Goal: Task Accomplishment & Management: Manage account settings

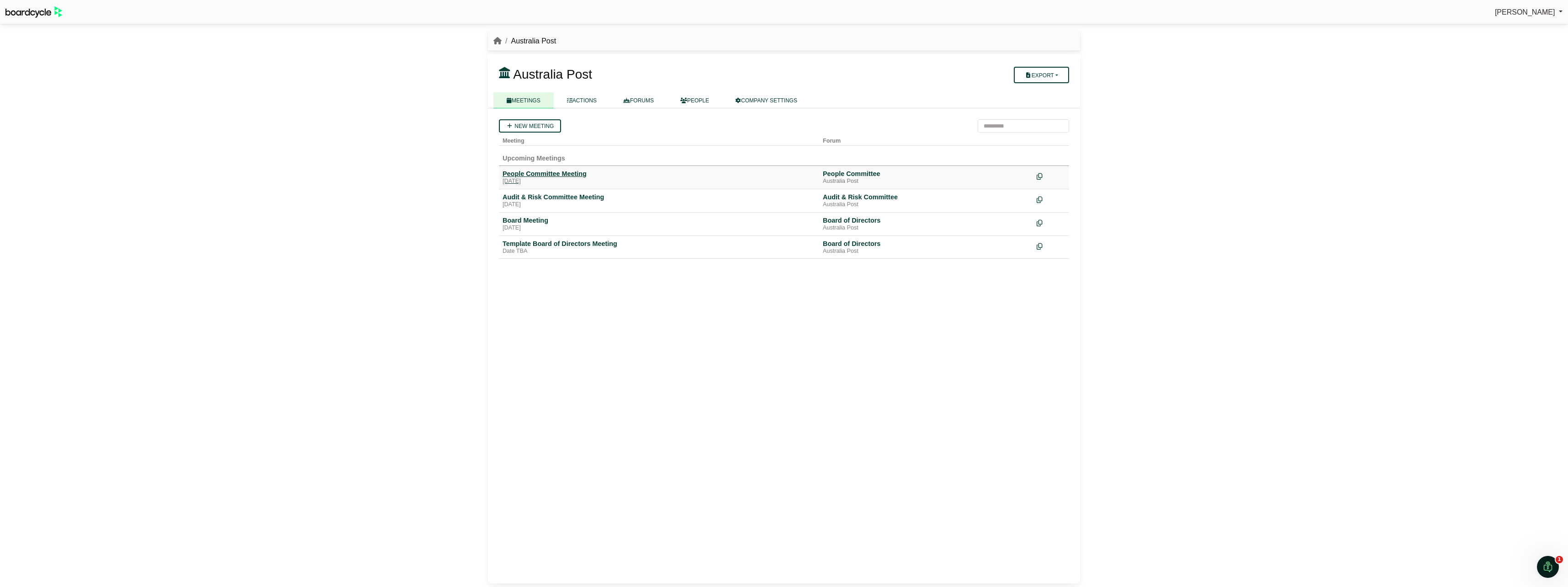
click at [541, 174] on div "People Committee Meeting" at bounding box center [659, 174] width 313 height 8
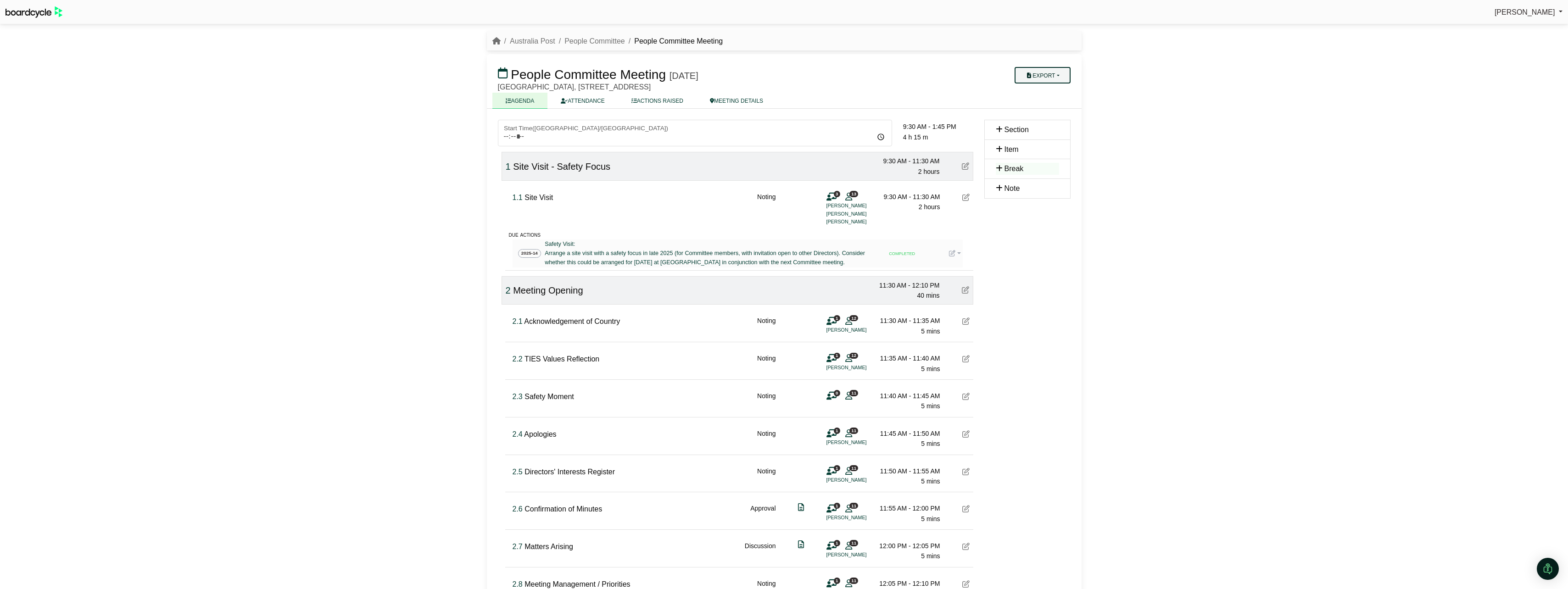
click at [1058, 76] on button "Export" at bounding box center [1042, 76] width 56 height 17
click at [1053, 118] on link "Shell Minutes" at bounding box center [1054, 119] width 80 height 13
click at [1059, 74] on button "Export" at bounding box center [1042, 76] width 56 height 17
click at [1052, 103] on link "Run Sheet" at bounding box center [1054, 105] width 80 height 13
click at [665, 101] on link "ACTIONS RAISED" at bounding box center [656, 100] width 78 height 16
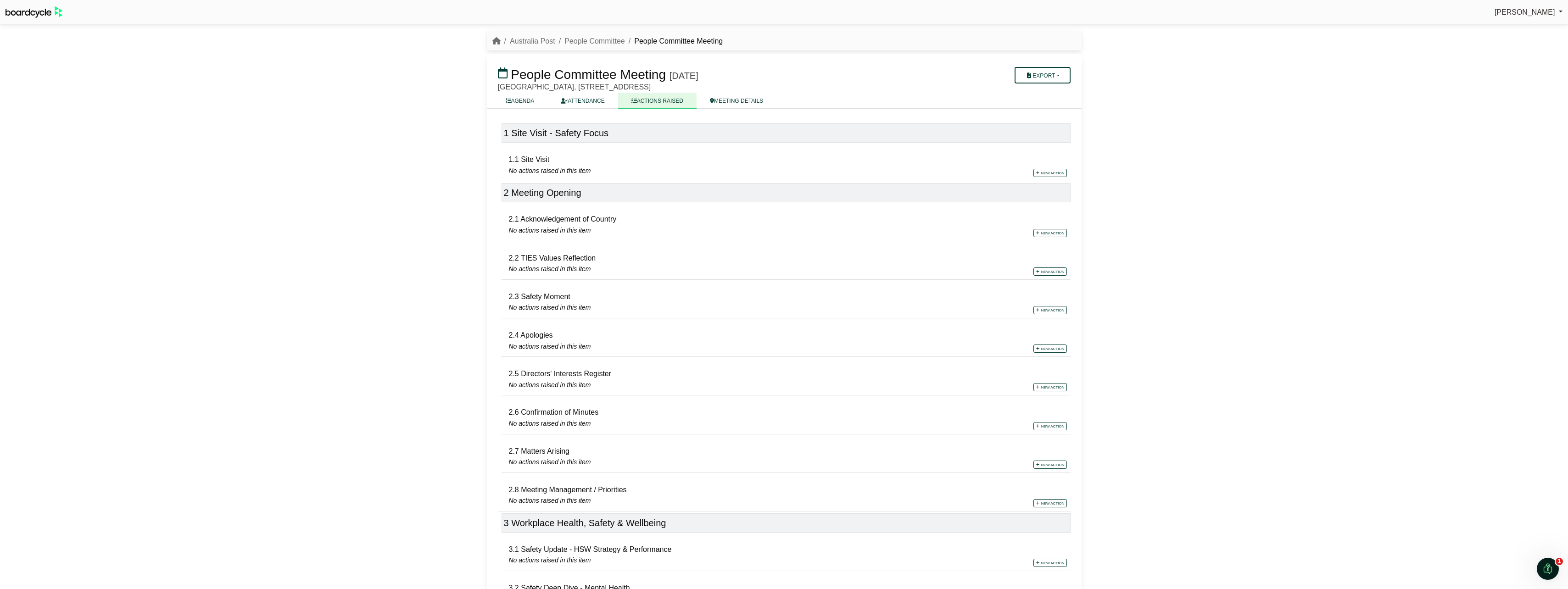
click at [646, 101] on link "ACTIONS RAISED" at bounding box center [656, 100] width 78 height 16
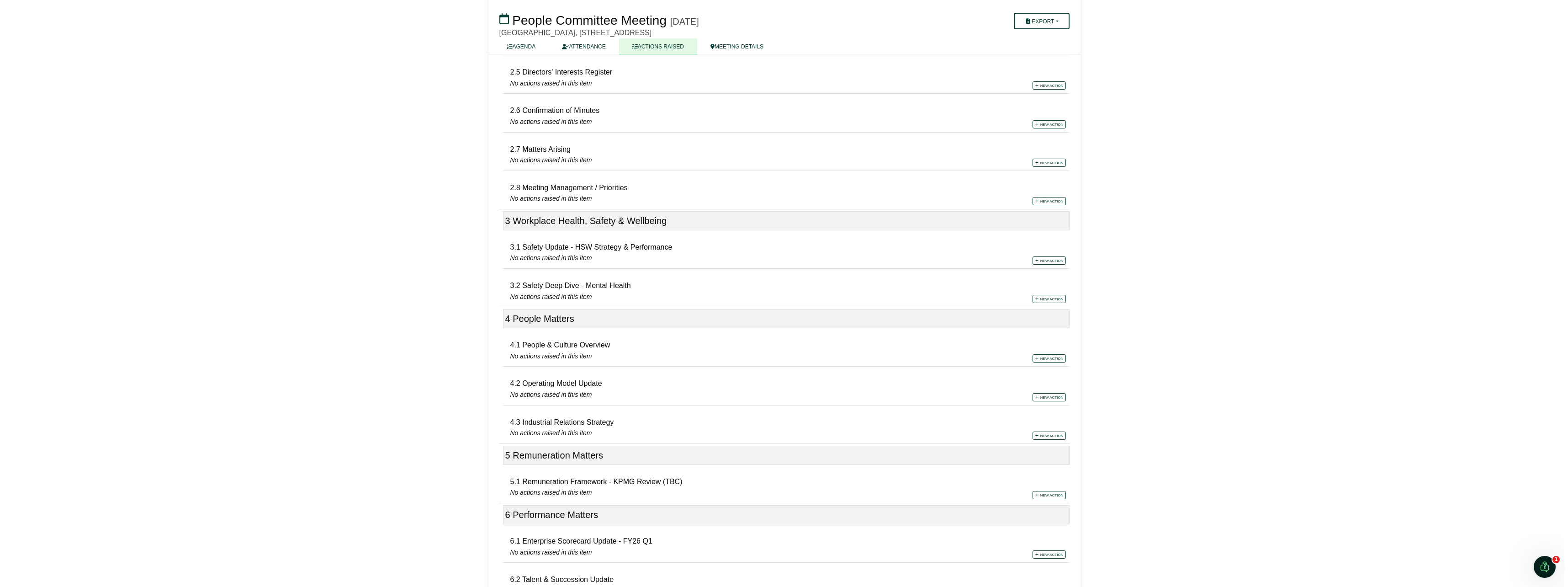
scroll to position [320, 0]
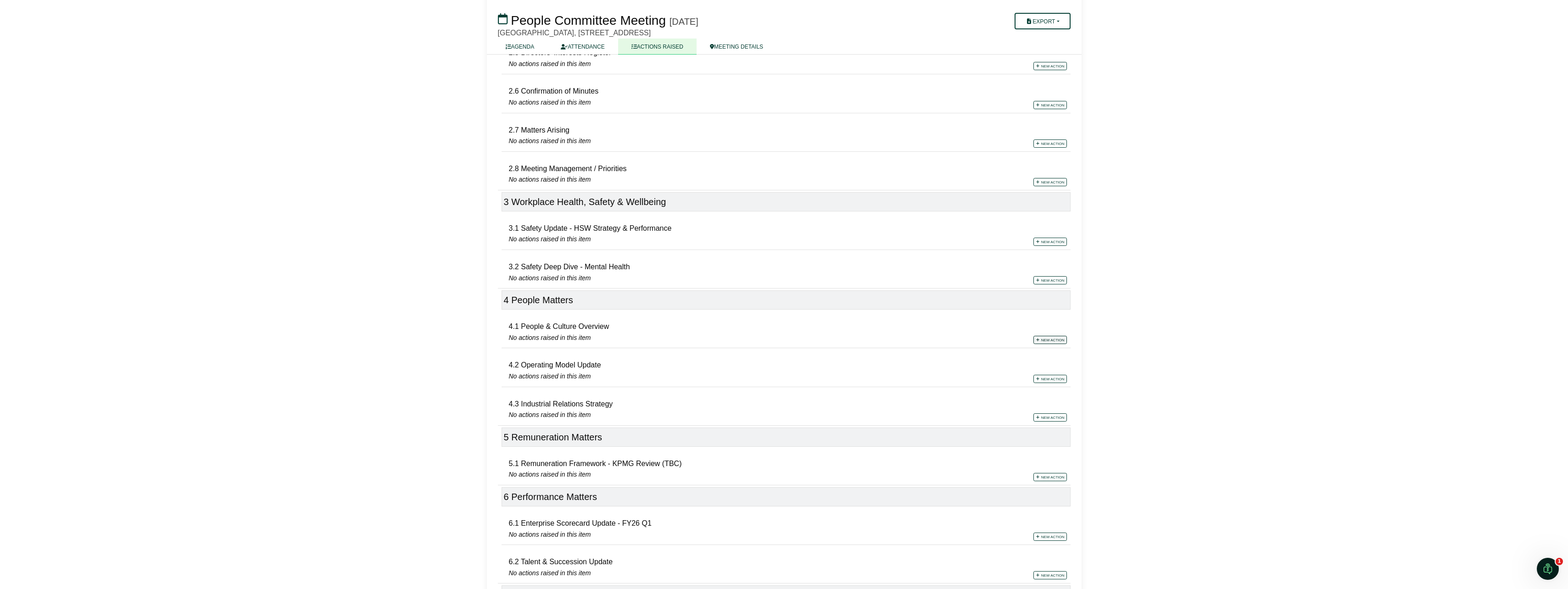
click at [1055, 337] on link "New action" at bounding box center [1050, 340] width 34 height 8
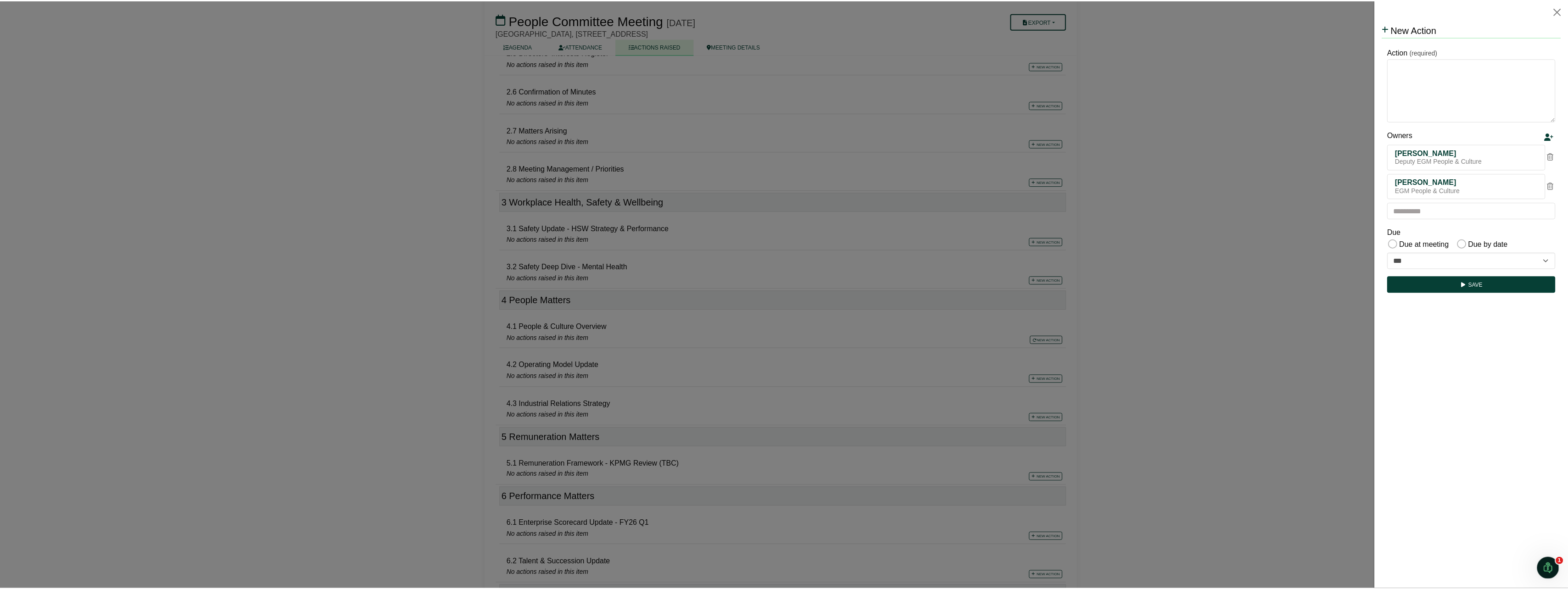
scroll to position [0, 0]
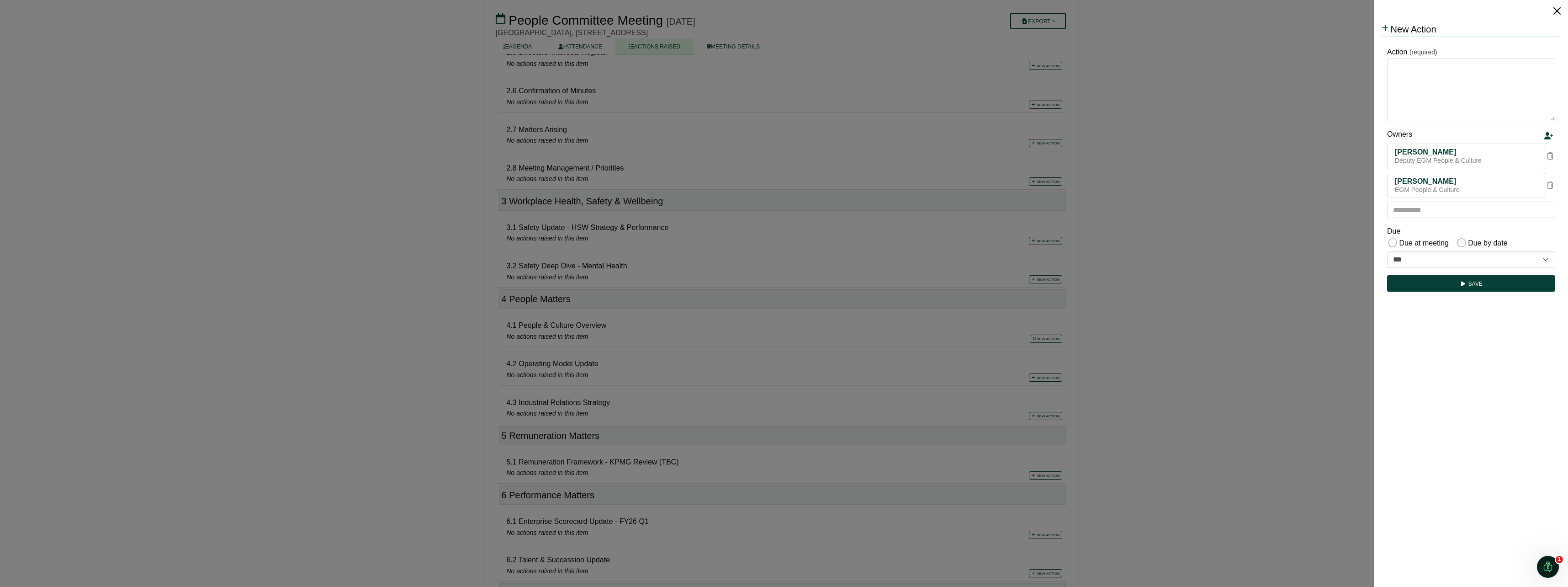
click at [1556, 12] on button "Close" at bounding box center [1556, 10] width 14 height 14
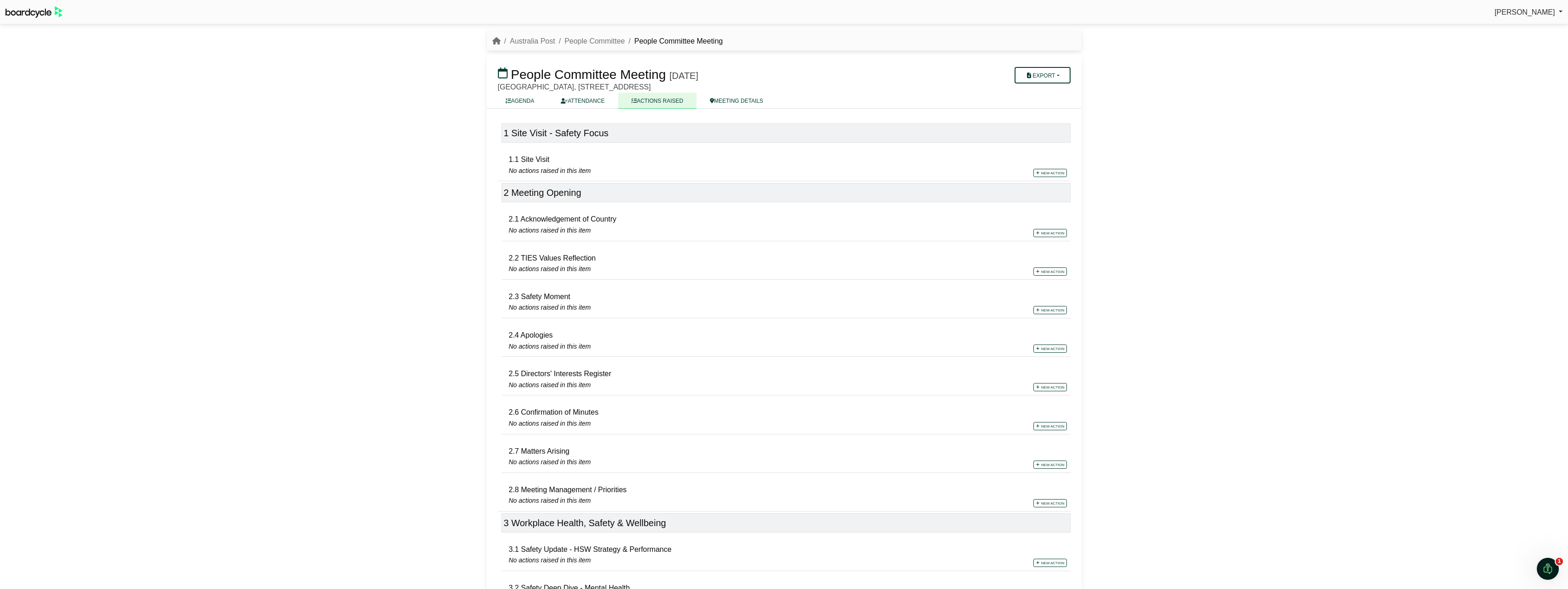
click at [581, 35] on li "People Committee" at bounding box center [590, 41] width 70 height 12
click at [583, 39] on link "People Committee" at bounding box center [595, 40] width 61 height 8
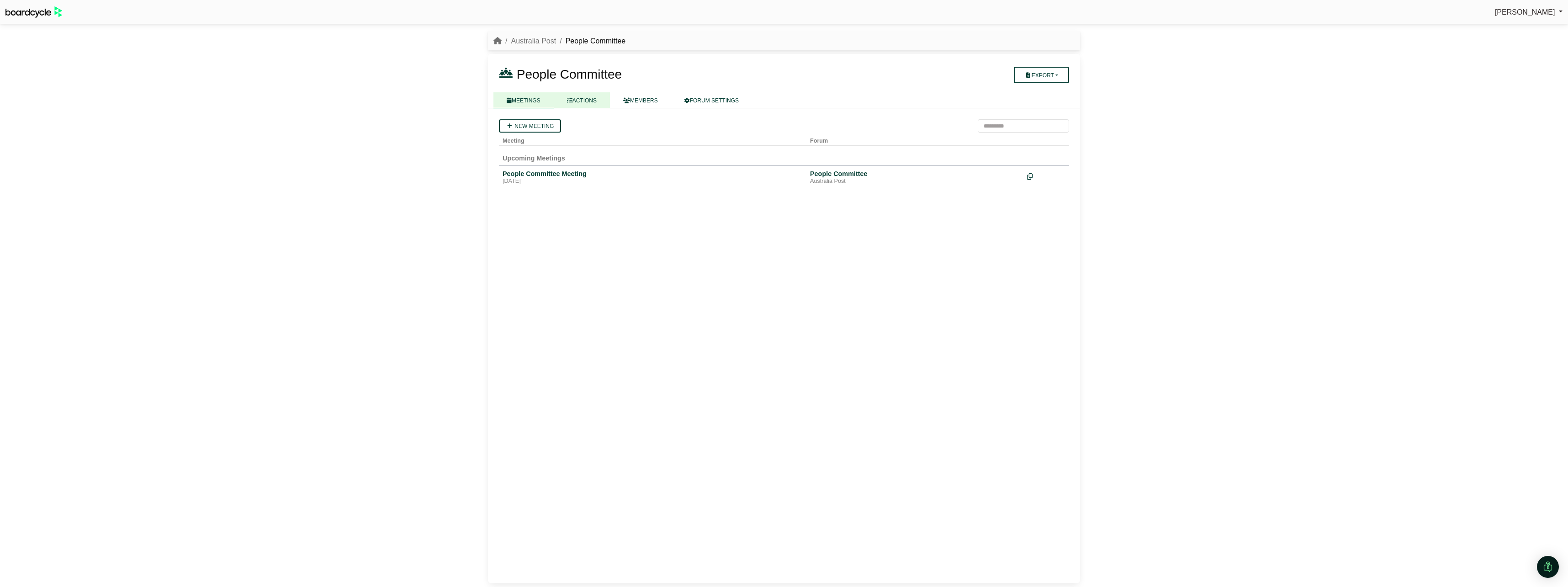
click at [584, 97] on link "ACTIONS" at bounding box center [582, 100] width 56 height 16
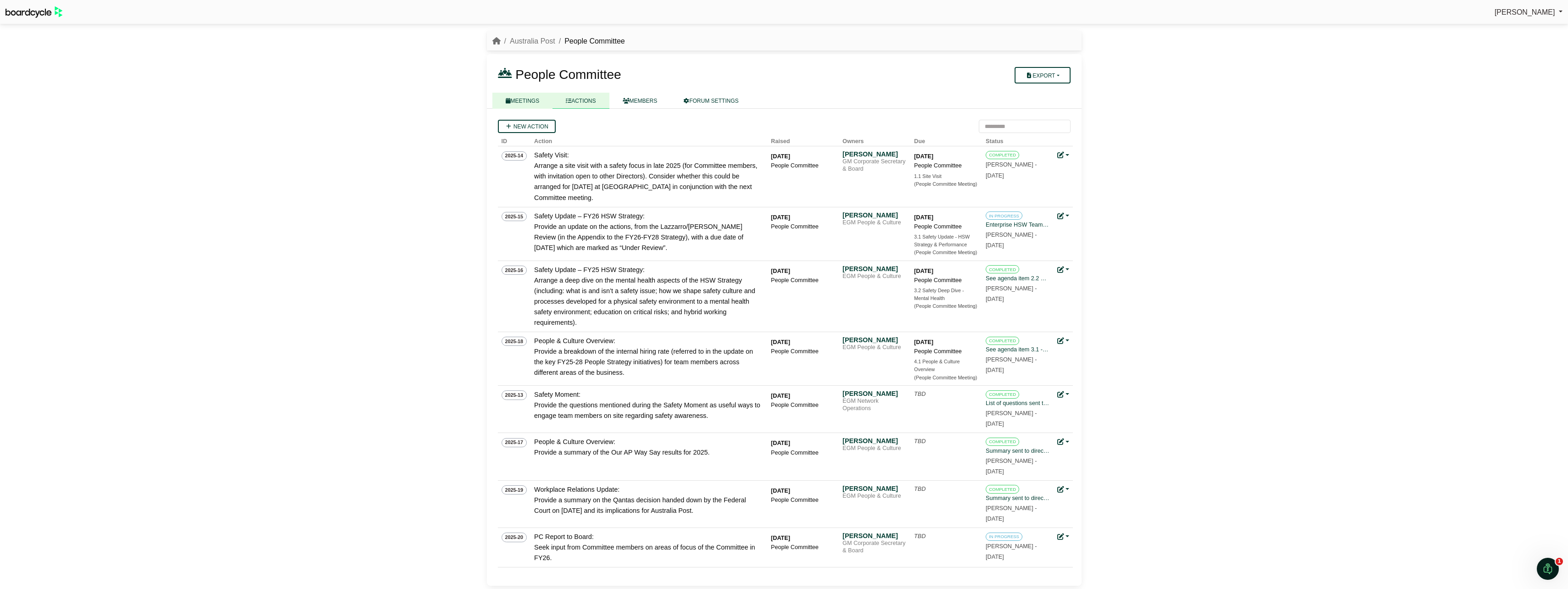
click at [529, 95] on link "MEETINGS" at bounding box center [523, 100] width 61 height 16
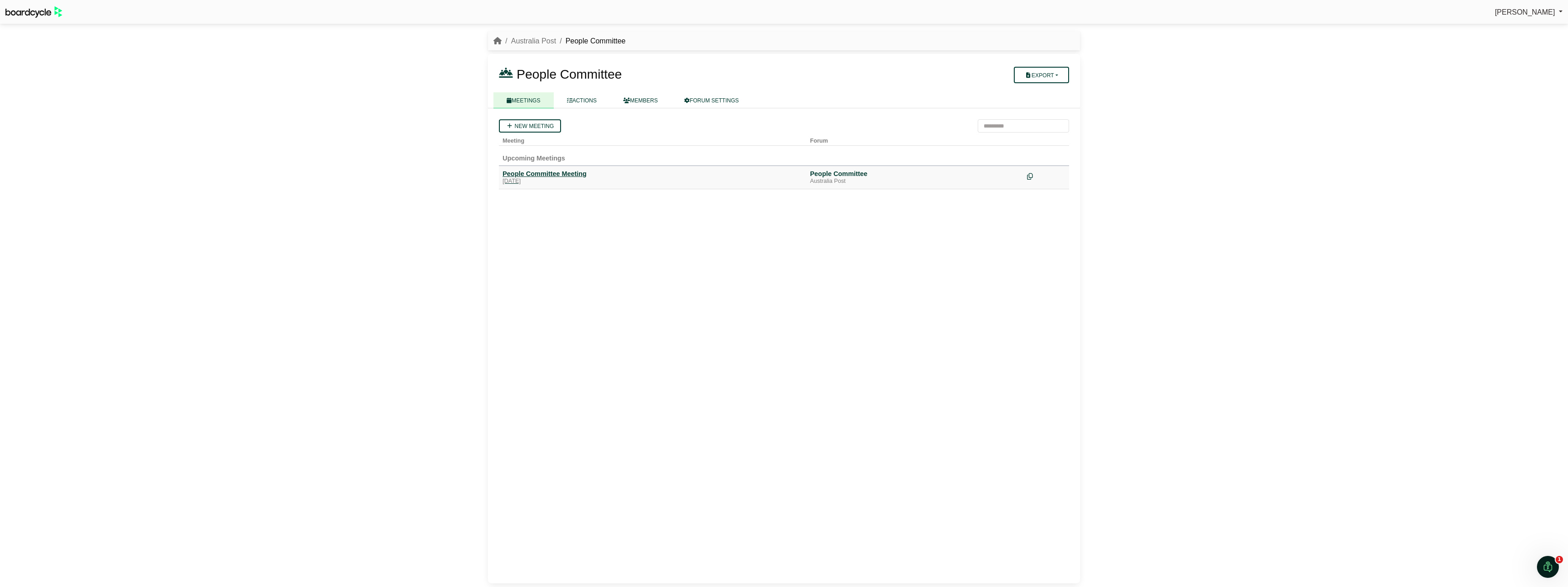
click at [562, 176] on div "People Committee Meeting" at bounding box center [653, 174] width 300 height 8
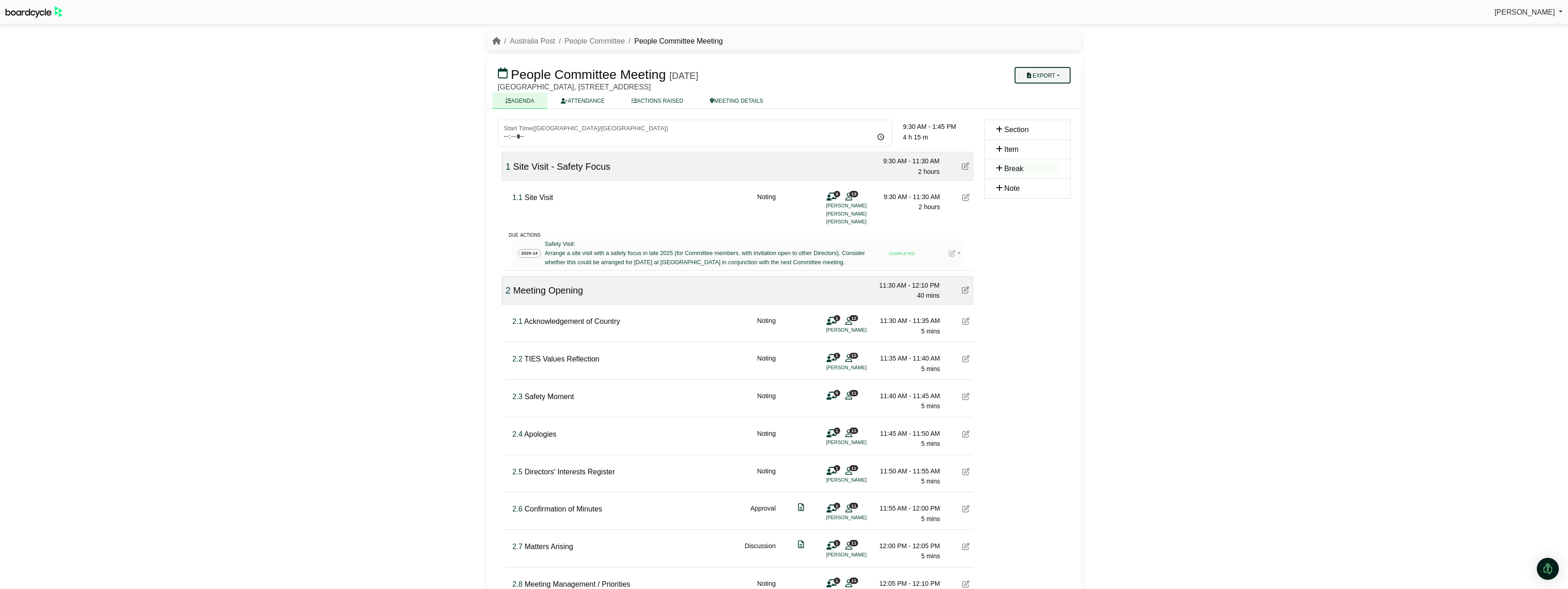
click at [1057, 76] on button "Export" at bounding box center [1042, 76] width 56 height 17
click at [1163, 65] on div "[PERSON_NAME] Sign Out [GEOGRAPHIC_DATA] Post People Committee People Committee…" at bounding box center [784, 294] width 1568 height 589
click at [543, 40] on link "Australia Post" at bounding box center [533, 40] width 45 height 8
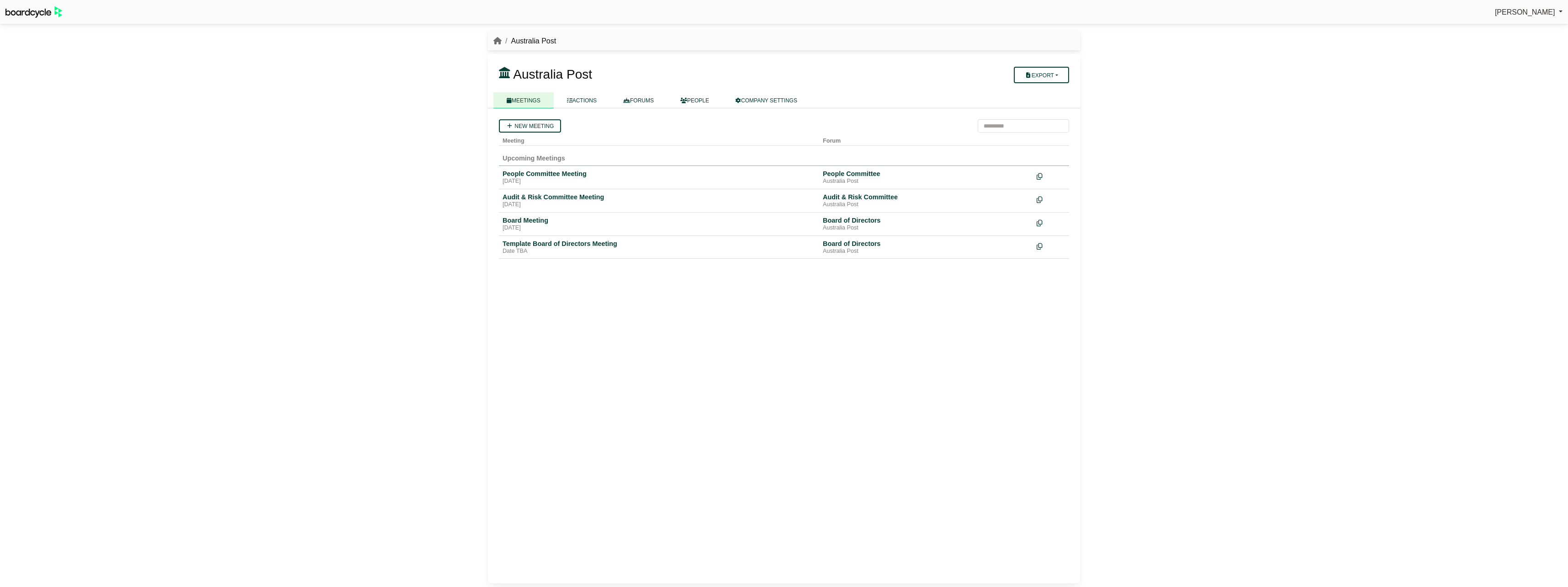
click at [574, 98] on link "ACTIONS" at bounding box center [582, 100] width 56 height 16
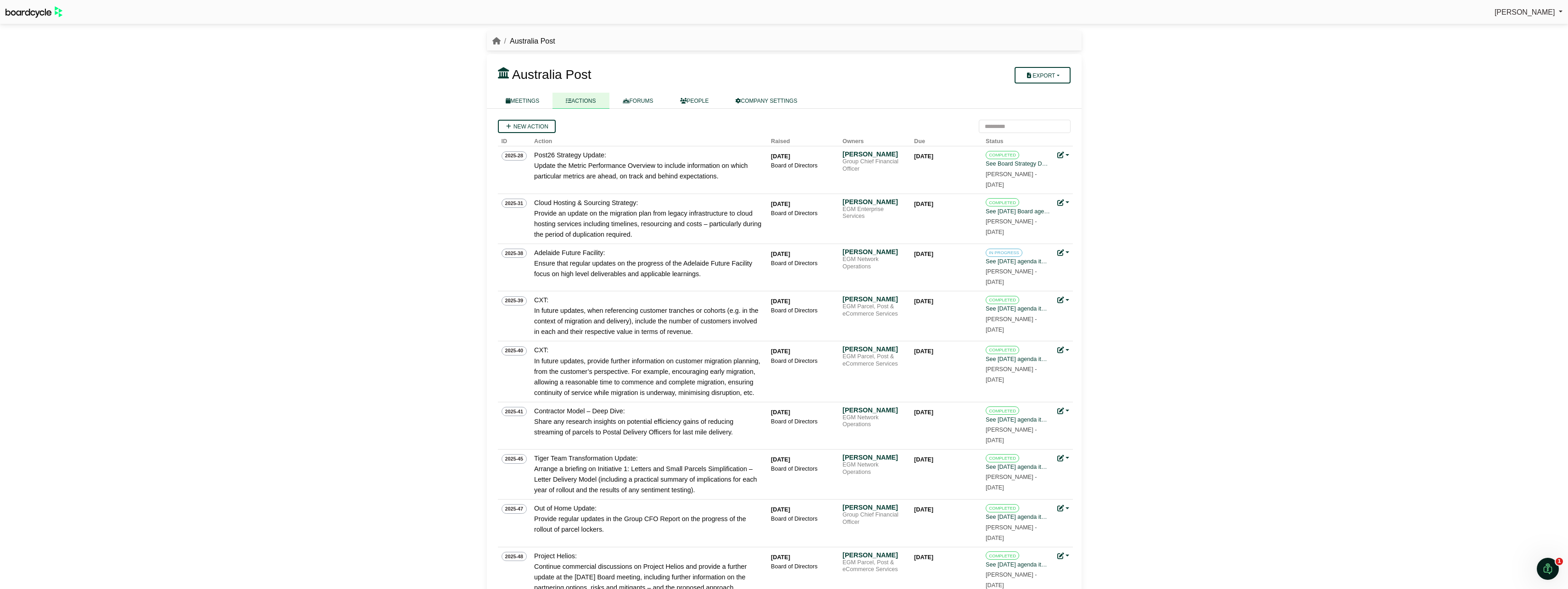
click at [858, 140] on th "Owners" at bounding box center [874, 140] width 72 height 13
click at [888, 154] on div "Michael Bradburn" at bounding box center [874, 154] width 64 height 8
click at [865, 252] on div "[PERSON_NAME]" at bounding box center [874, 252] width 64 height 8
click at [1059, 77] on button "Export" at bounding box center [1042, 76] width 56 height 17
click at [890, 68] on h3 "Australia Post" at bounding box center [736, 74] width 486 height 19
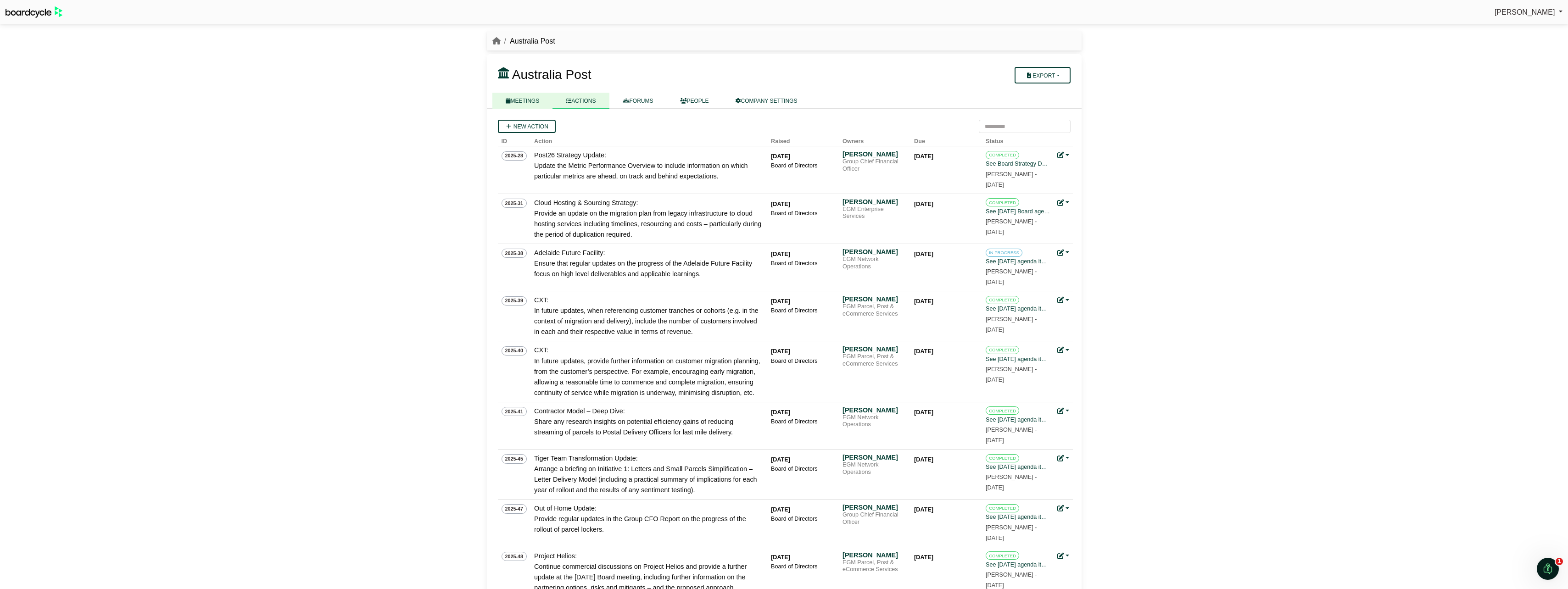
click at [534, 102] on link "MEETINGS" at bounding box center [523, 100] width 61 height 16
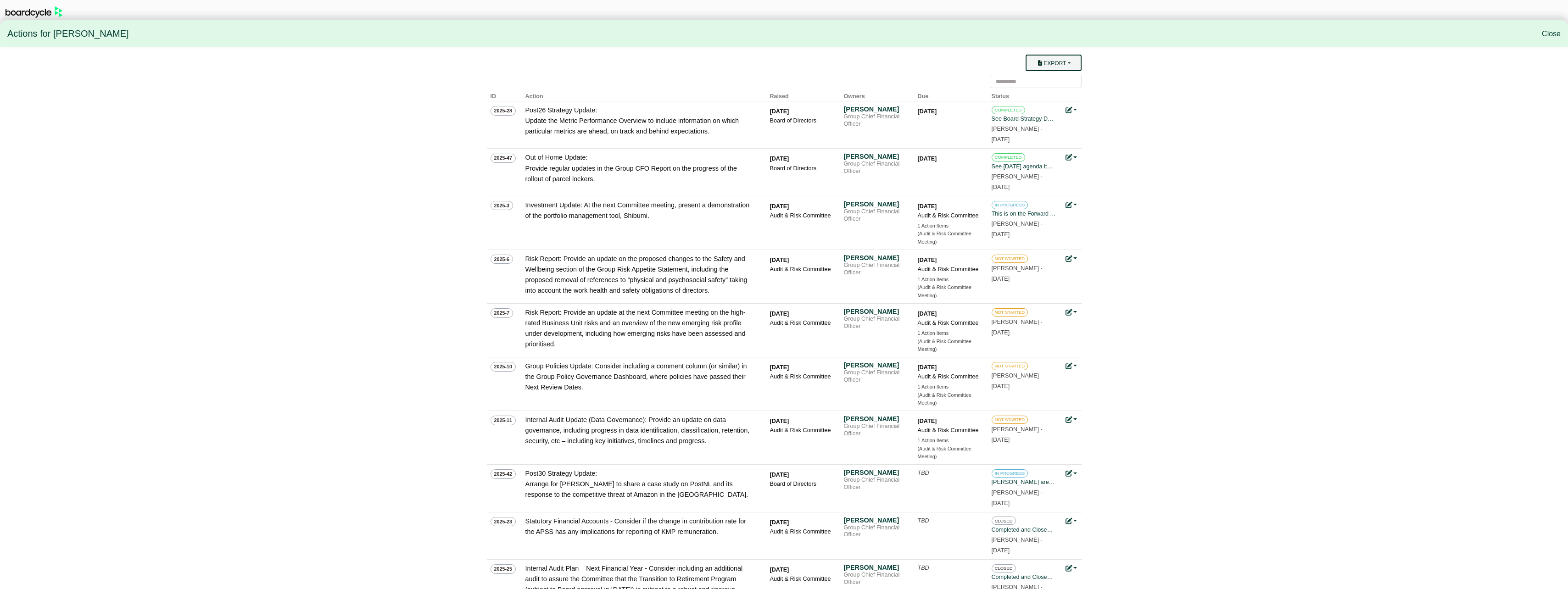
click at [1057, 63] on button "Export" at bounding box center [1053, 63] width 56 height 17
click at [1052, 79] on link "Owner Actions" at bounding box center [1061, 81] width 73 height 18
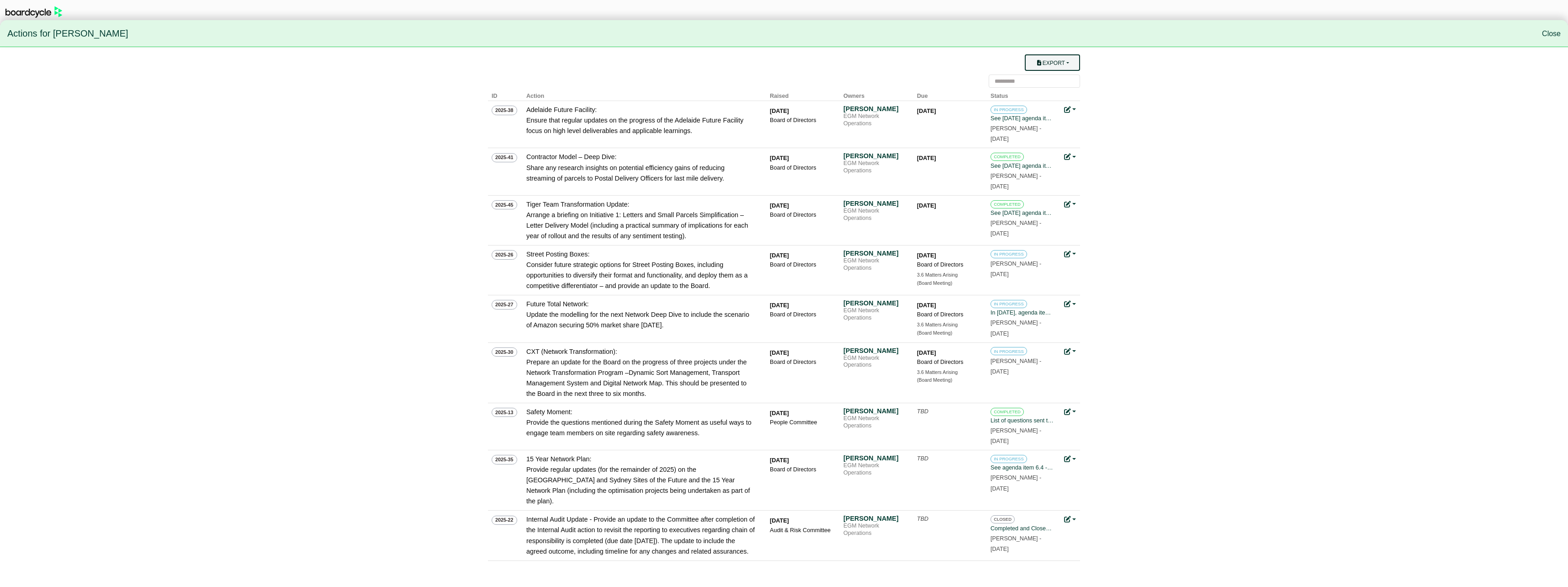
click at [1070, 65] on button "Export" at bounding box center [1053, 63] width 55 height 17
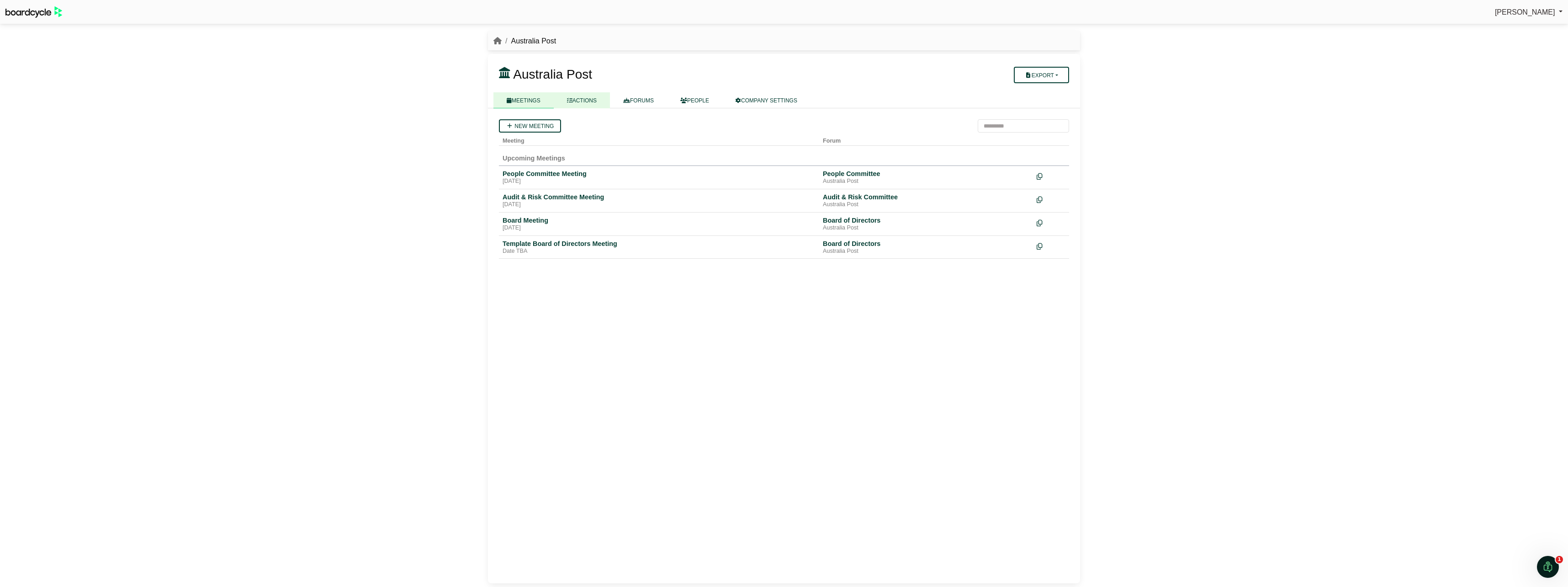
click at [595, 103] on link "ACTIONS" at bounding box center [582, 100] width 56 height 16
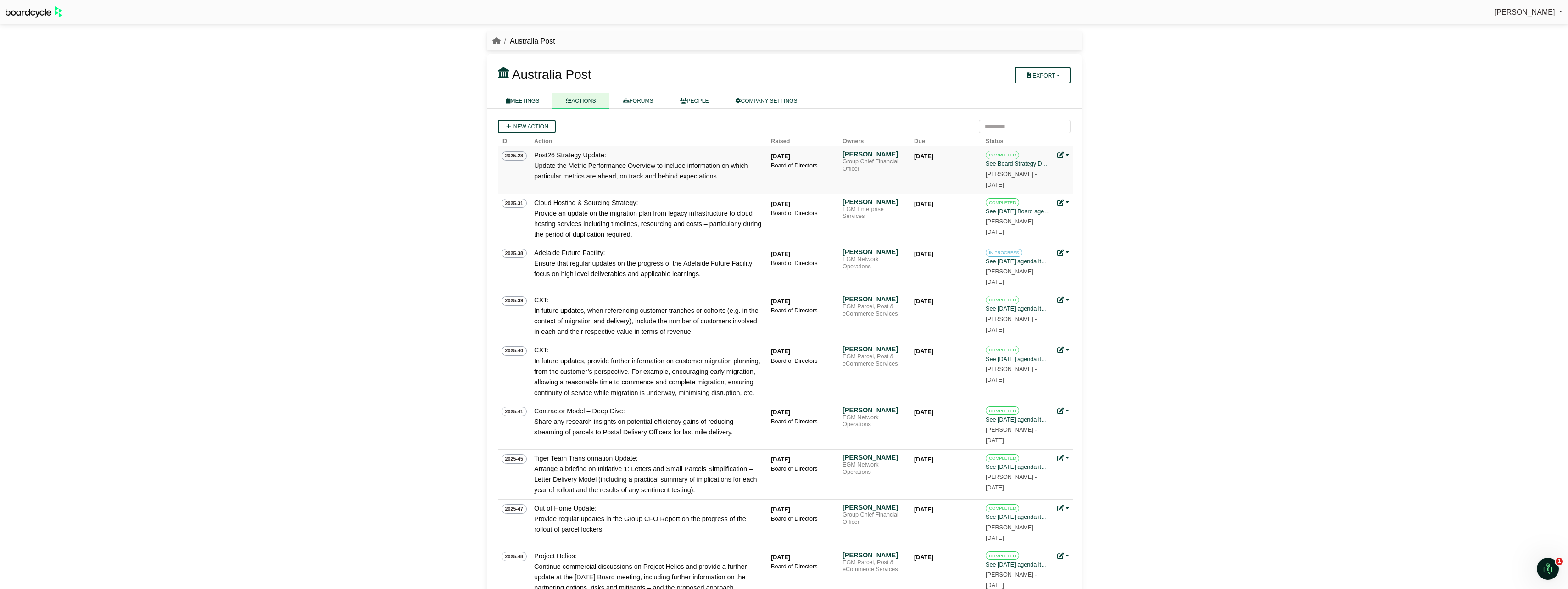
click at [1068, 154] on link at bounding box center [1063, 155] width 12 height 8
click at [1105, 118] on div "[PERSON_NAME] Sign Out [GEOGRAPHIC_DATA] Post [GEOGRAPHIC_DATA] Post" at bounding box center [784, 294] width 1568 height 589
drag, startPoint x: 532, startPoint y: 100, endPoint x: 543, endPoint y: 102, distance: 11.2
click at [532, 100] on link "MEETINGS" at bounding box center [523, 100] width 61 height 16
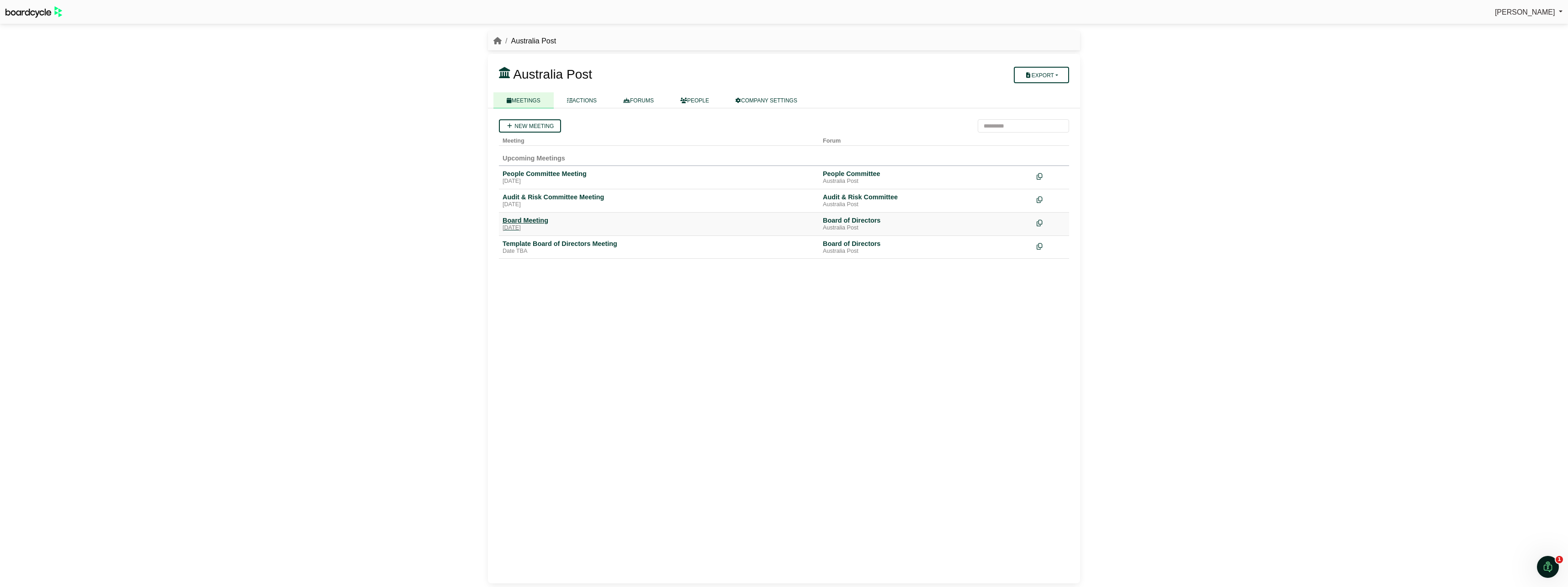
click at [525, 219] on div "Board Meeting" at bounding box center [659, 221] width 313 height 8
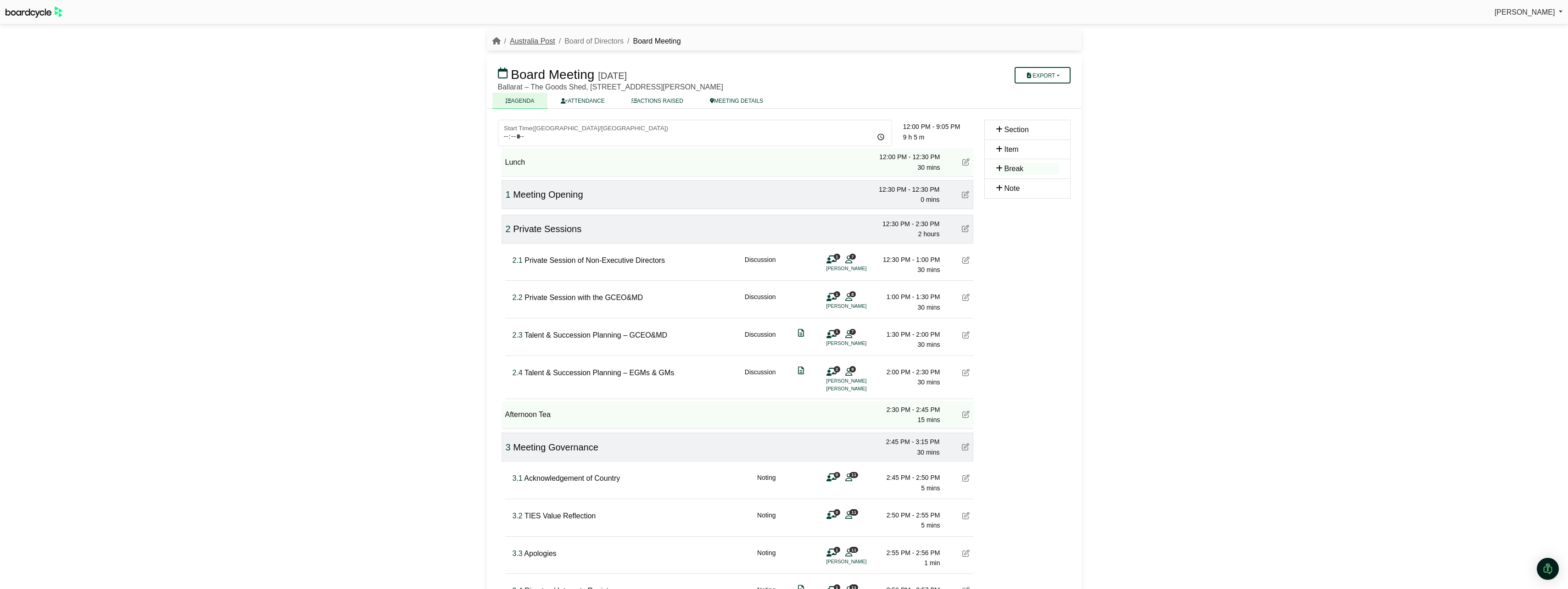
click at [539, 38] on link "Australia Post" at bounding box center [533, 40] width 45 height 8
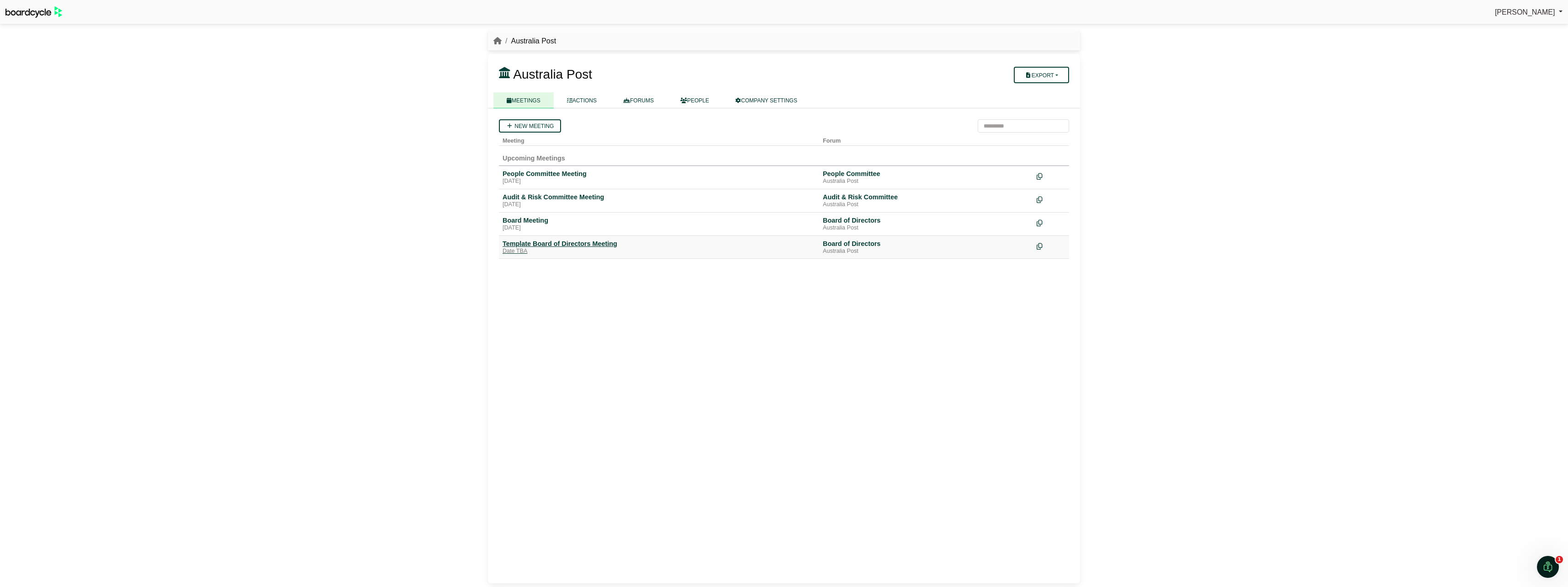
click at [535, 242] on div "Template Board of Directors Meeting" at bounding box center [659, 244] width 313 height 8
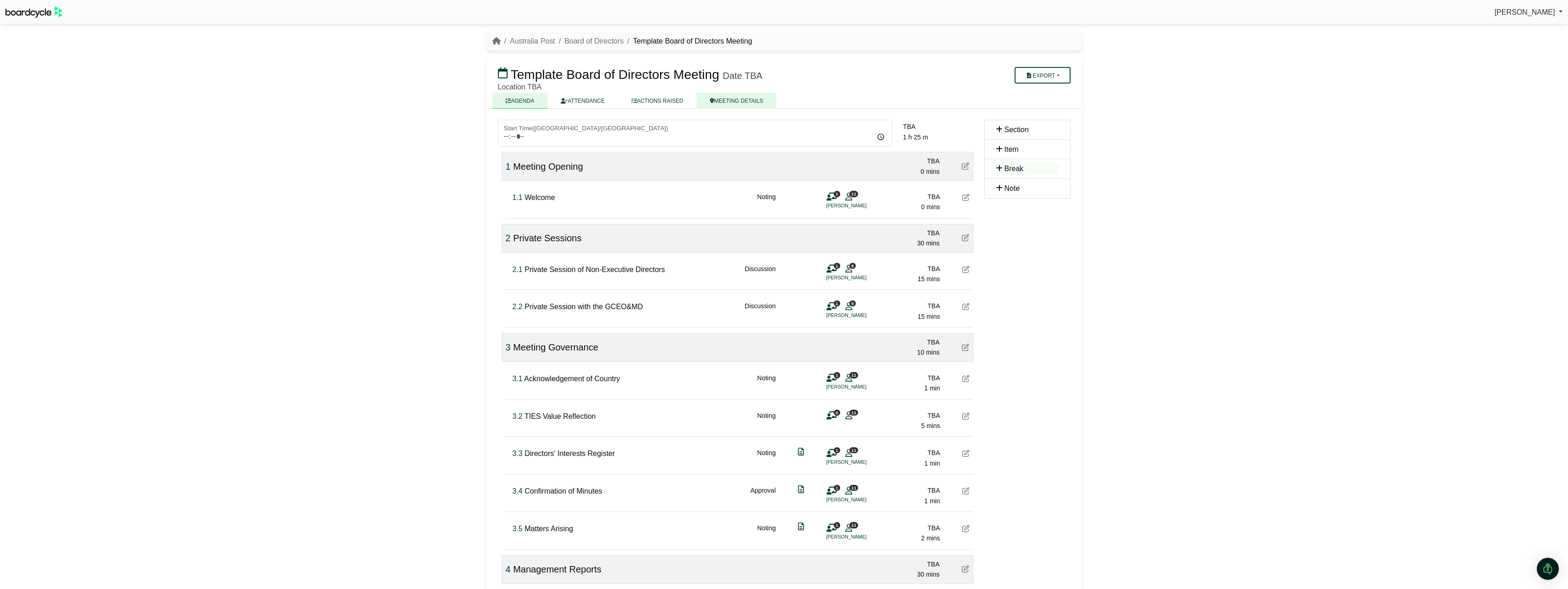
click at [741, 99] on link "MEETING DETAILS" at bounding box center [736, 100] width 80 height 16
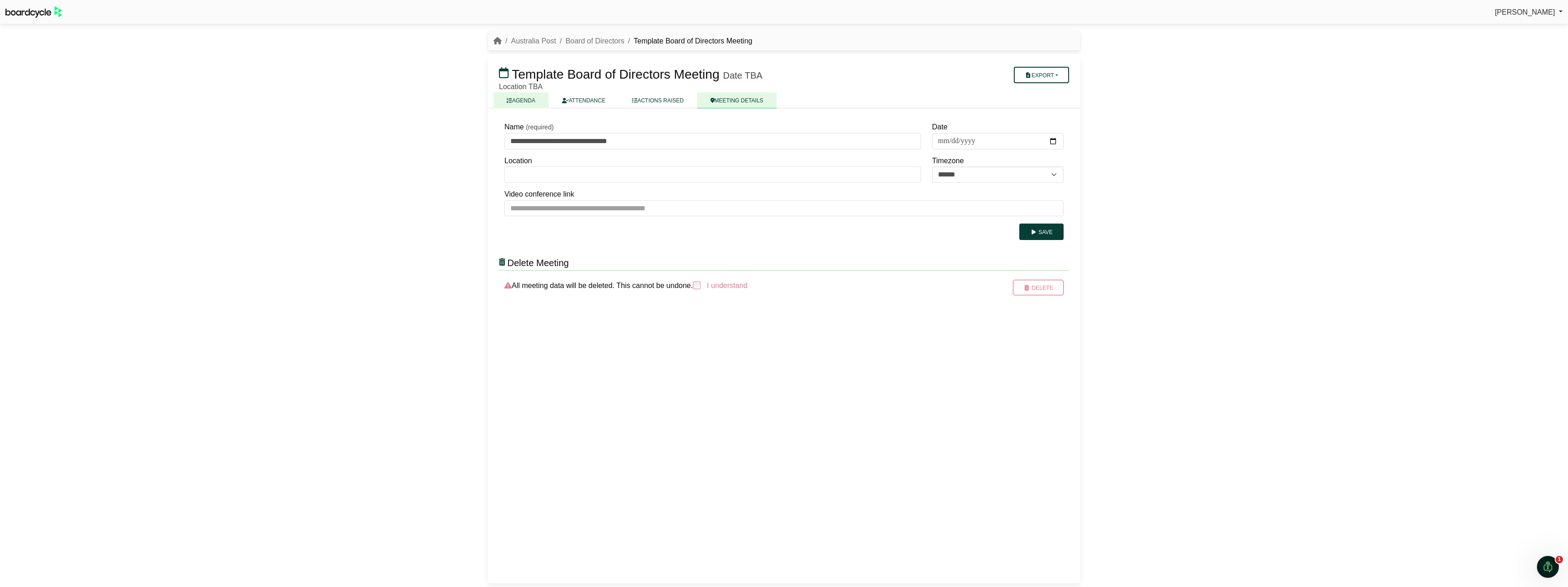
click at [523, 100] on link "AGENDA" at bounding box center [521, 100] width 55 height 16
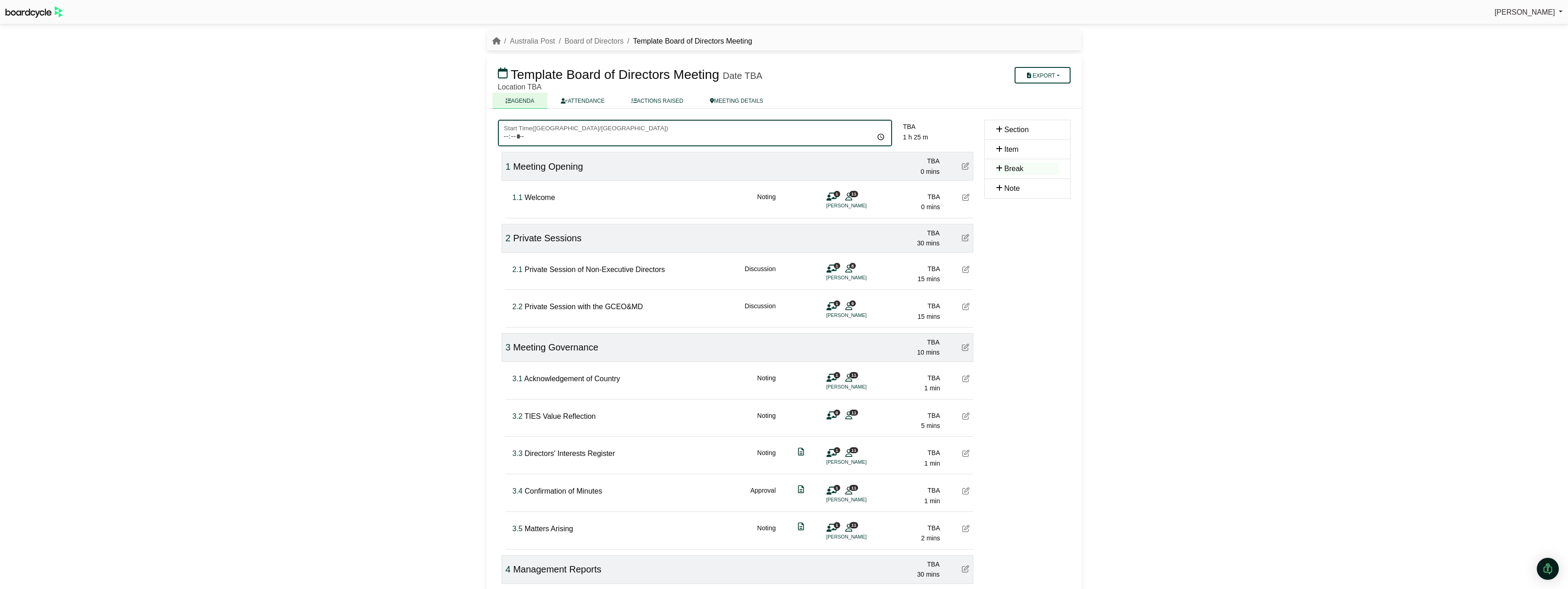
click at [539, 133] on input "Start Time ( [GEOGRAPHIC_DATA]/[GEOGRAPHIC_DATA] )" at bounding box center [695, 133] width 394 height 27
click at [879, 135] on input "Start Time ( Australia/Sydney )" at bounding box center [695, 133] width 394 height 27
click at [930, 99] on ul "AGENDA ATTENDANCE ACTIONS RAISED MEETING DETAILS" at bounding box center [784, 100] width 583 height 16
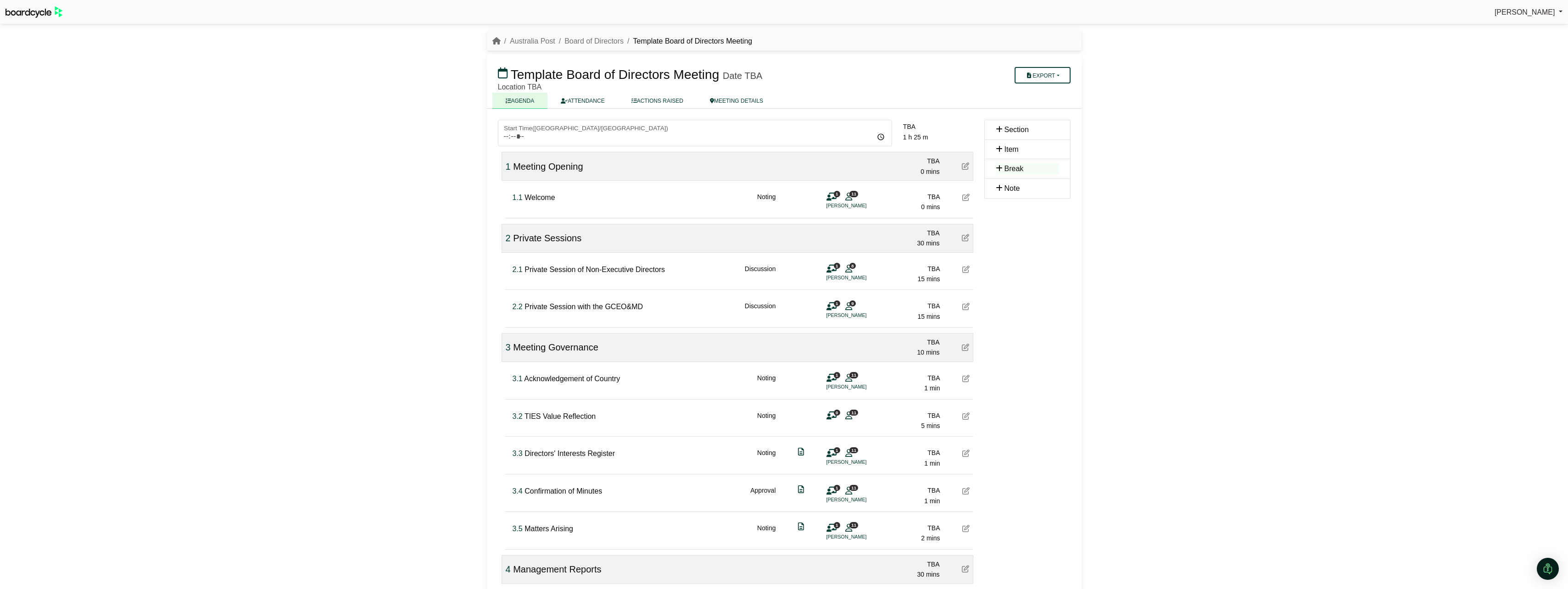
click at [532, 86] on span "Location TBA" at bounding box center [520, 87] width 44 height 8
click at [530, 44] on link "Australia Post" at bounding box center [533, 40] width 45 height 8
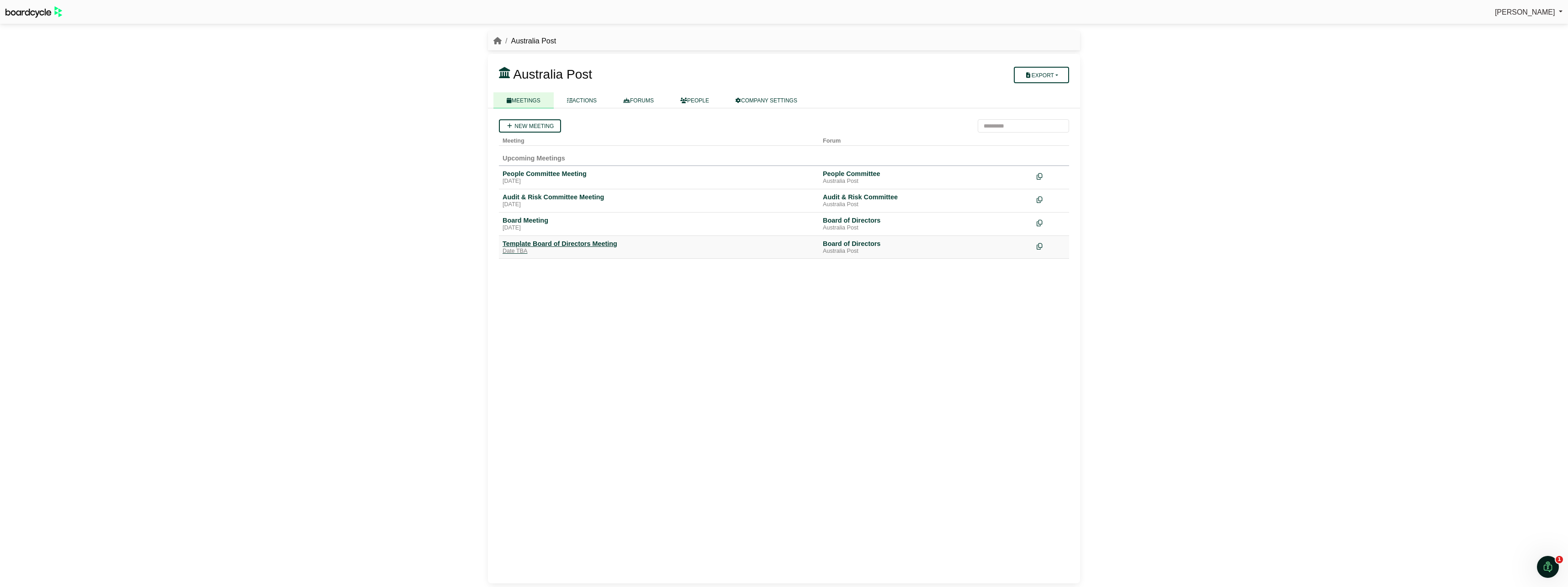
click at [534, 245] on div "Template Board of Directors Meeting" at bounding box center [659, 244] width 313 height 8
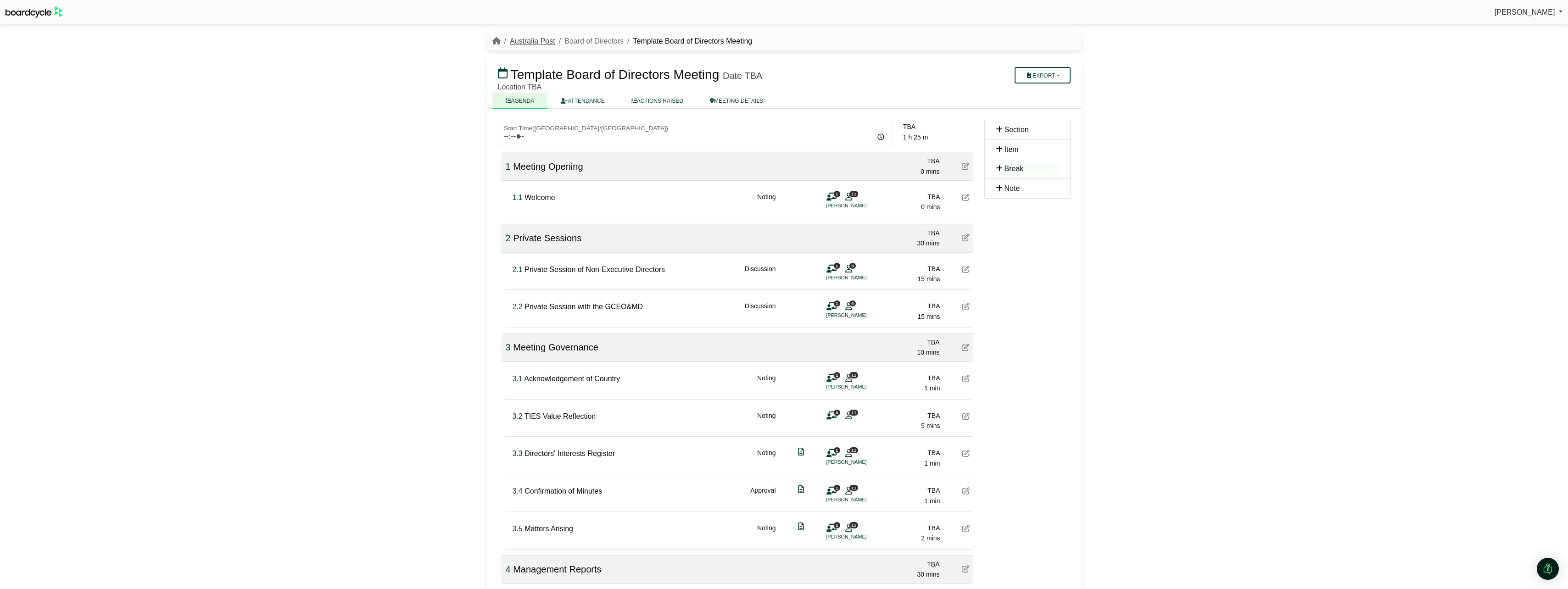
click at [538, 39] on link "Australia Post" at bounding box center [533, 40] width 45 height 8
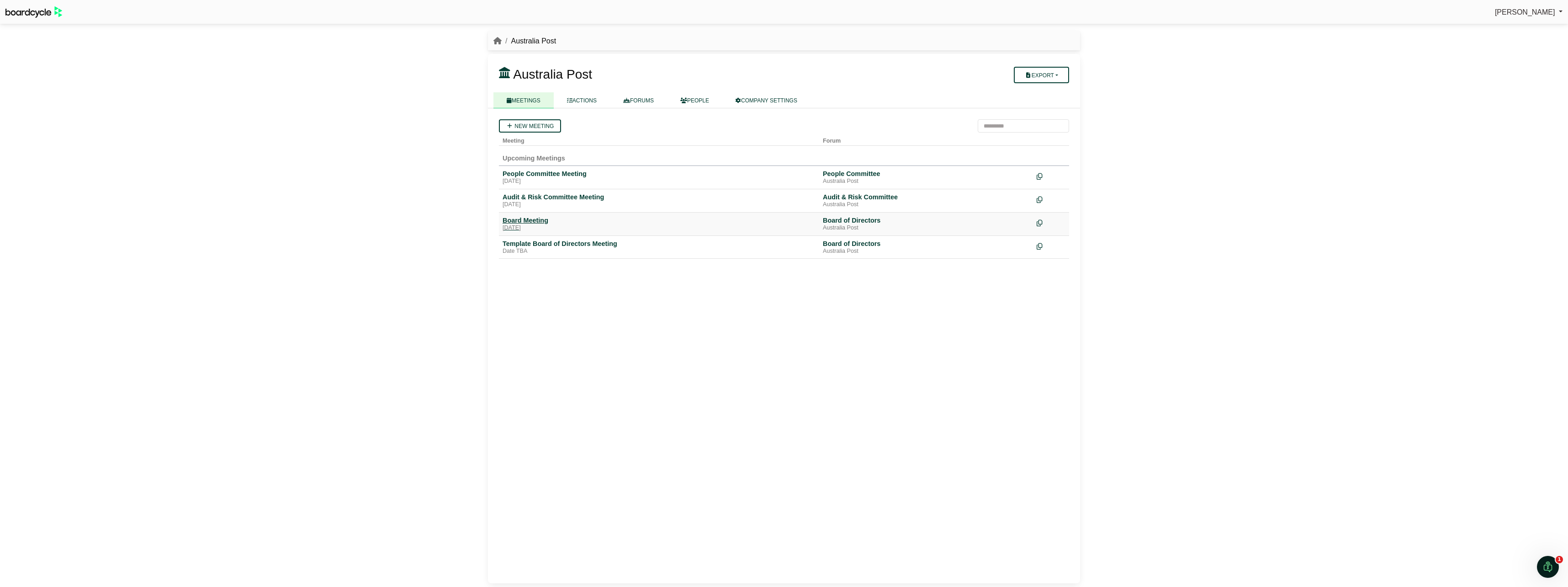
click at [535, 219] on div "Board Meeting" at bounding box center [659, 221] width 313 height 8
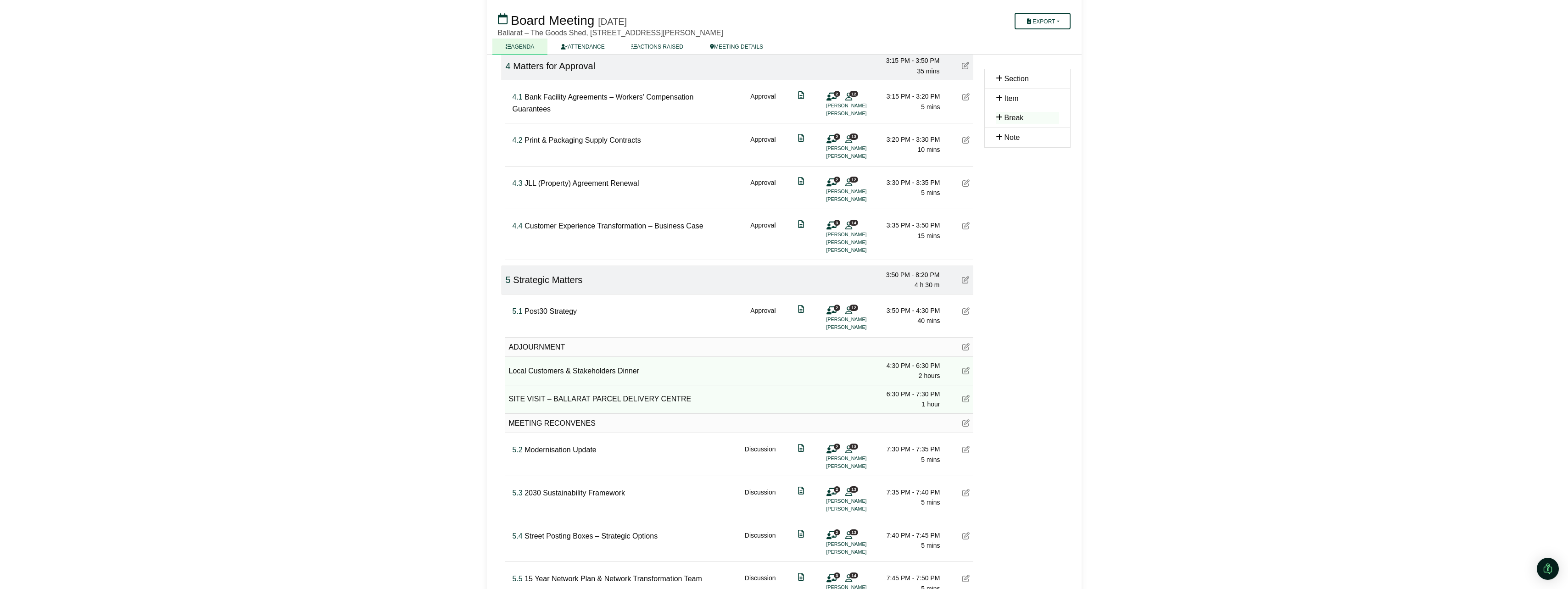
scroll to position [820, 0]
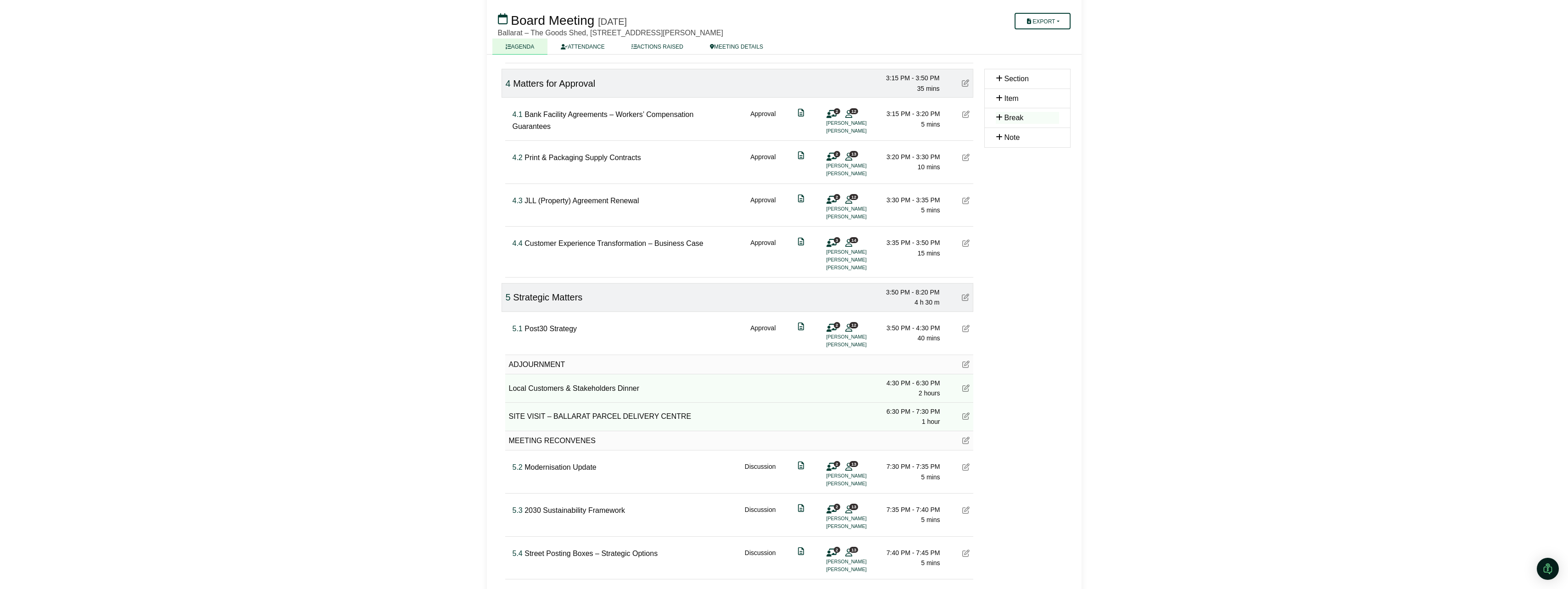
click at [965, 470] on icon at bounding box center [965, 467] width 8 height 8
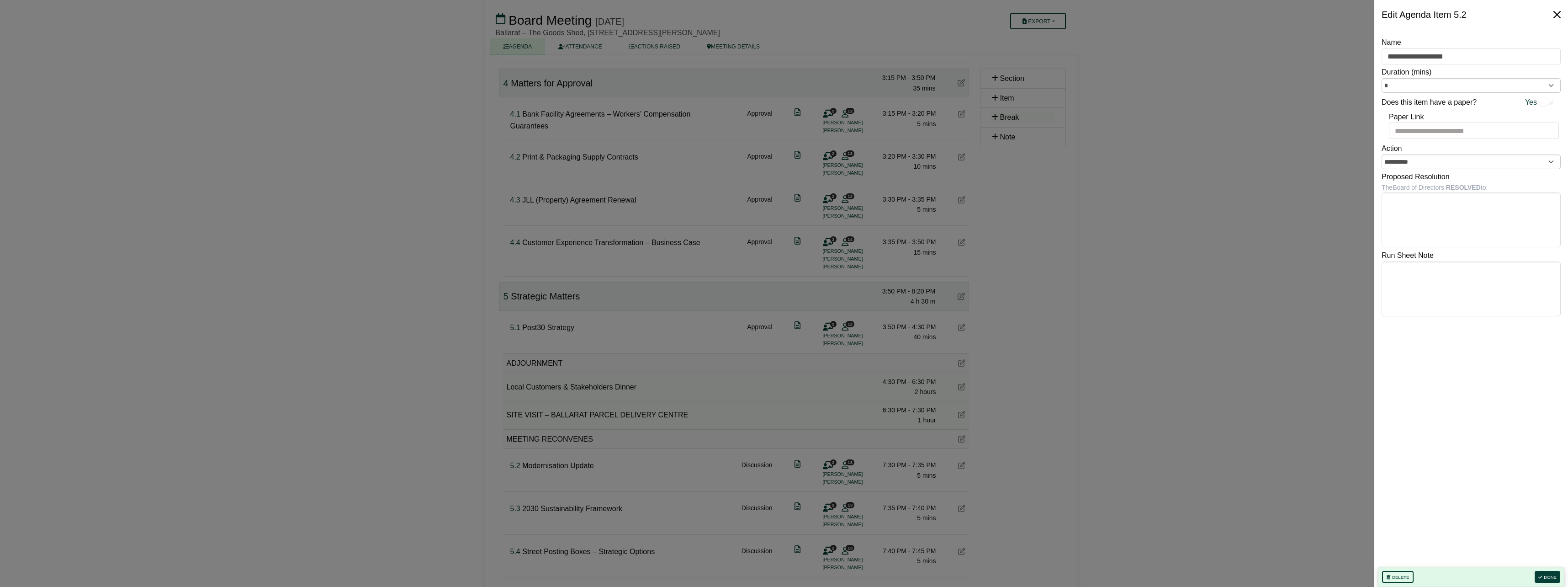
click at [1560, 14] on button "Close" at bounding box center [1556, 14] width 14 height 14
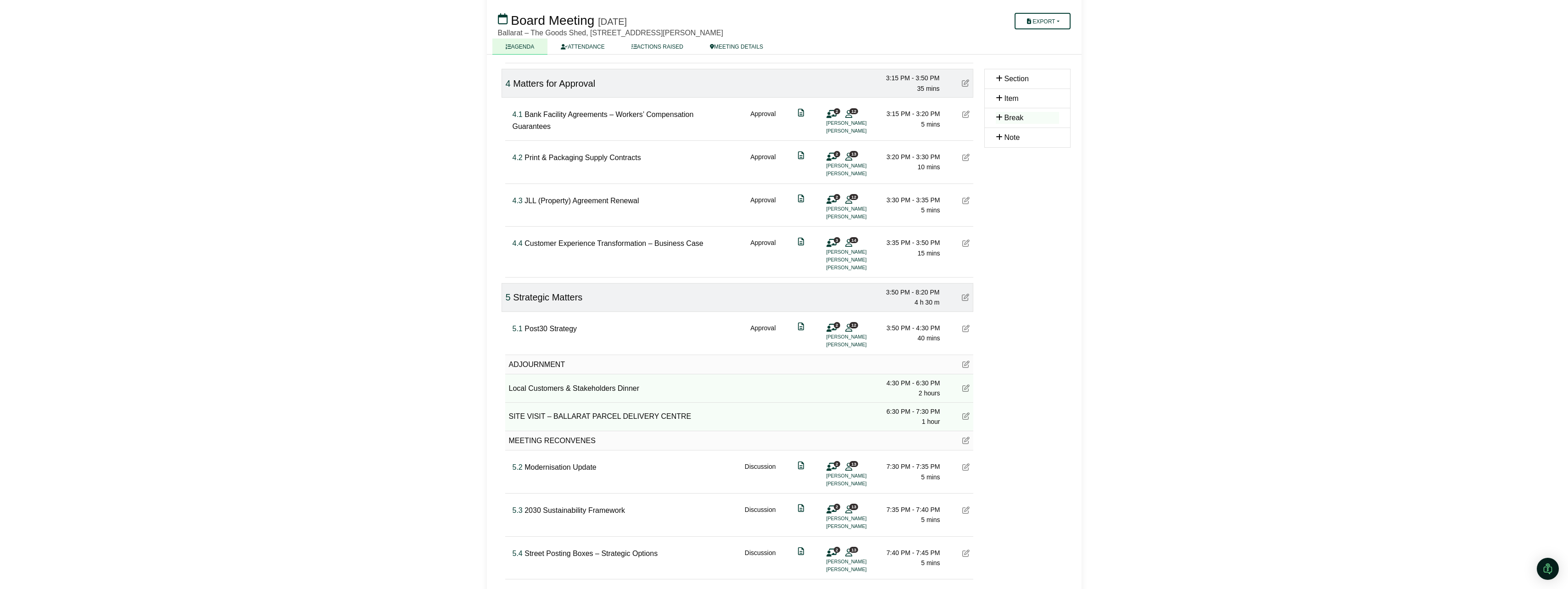
click at [575, 204] on span "JLL (Property) Agreement Renewal" at bounding box center [582, 200] width 114 height 8
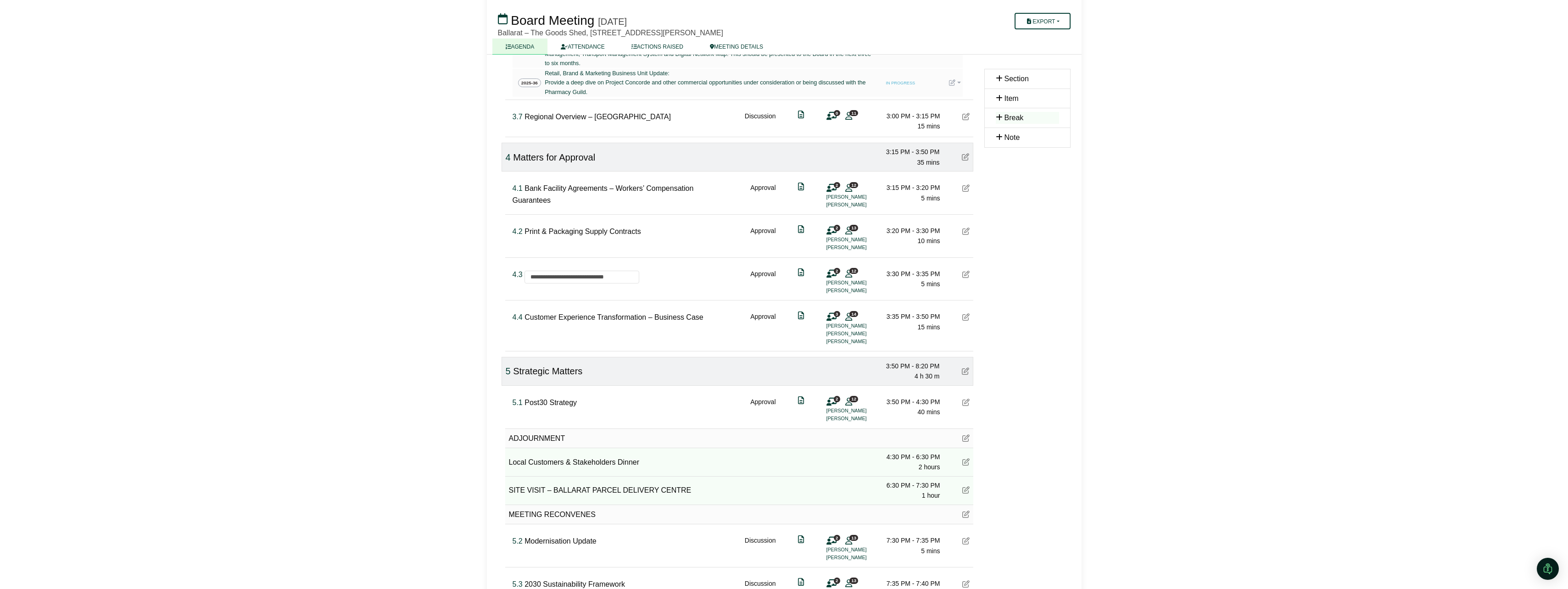
scroll to position [544, 0]
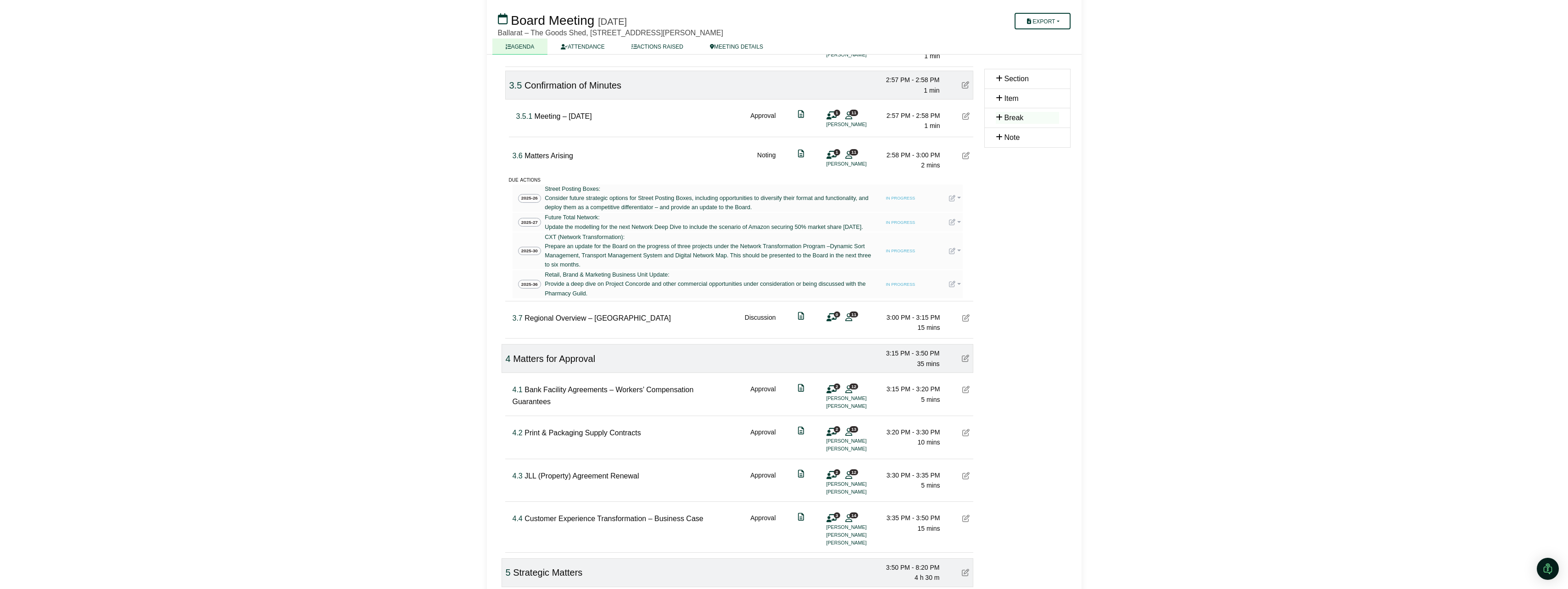
click at [594, 437] on span "Print & Packaging Supply Contracts" at bounding box center [582, 432] width 116 height 8
click at [633, 398] on span "Bank Facility Agreements – Workers’ Compensation Guarantees" at bounding box center [603, 395] width 181 height 19
click at [636, 399] on input "**********" at bounding box center [615, 392] width 183 height 13
click at [690, 399] on input "**********" at bounding box center [615, 392] width 183 height 13
click at [577, 321] on div "3.7 Regional Overview – Ballarat" at bounding box center [592, 322] width 158 height 21
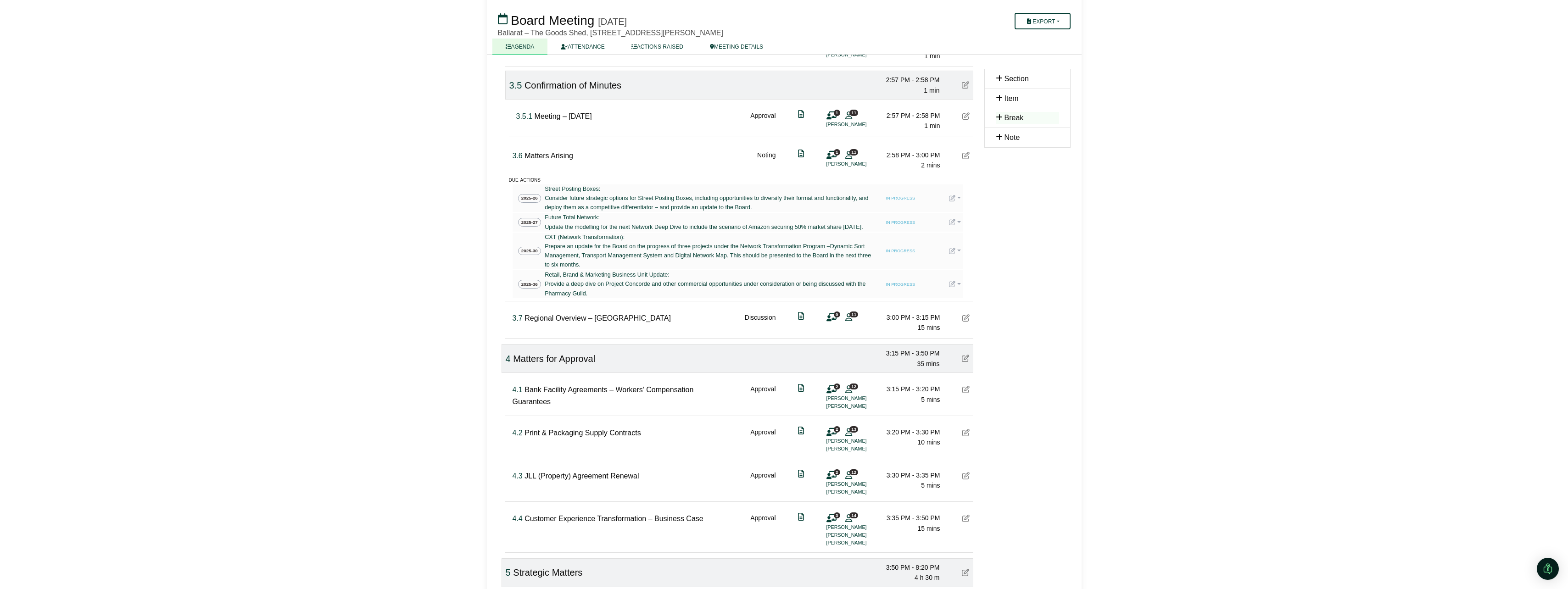
click at [580, 322] on span "Regional Overview – Ballarat" at bounding box center [598, 317] width 146 height 8
click at [585, 327] on input "**********" at bounding box center [598, 321] width 146 height 13
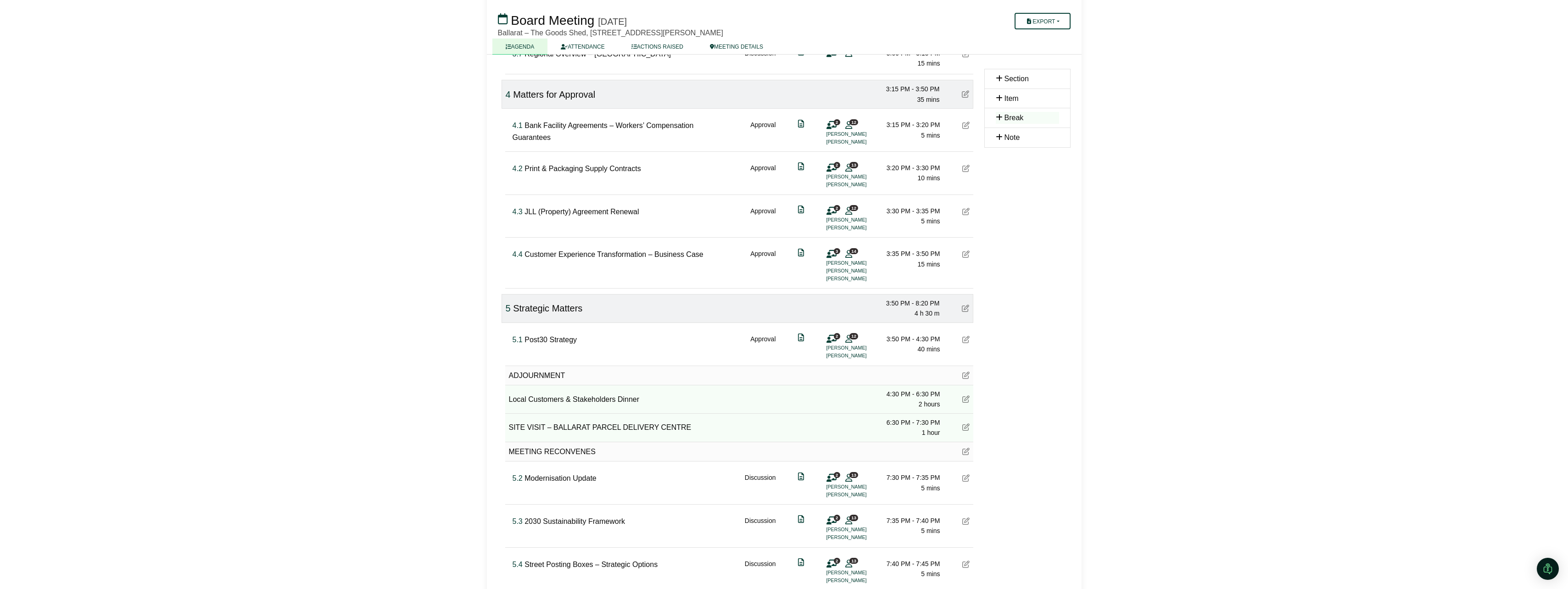
scroll to position [820, 0]
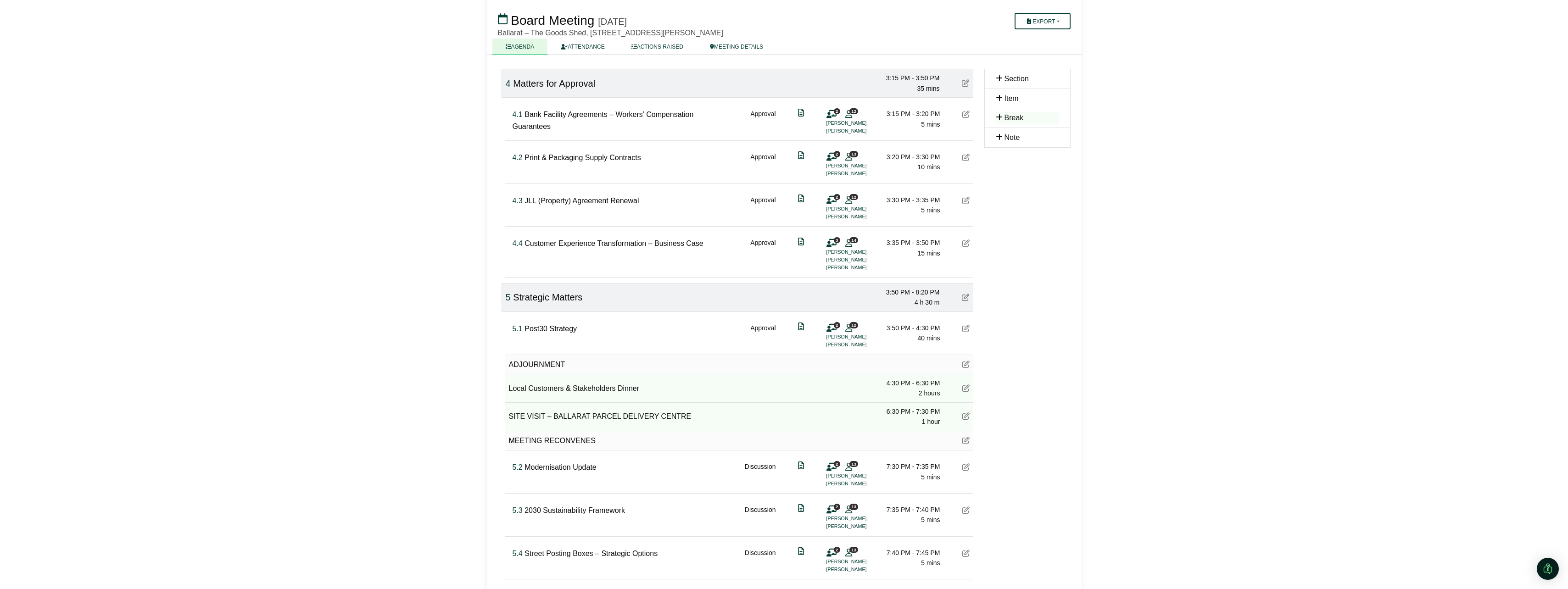
click at [567, 392] on span "Local Customers & Stakeholders Dinner" at bounding box center [574, 388] width 130 height 8
click at [550, 471] on span "Modernisation Update" at bounding box center [561, 467] width 72 height 8
click at [603, 514] on span "2030 Sustainability Framework" at bounding box center [574, 510] width 100 height 8
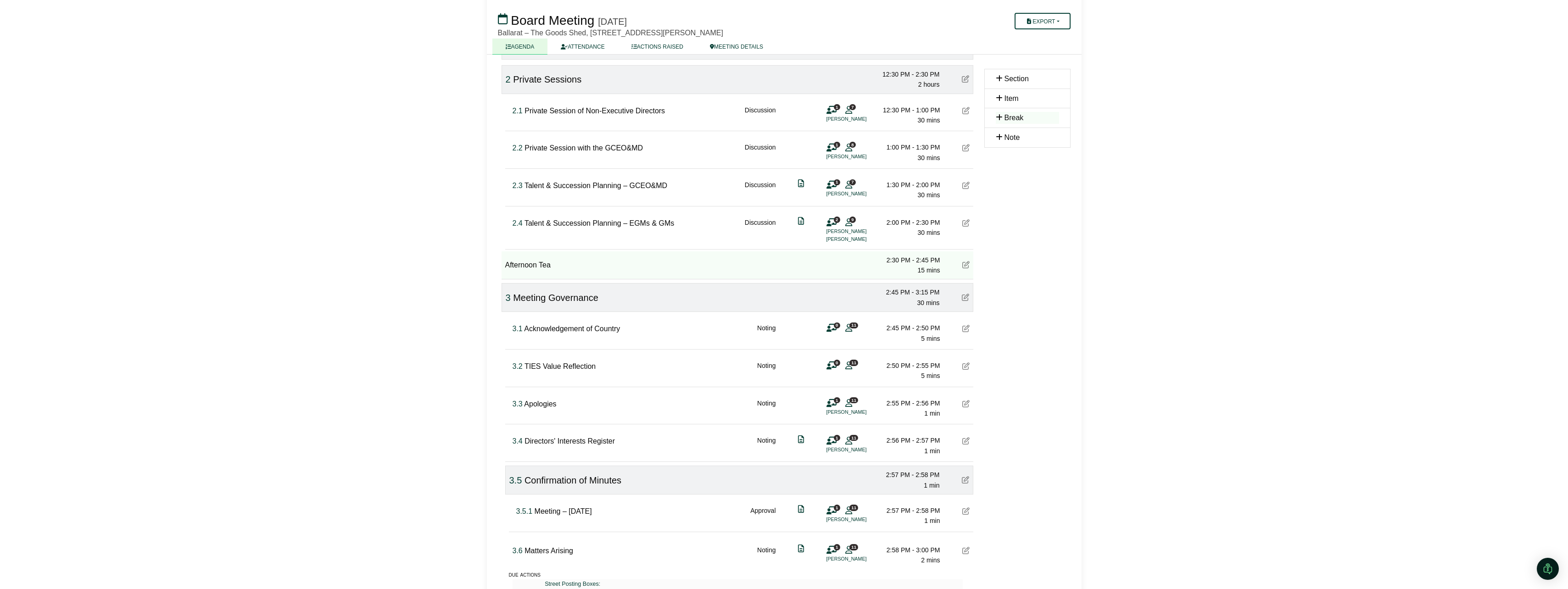
scroll to position [0, 0]
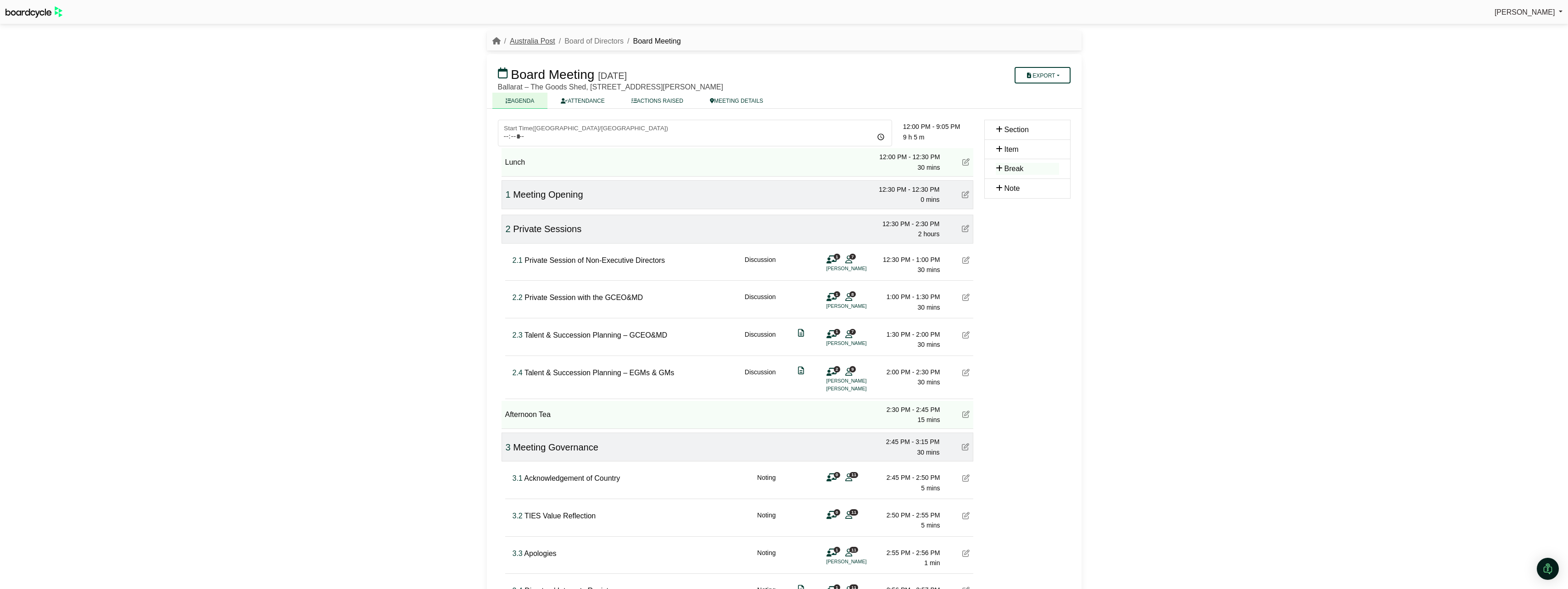
click at [526, 43] on link "Australia Post" at bounding box center [533, 40] width 45 height 8
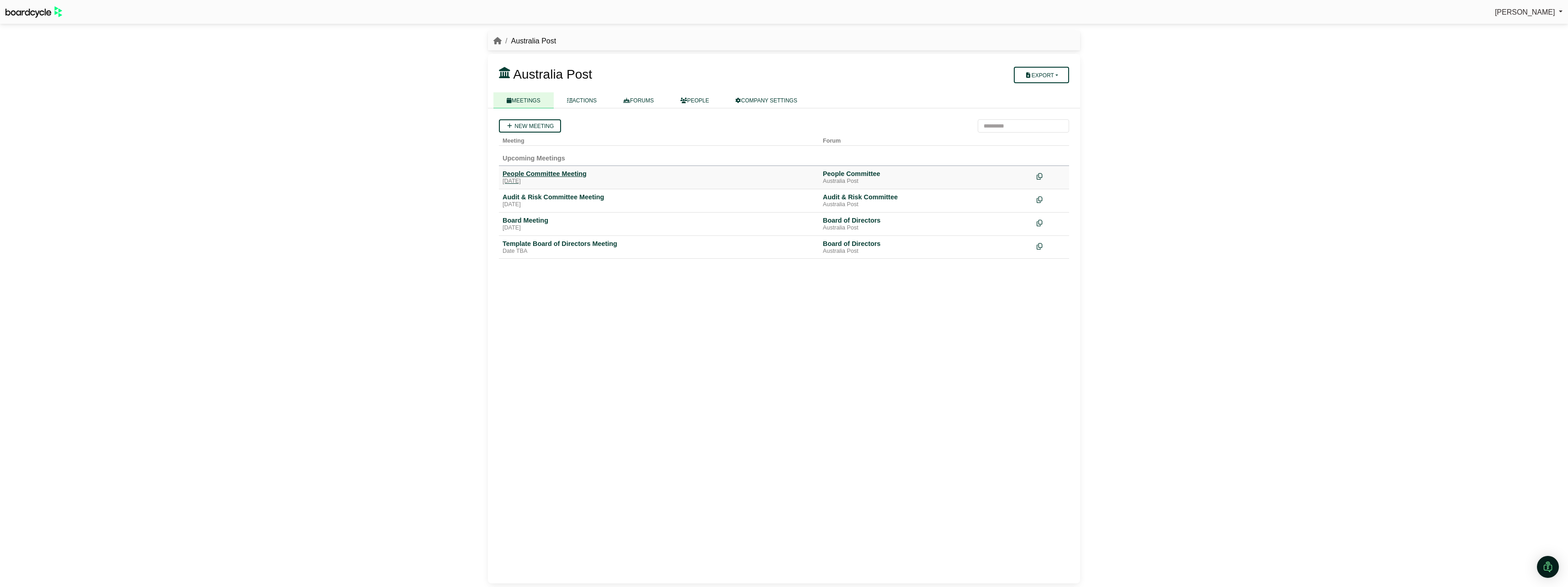
click at [570, 173] on div "People Committee Meeting" at bounding box center [659, 174] width 313 height 8
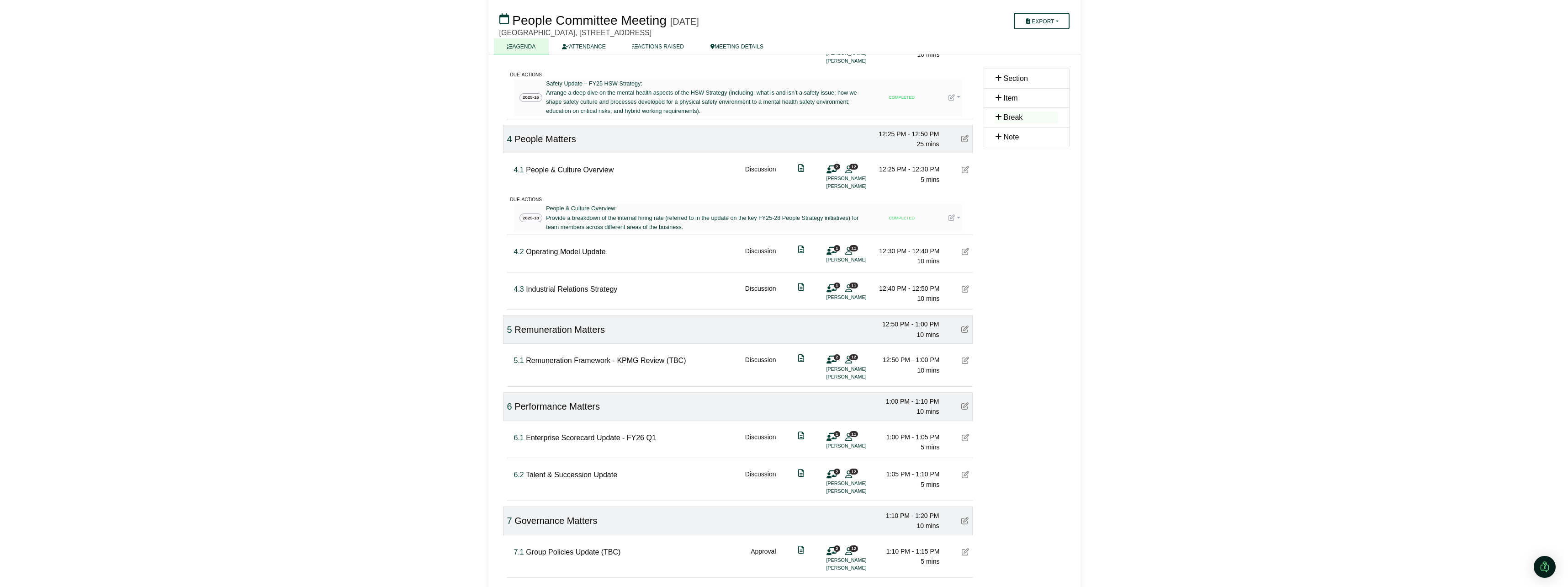
scroll to position [731, 0]
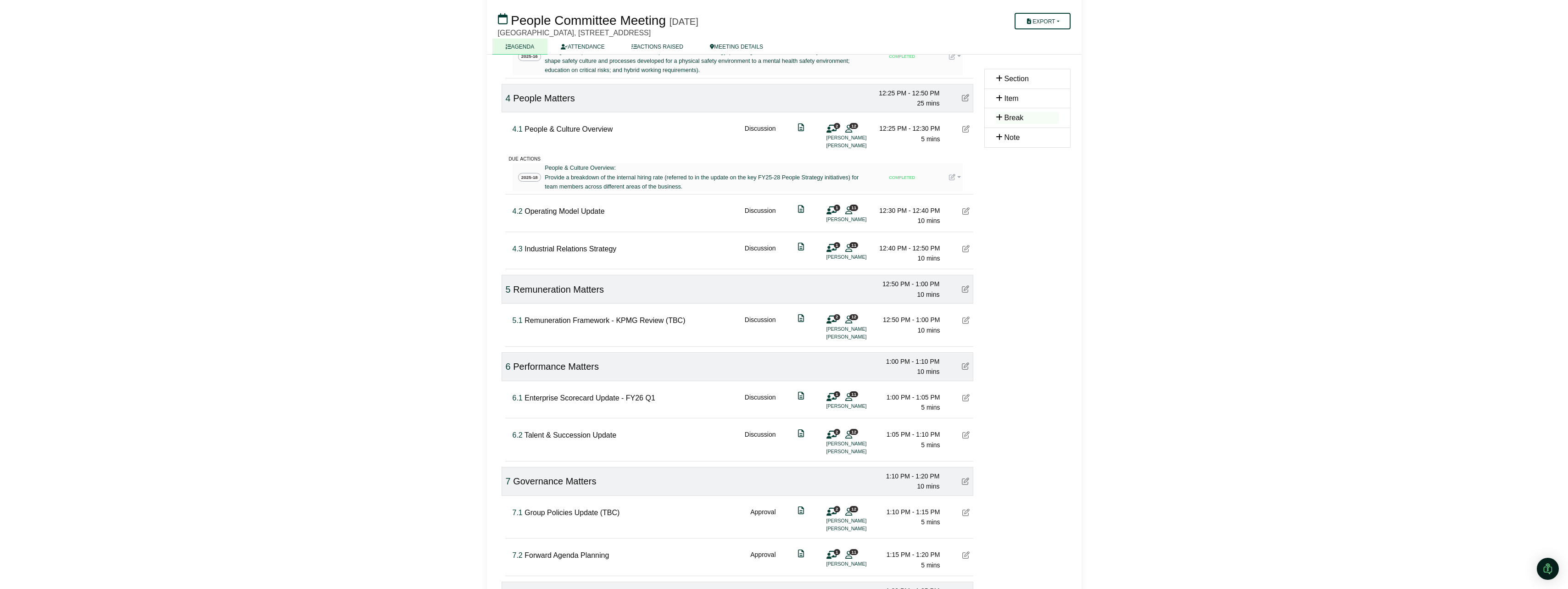
click at [969, 252] on icon at bounding box center [965, 248] width 8 height 8
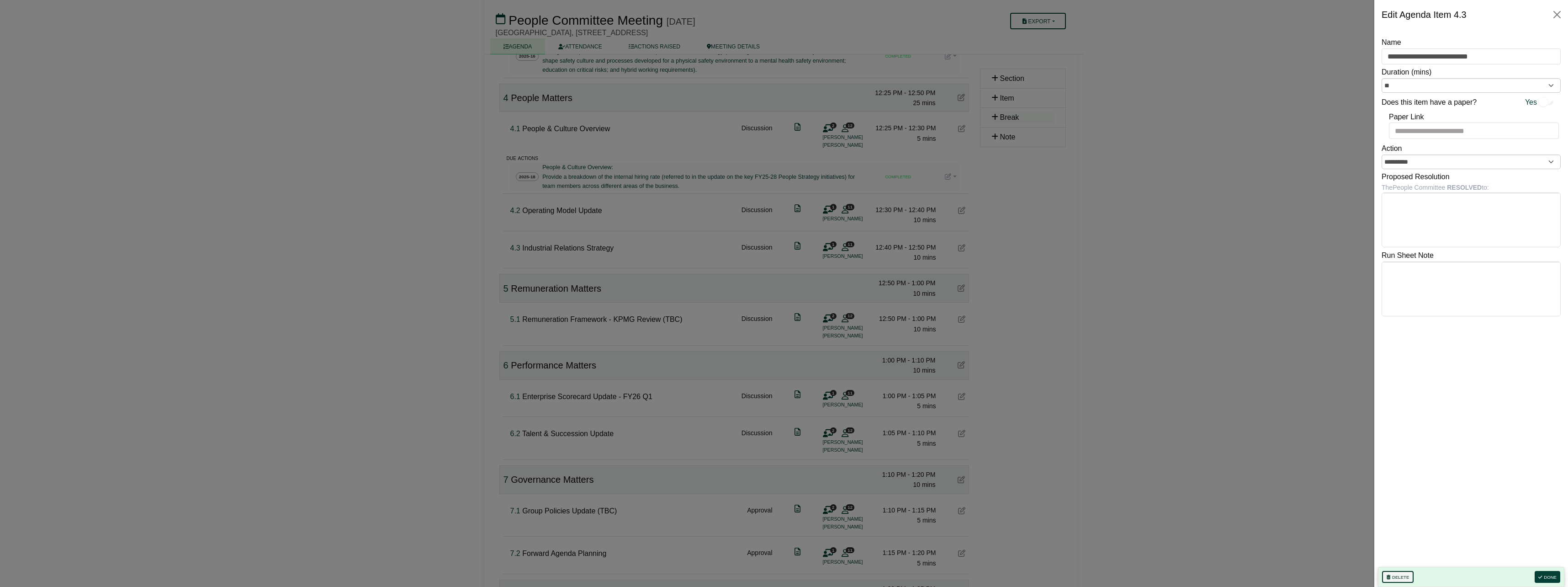
click at [1397, 580] on button "Delete" at bounding box center [1398, 577] width 32 height 12
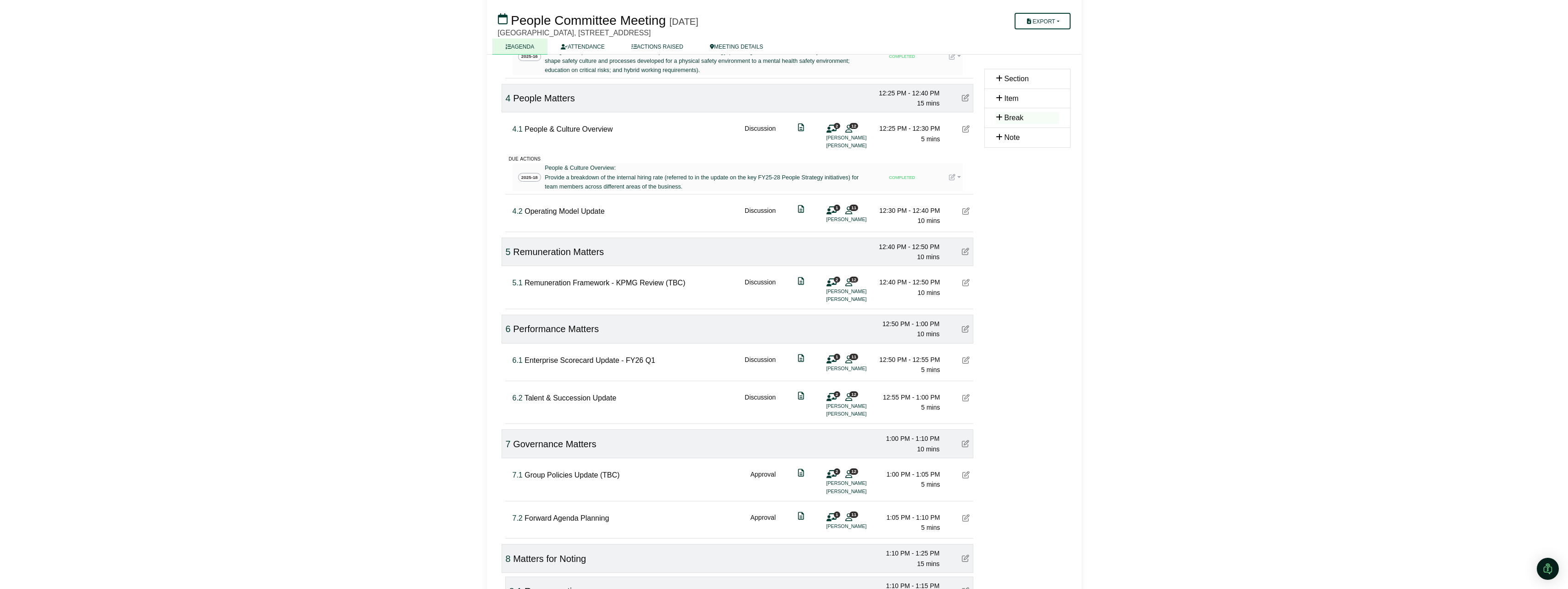
click at [619, 287] on span "Remuneration Framework - KPMG Review (TBC)" at bounding box center [604, 282] width 161 height 8
click at [530, 291] on input "**********" at bounding box center [604, 285] width 161 height 13
drag, startPoint x: 651, startPoint y: 294, endPoint x: 717, endPoint y: 295, distance: 66.0
click at [715, 292] on input "**********" at bounding box center [619, 285] width 191 height 13
type input "**********"
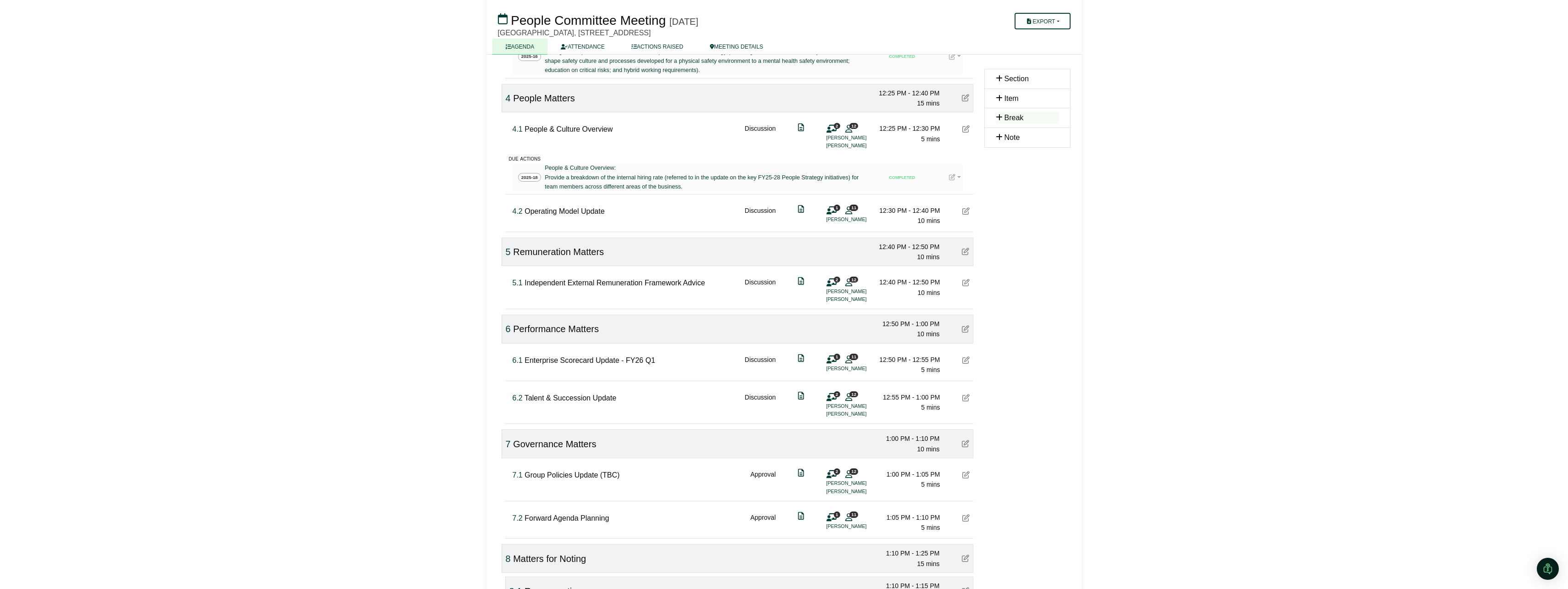
click at [832, 283] on icon at bounding box center [832, 283] width 10 height 1
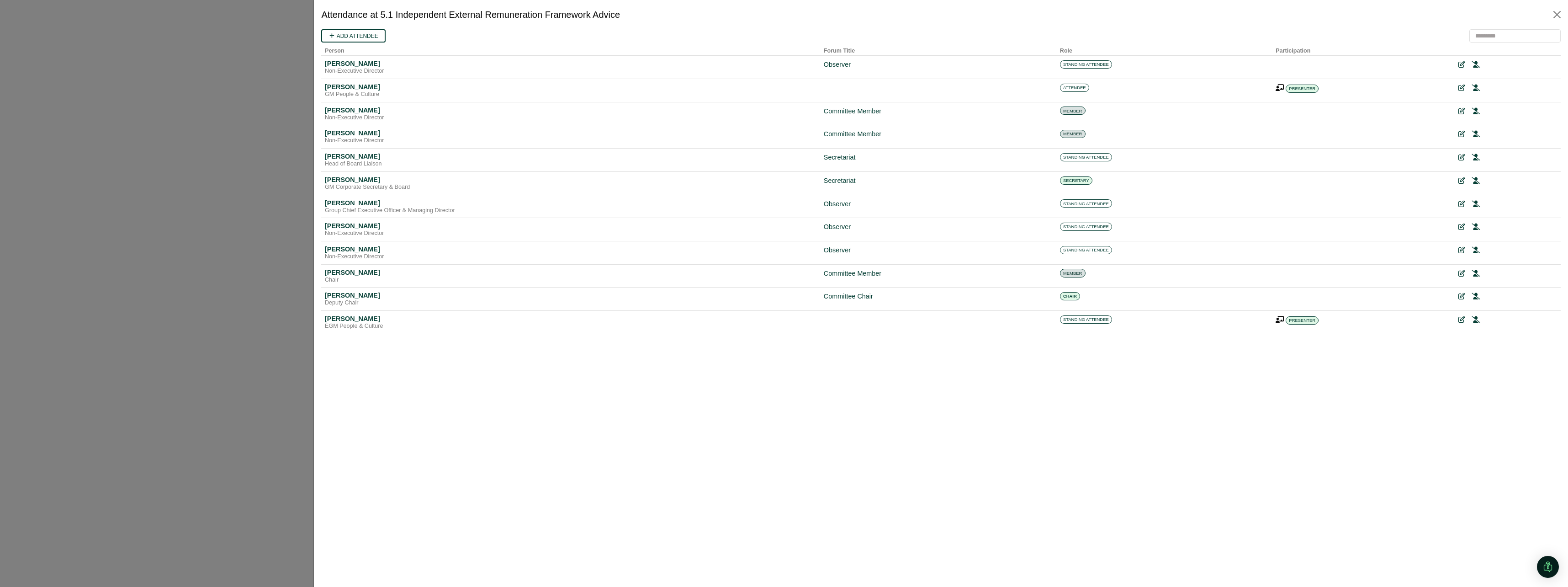
scroll to position [0, 0]
click at [1474, 91] on icon at bounding box center [1472, 88] width 8 height 7
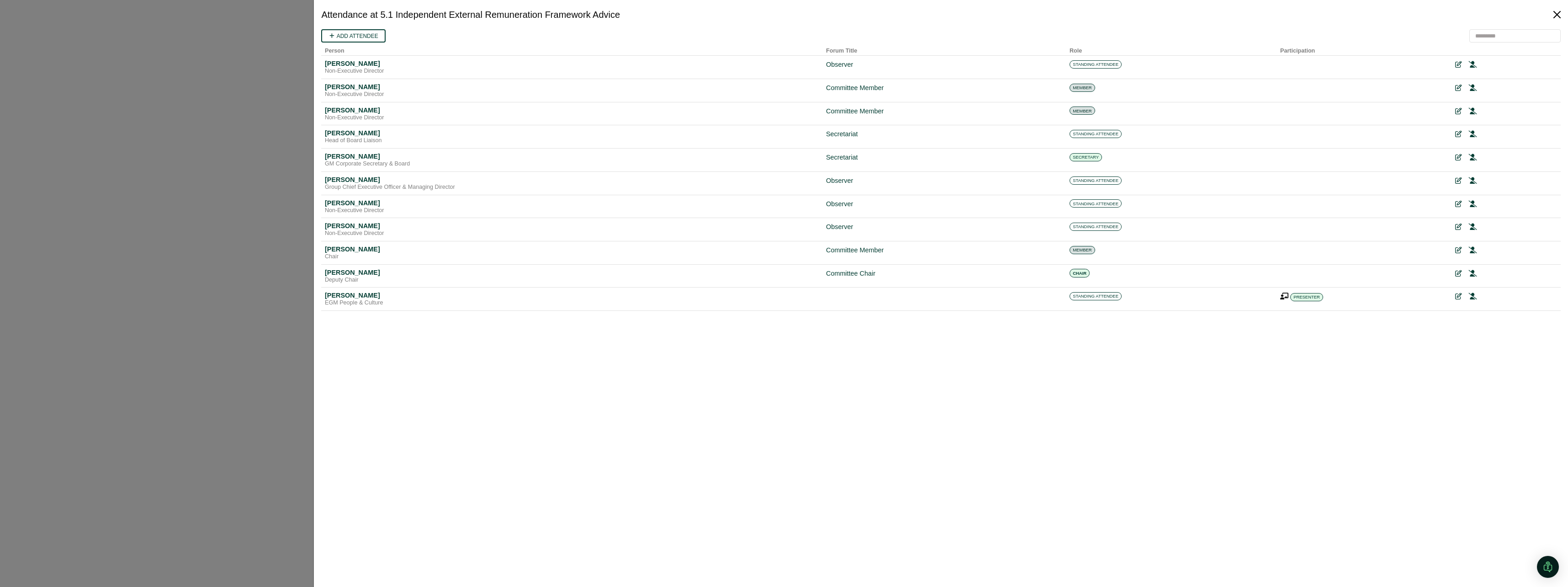
click at [1560, 18] on button "Close" at bounding box center [1556, 14] width 14 height 14
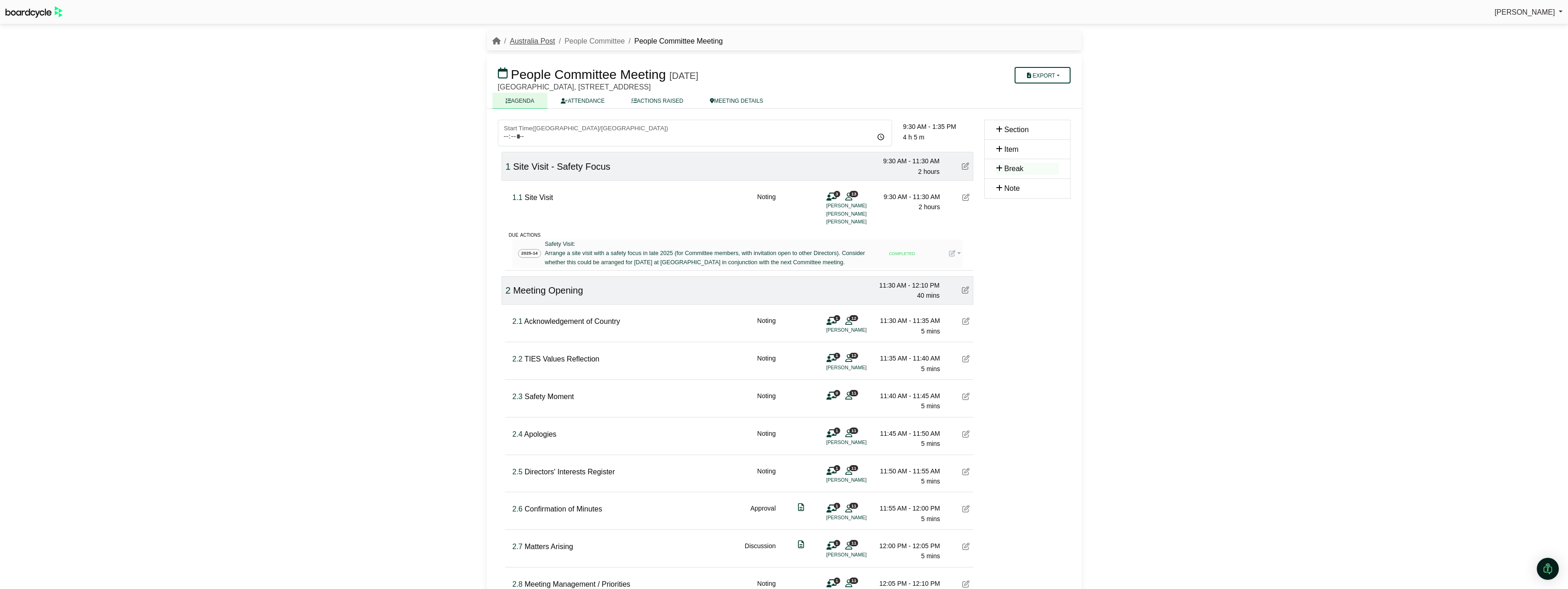
click at [523, 39] on link "Australia Post" at bounding box center [533, 40] width 45 height 8
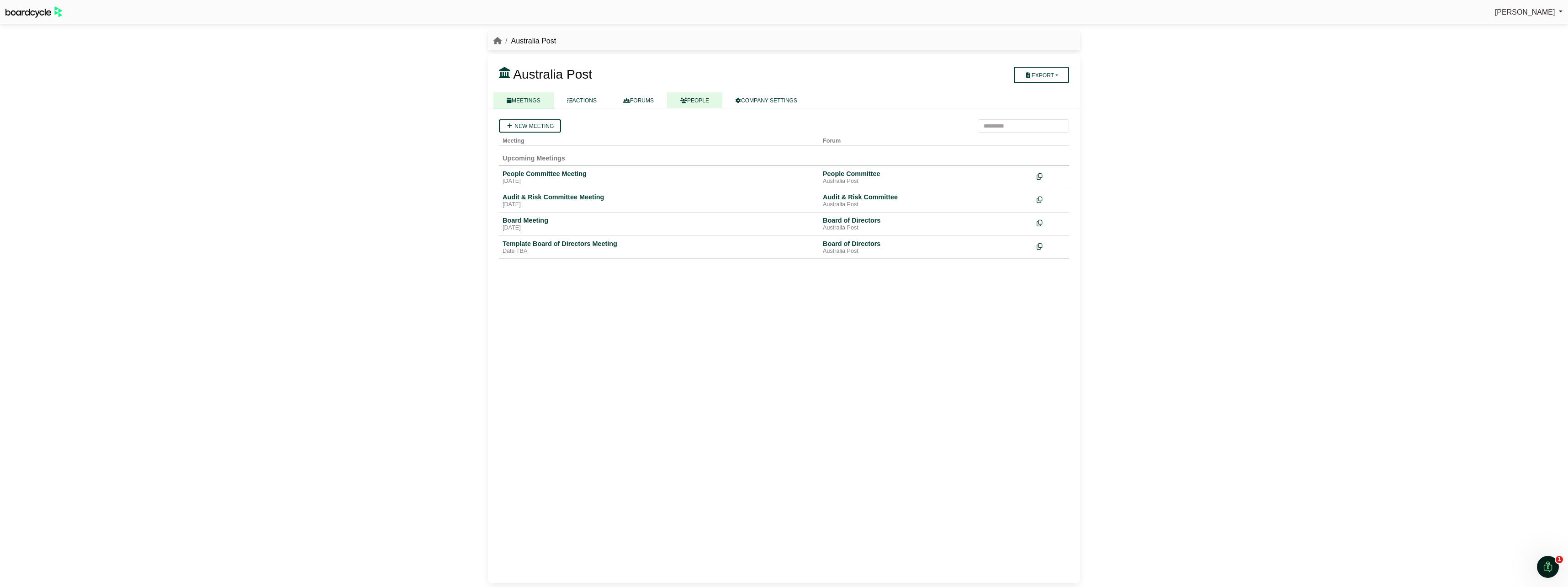
click at [705, 101] on link "PEOPLE" at bounding box center [695, 100] width 55 height 16
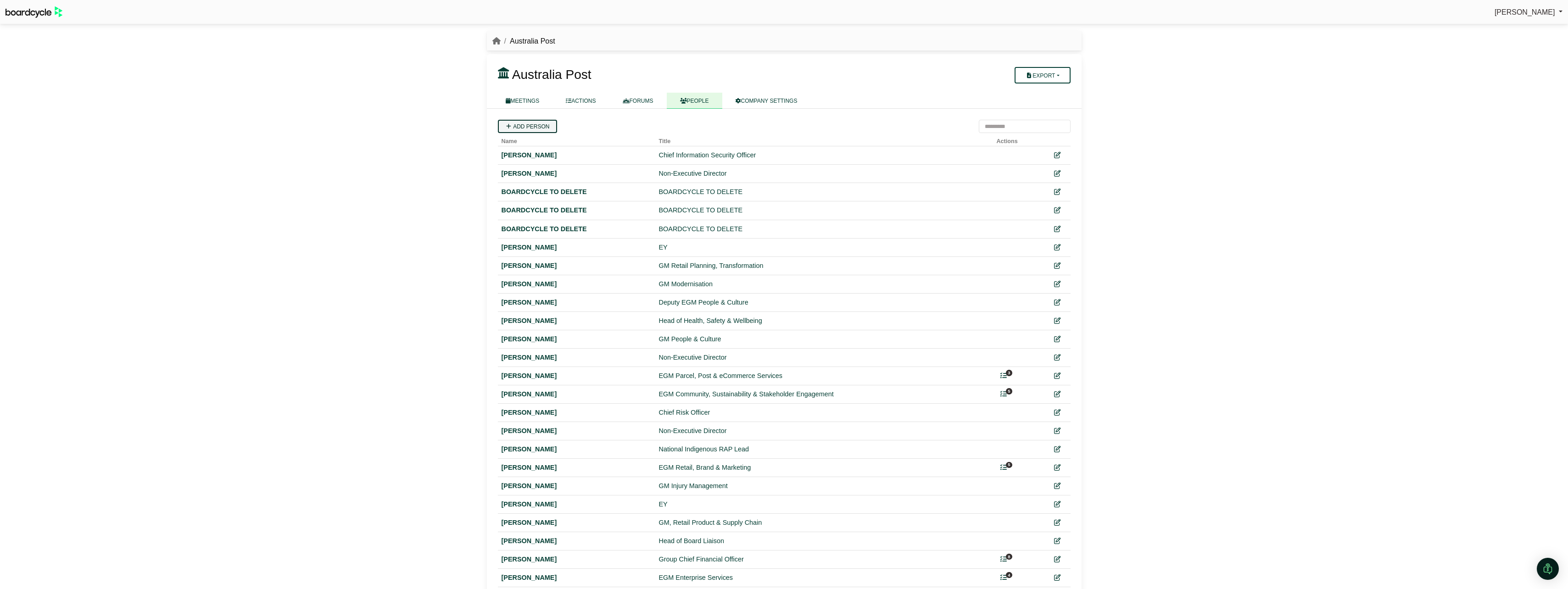
click at [530, 126] on link "Add person" at bounding box center [528, 126] width 59 height 13
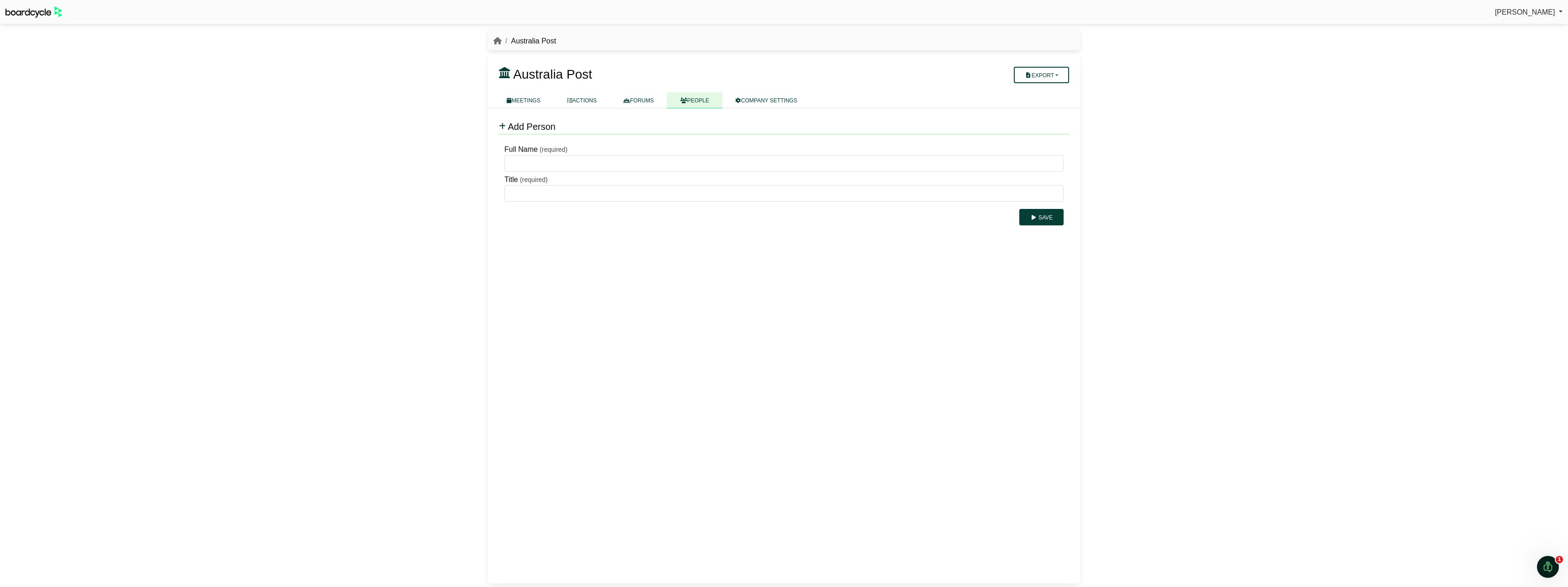
click at [701, 99] on link "PEOPLE" at bounding box center [695, 100] width 55 height 16
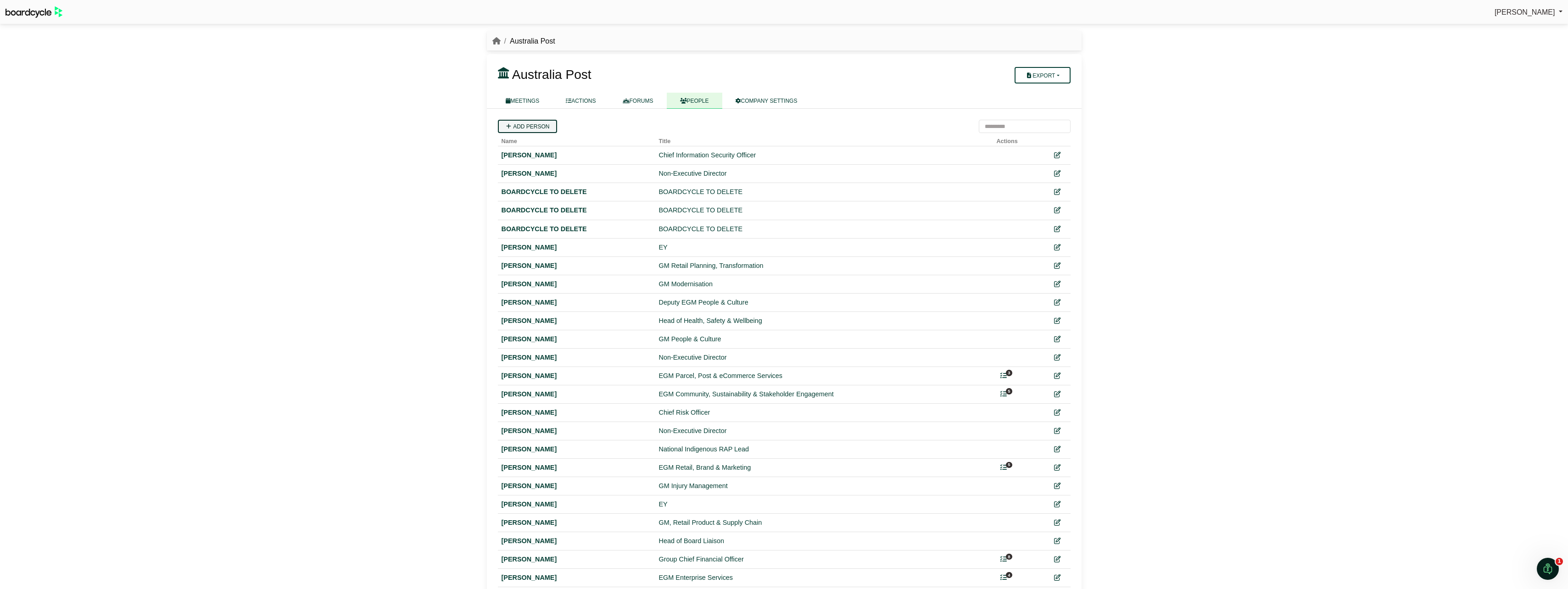
click at [517, 130] on link "Add person" at bounding box center [528, 126] width 59 height 13
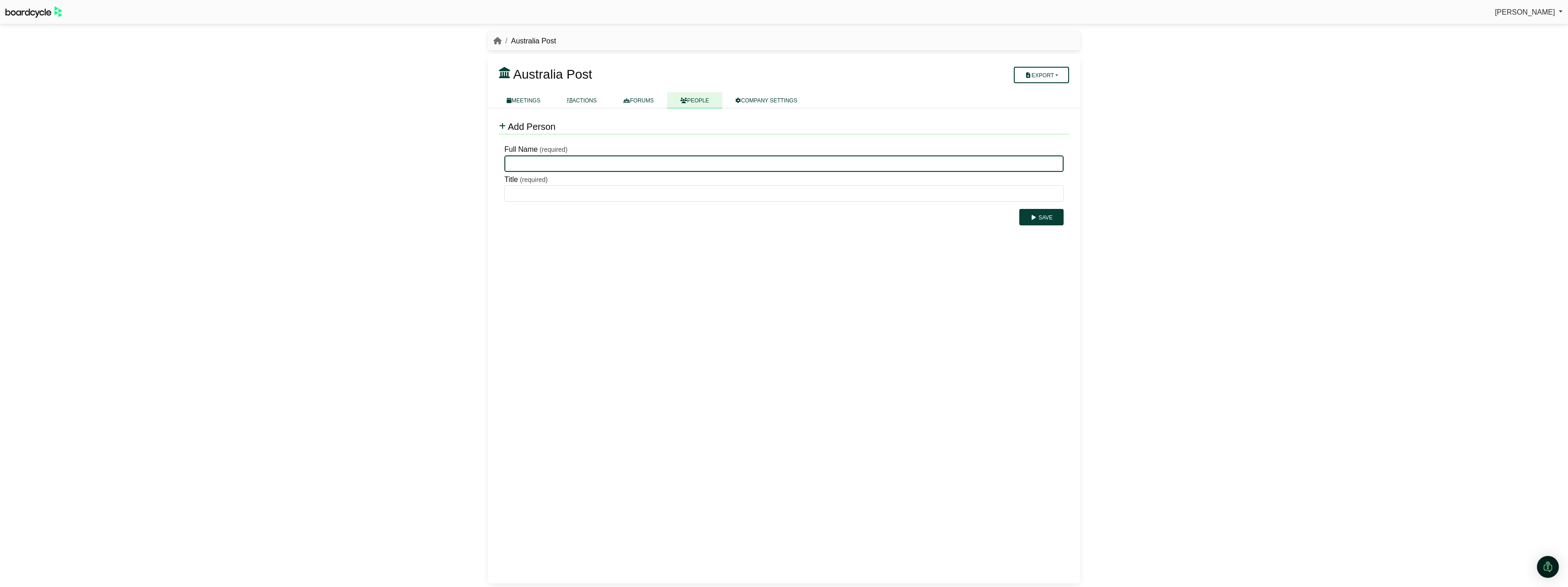
click at [547, 162] on input "Full Name" at bounding box center [784, 164] width 559 height 17
type input "*********"
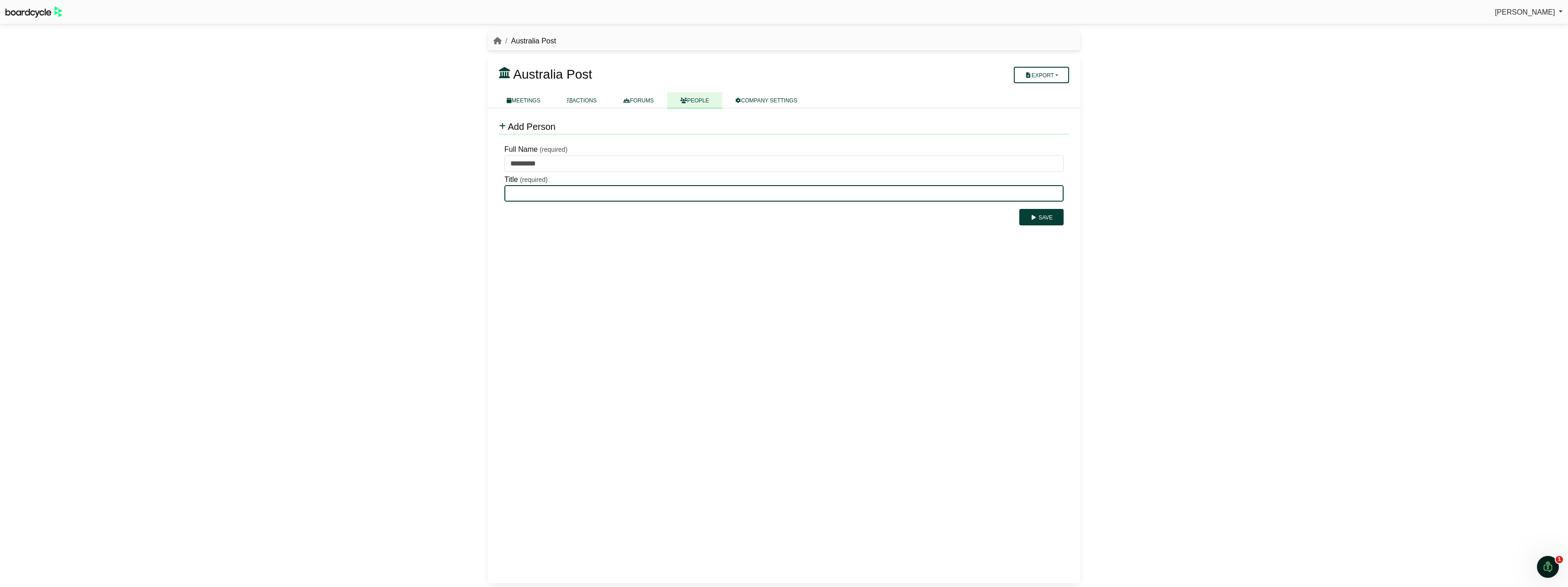
click at [534, 188] on input "Title" at bounding box center [784, 194] width 559 height 17
paste input "**********"
drag, startPoint x: 642, startPoint y: 190, endPoint x: 749, endPoint y: 199, distance: 107.4
click at [748, 199] on input "**********" at bounding box center [784, 194] width 559 height 17
type input "**********"
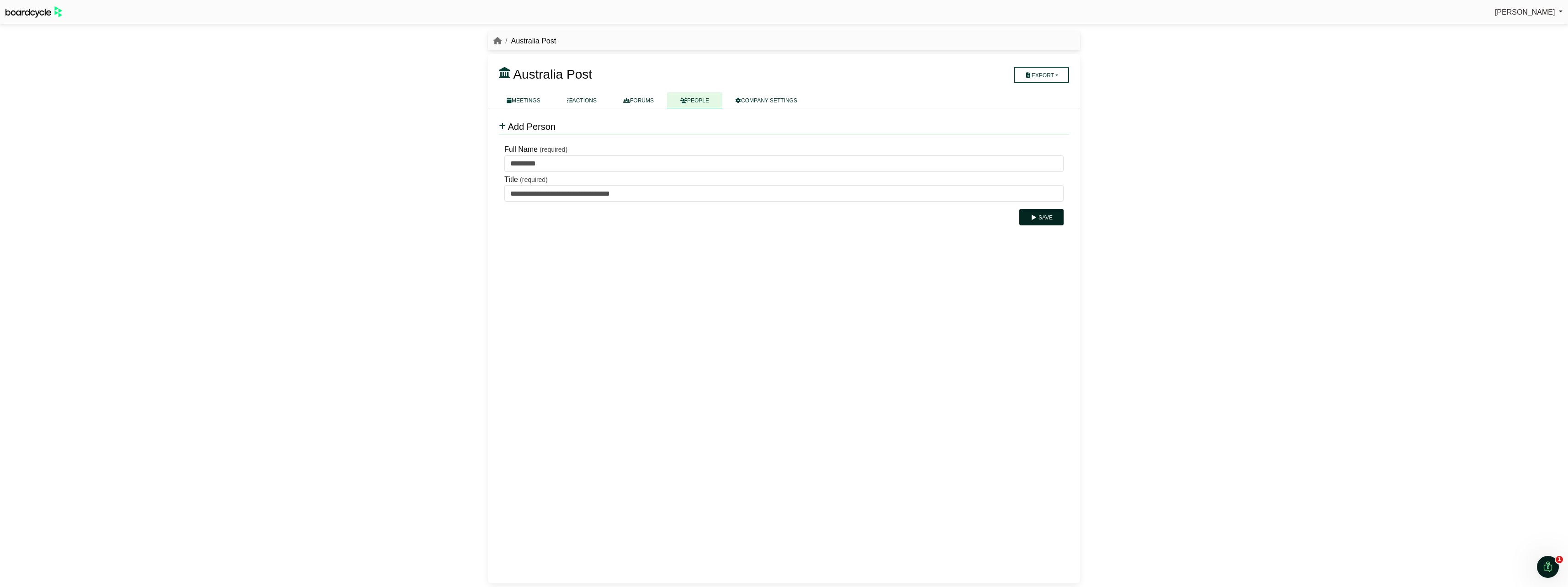
click at [1051, 219] on button "Save" at bounding box center [1041, 217] width 44 height 17
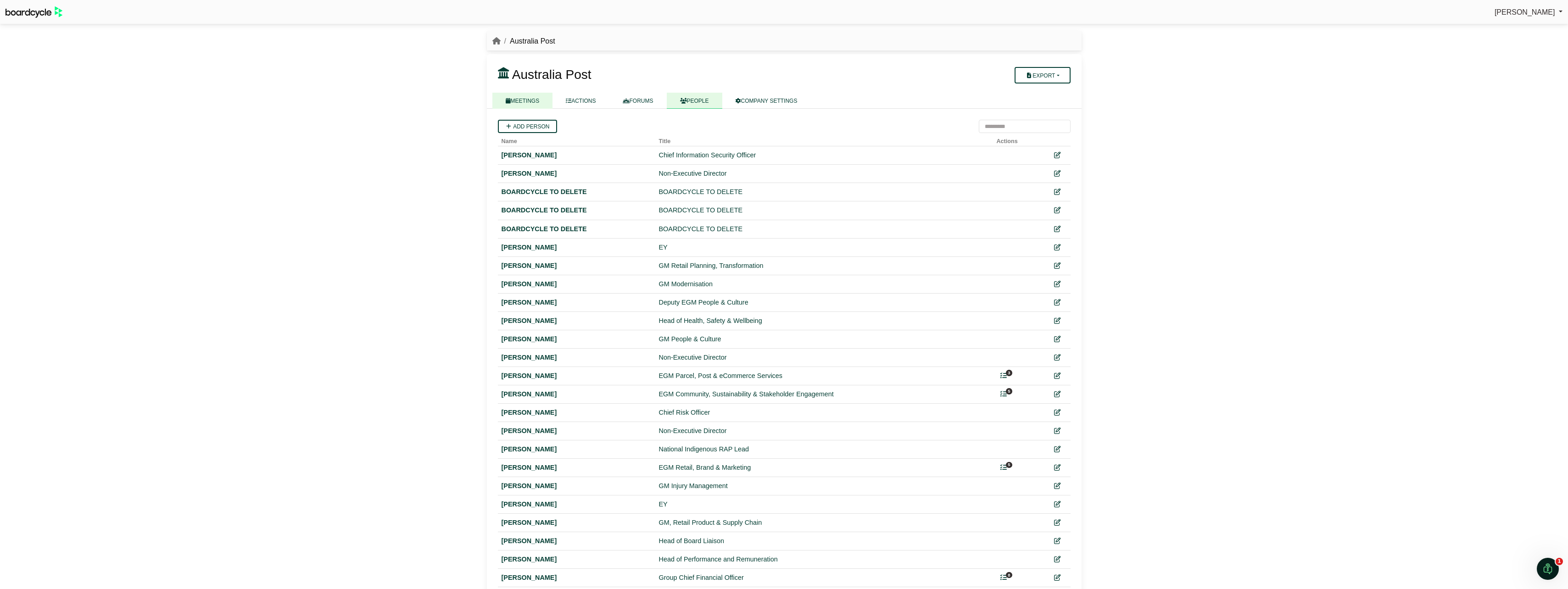
click at [527, 100] on link "MEETINGS" at bounding box center [523, 100] width 61 height 16
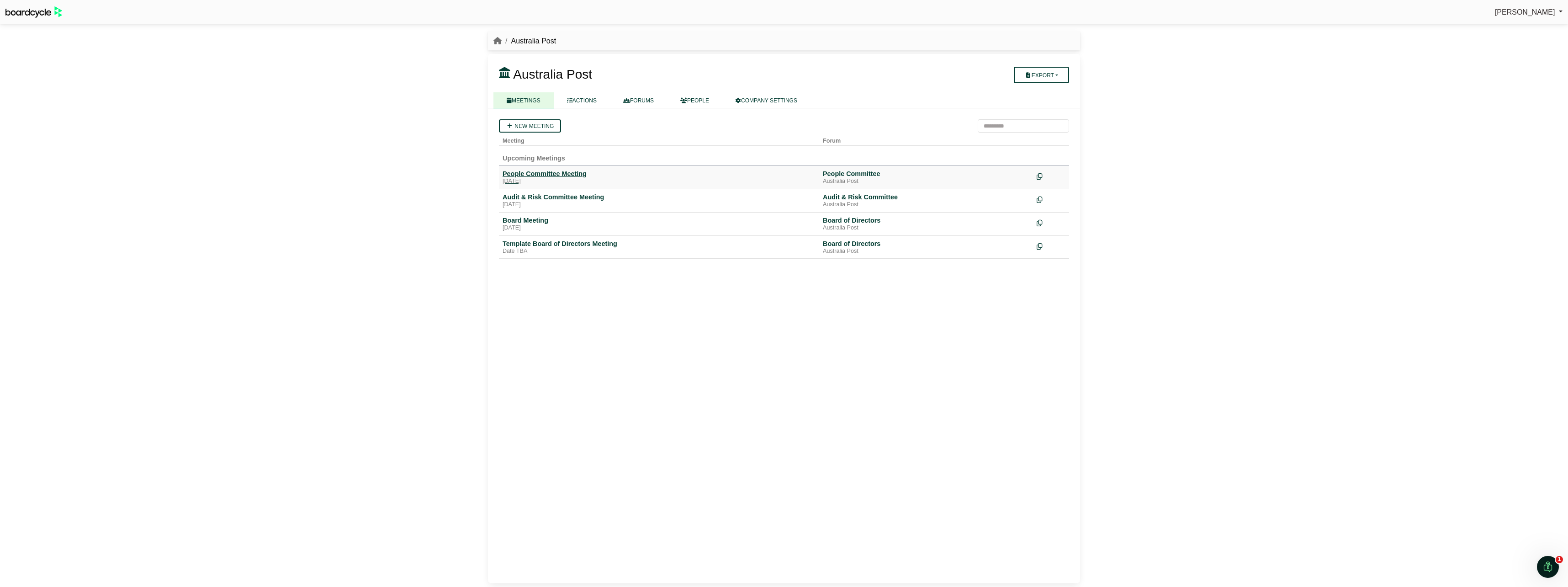
click at [544, 179] on div "[DATE]" at bounding box center [659, 181] width 313 height 8
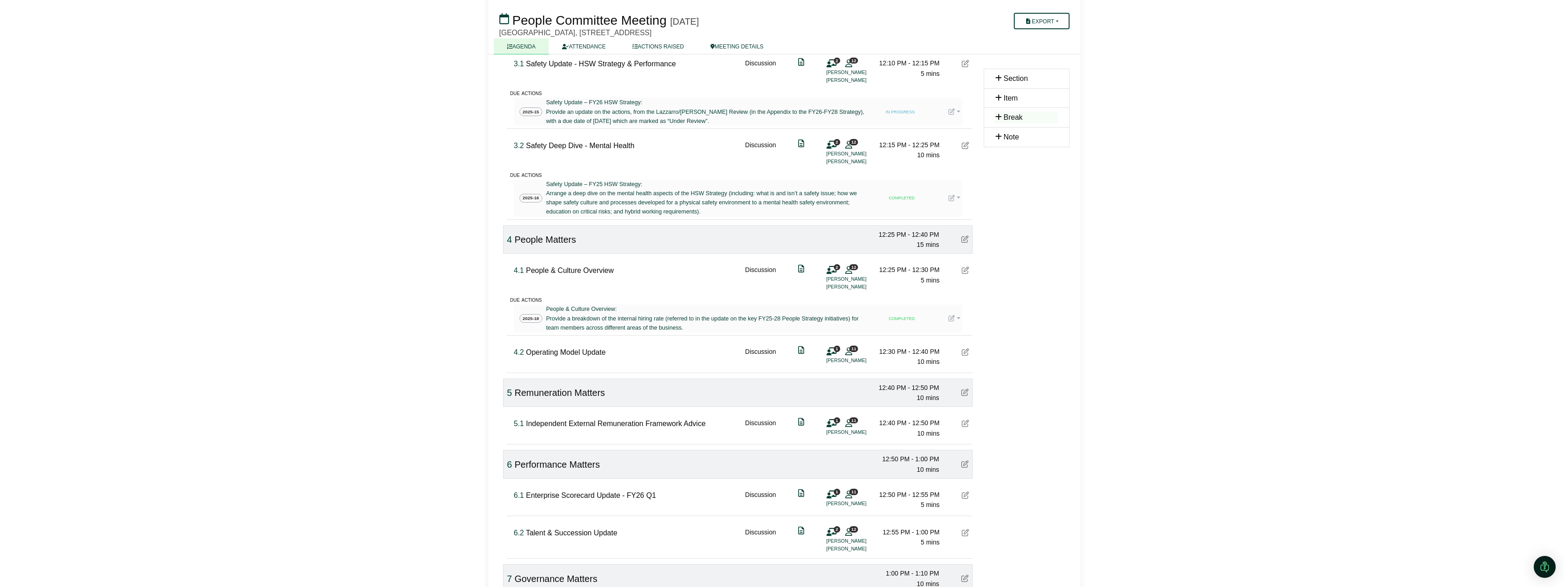
scroll to position [731, 0]
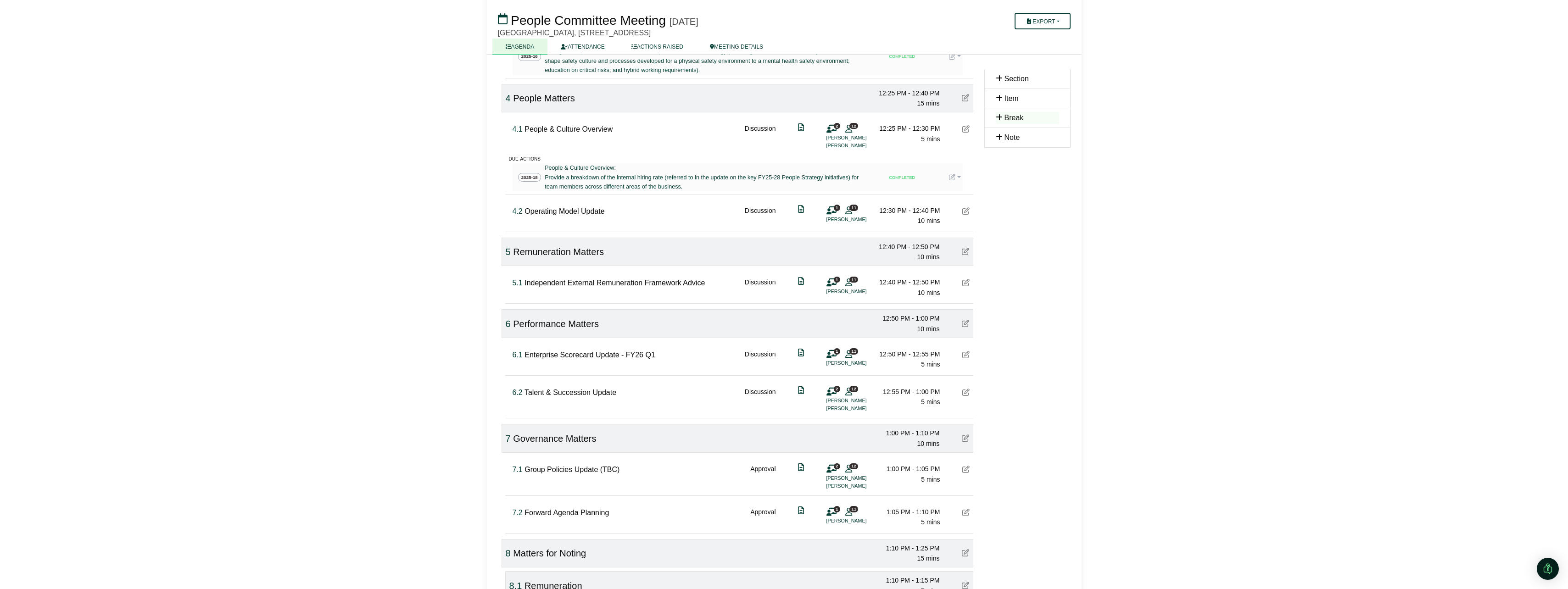
click at [832, 283] on icon at bounding box center [832, 283] width 10 height 1
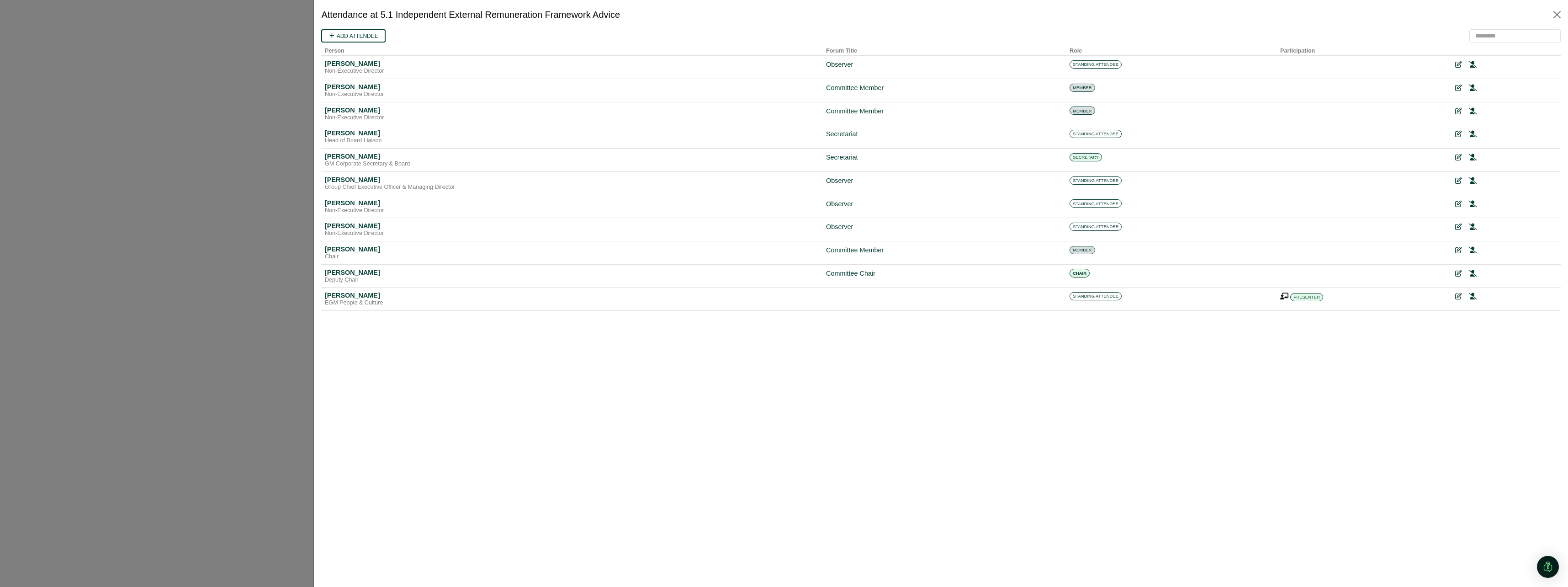
scroll to position [0, 0]
click at [339, 37] on link "Add attendee" at bounding box center [353, 36] width 65 height 13
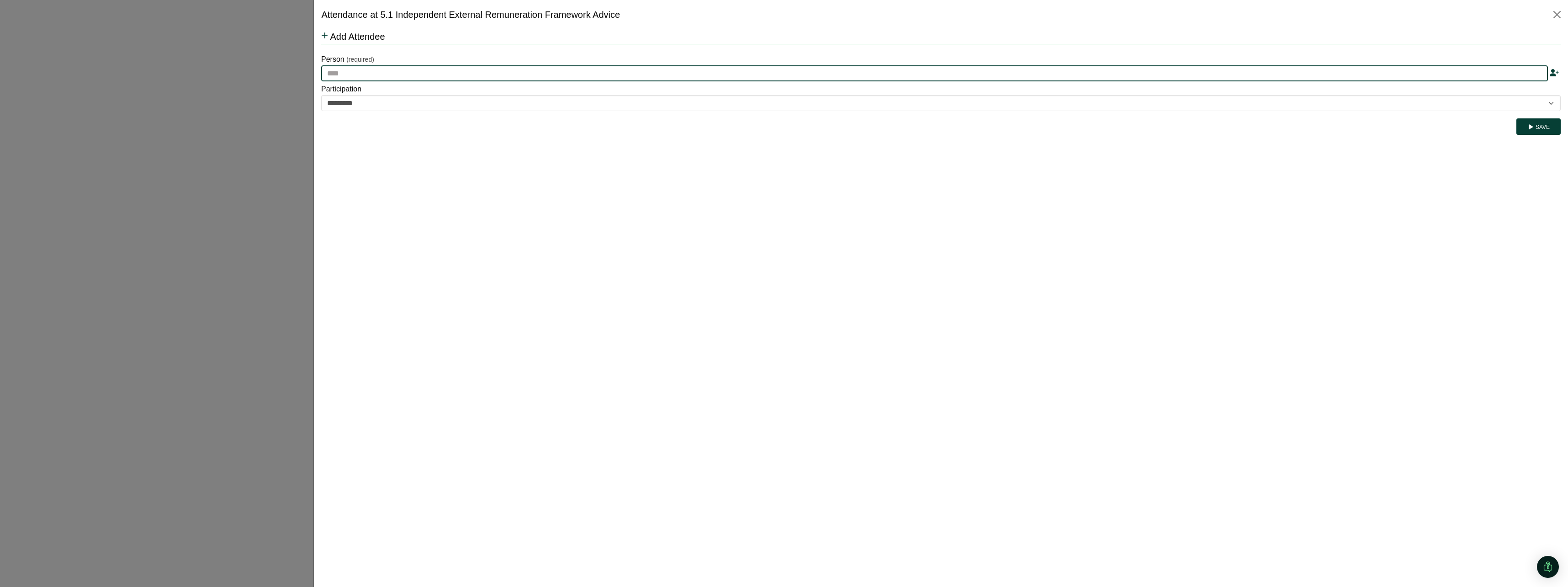
click at [375, 71] on input "text" at bounding box center [934, 74] width 1227 height 17
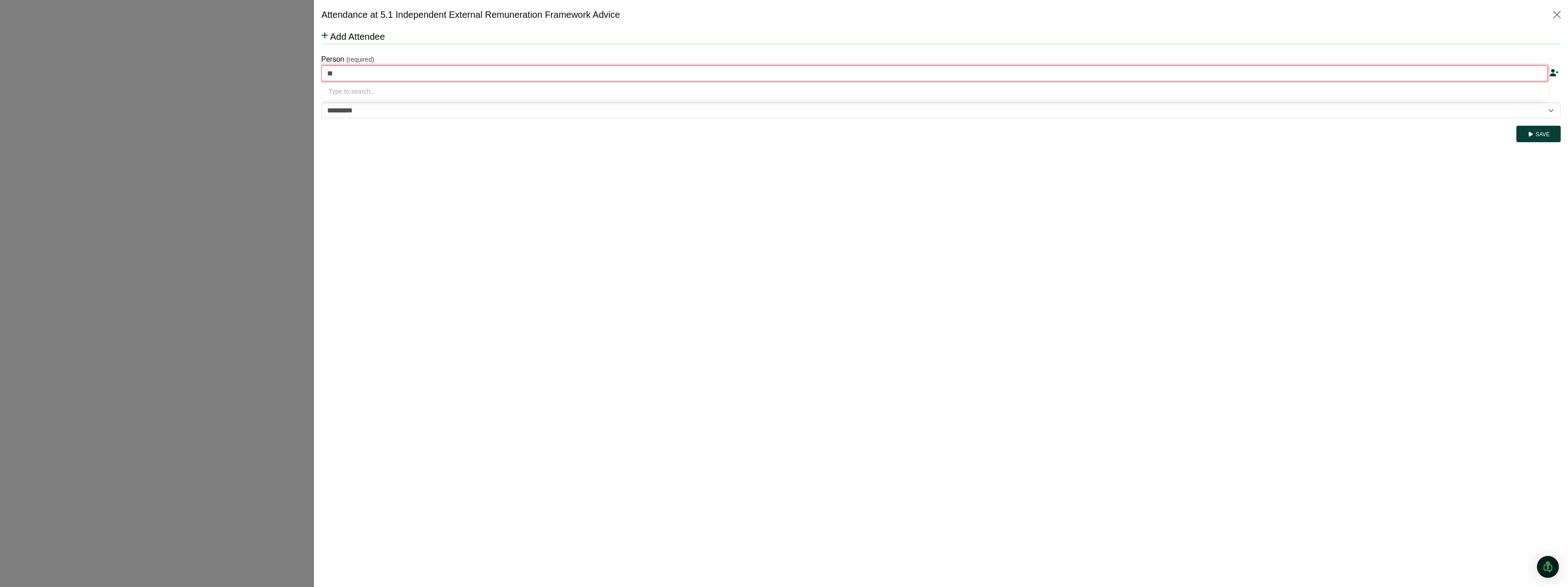
type input "***"
type input "*********"
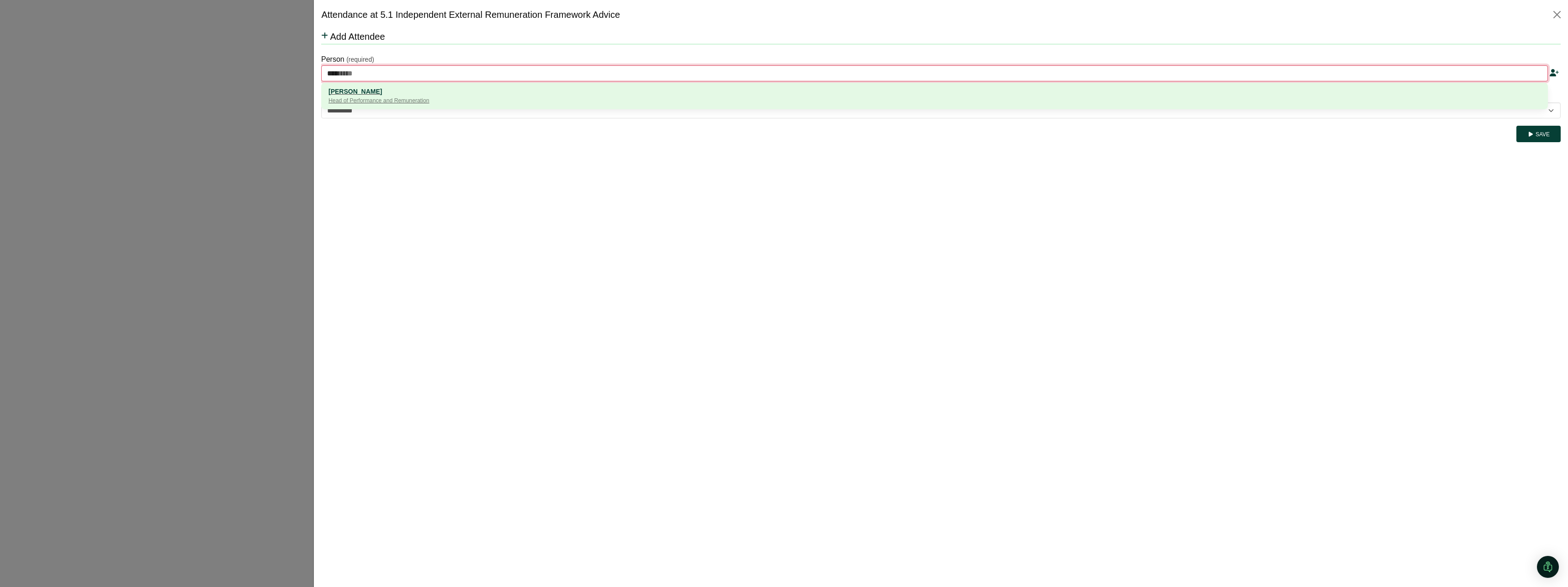
click at [365, 91] on div "Matt Hill" at bounding box center [934, 91] width 1212 height 10
type input "*********"
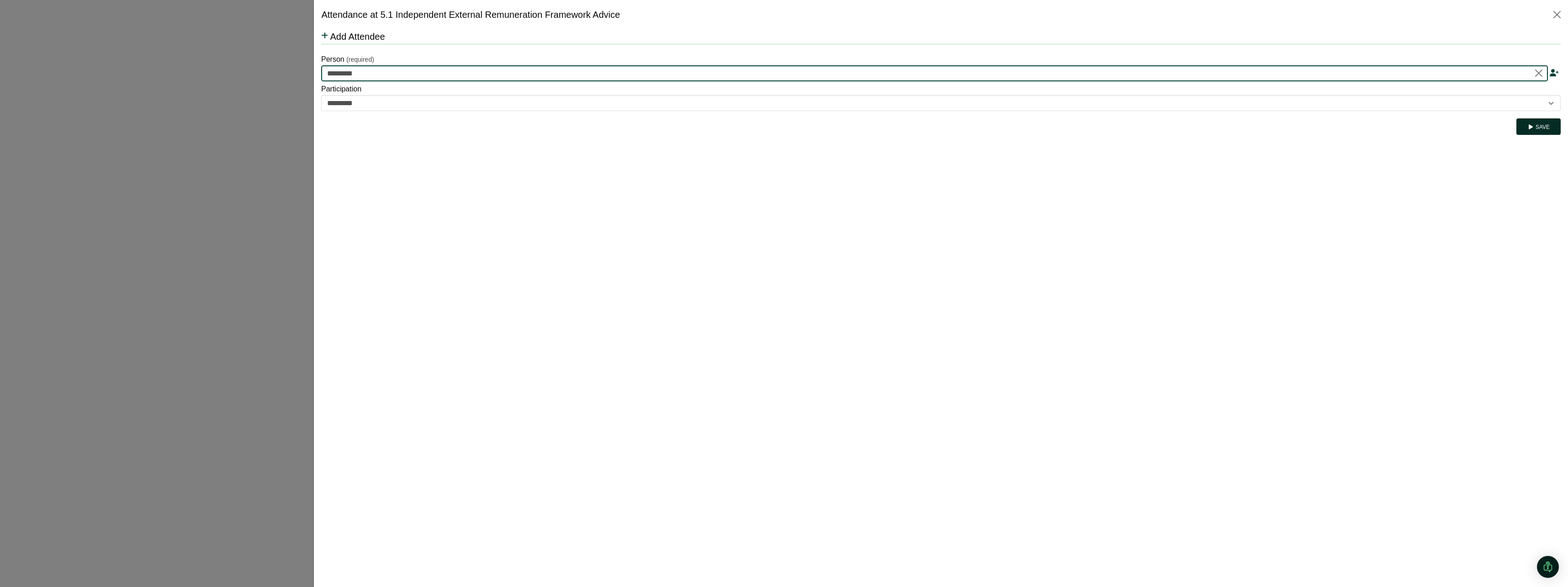
type input "*********"
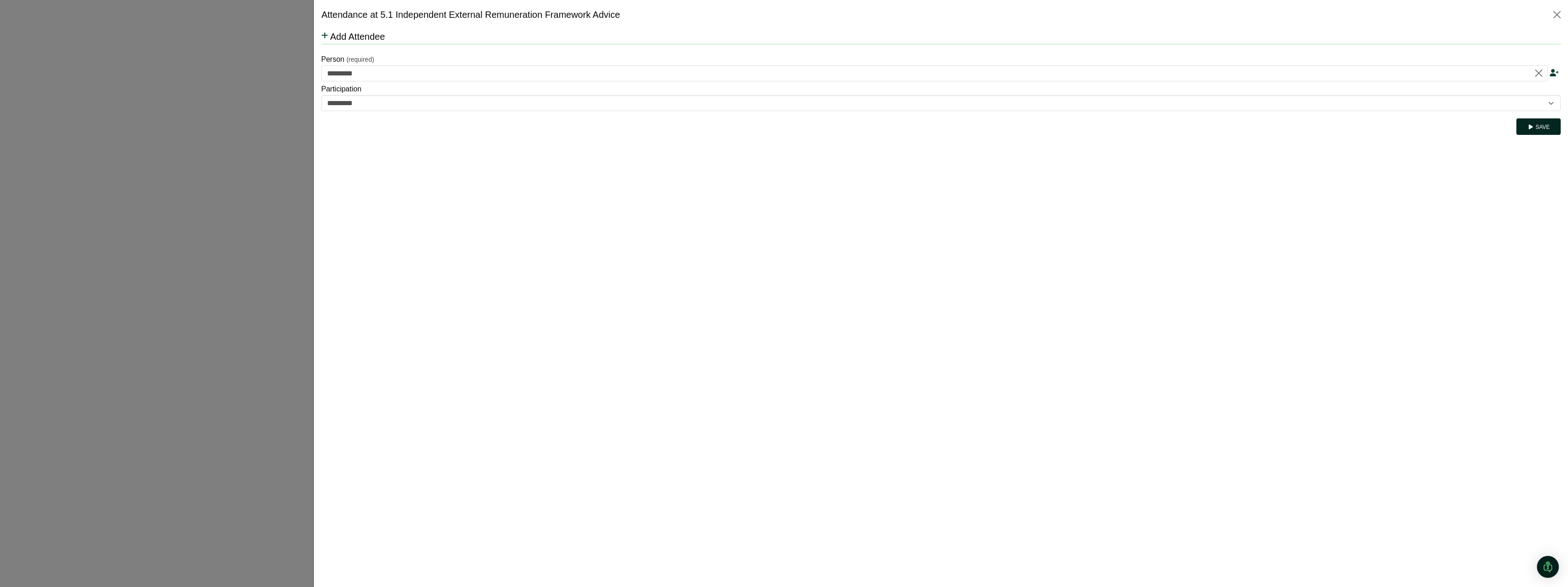
click at [1541, 130] on button "Save" at bounding box center [1538, 127] width 44 height 17
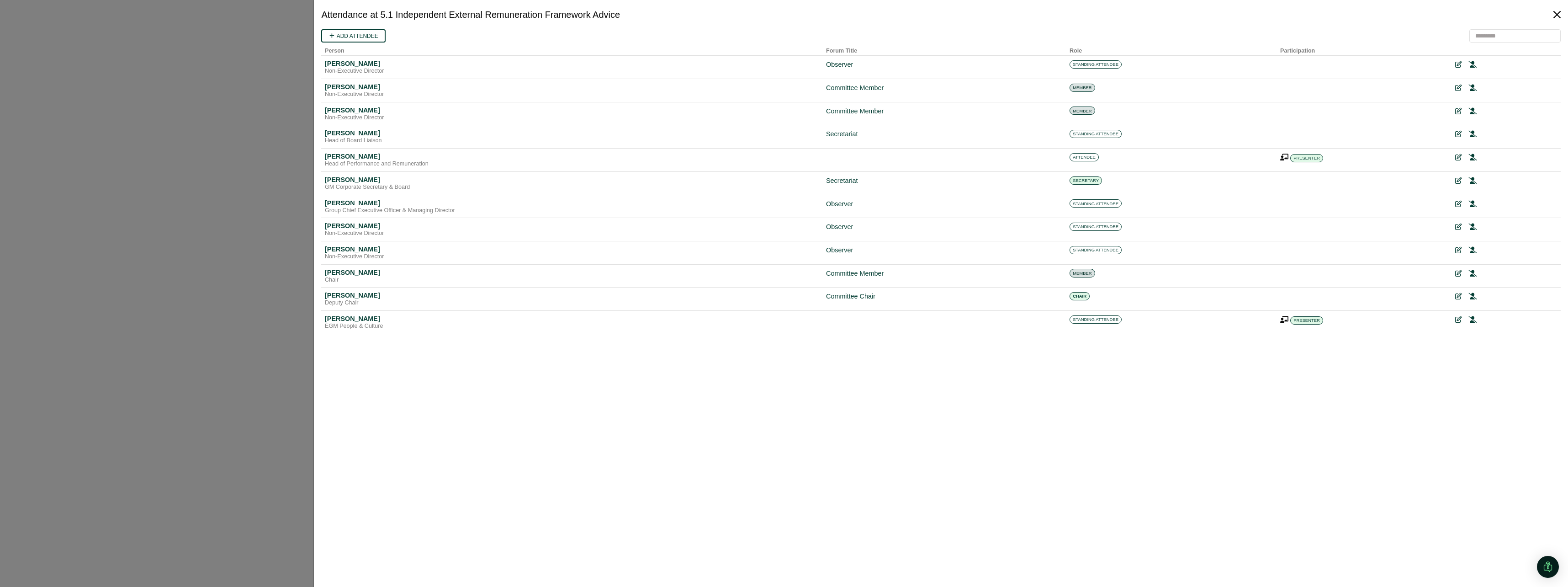
click at [1558, 13] on button "Close" at bounding box center [1556, 14] width 14 height 14
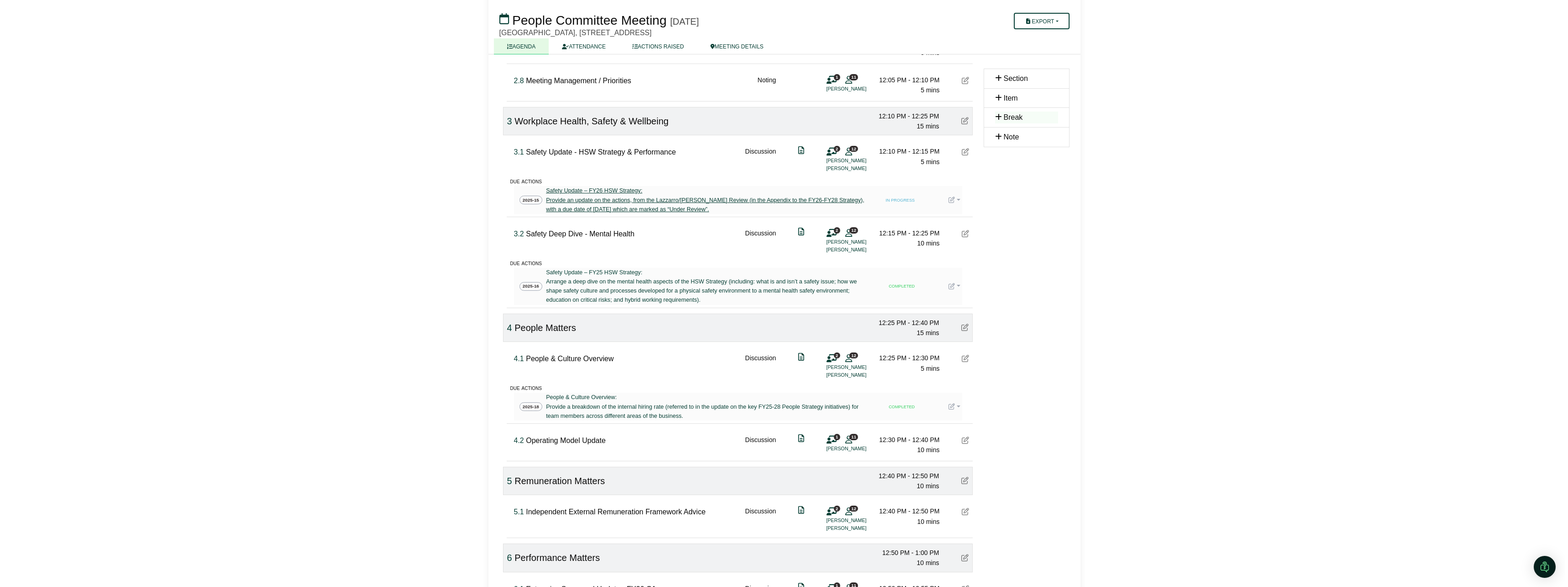
scroll to position [548, 0]
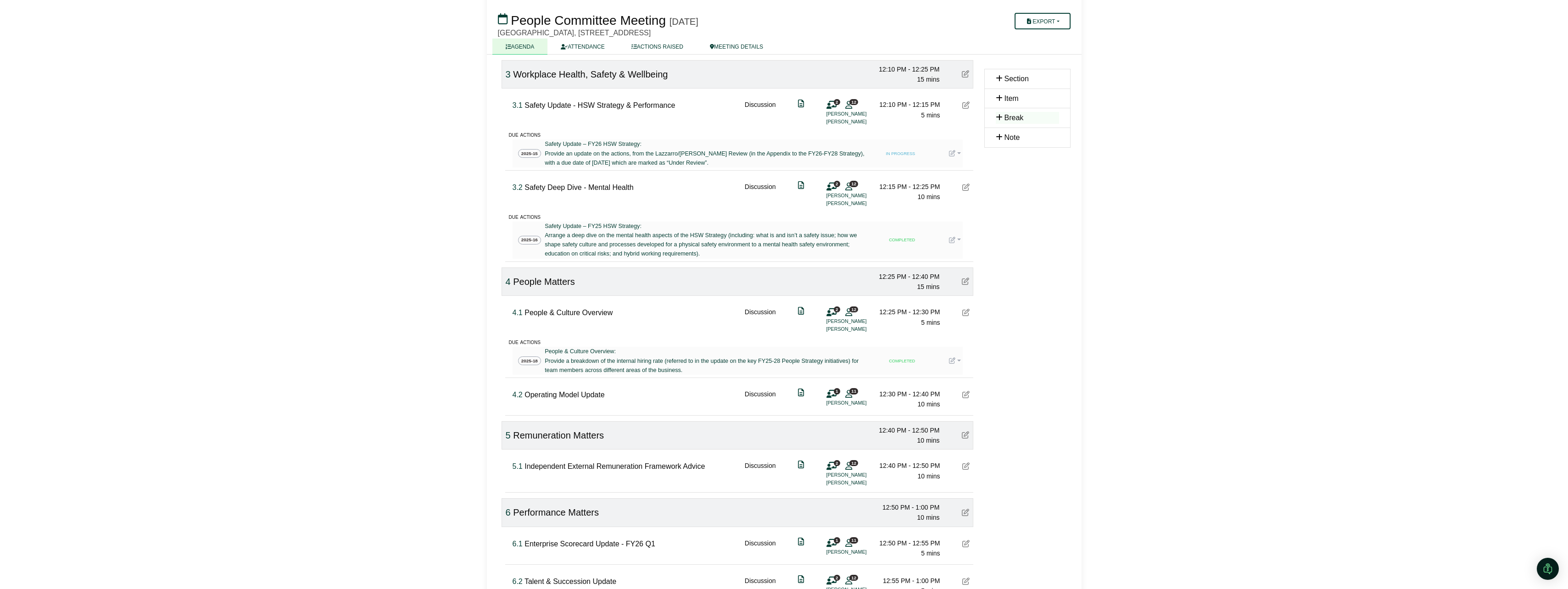
click at [832, 395] on icon at bounding box center [832, 394] width 10 height 1
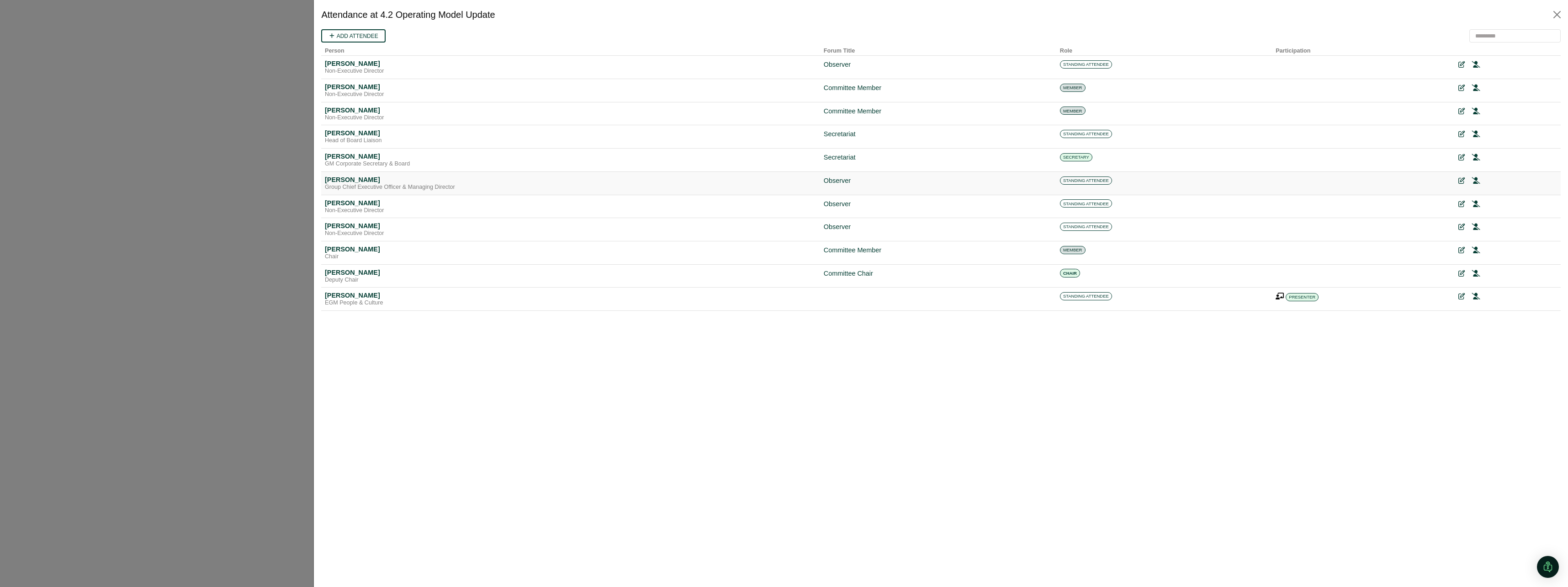
scroll to position [0, 0]
click at [360, 31] on link "Add attendee" at bounding box center [353, 36] width 65 height 13
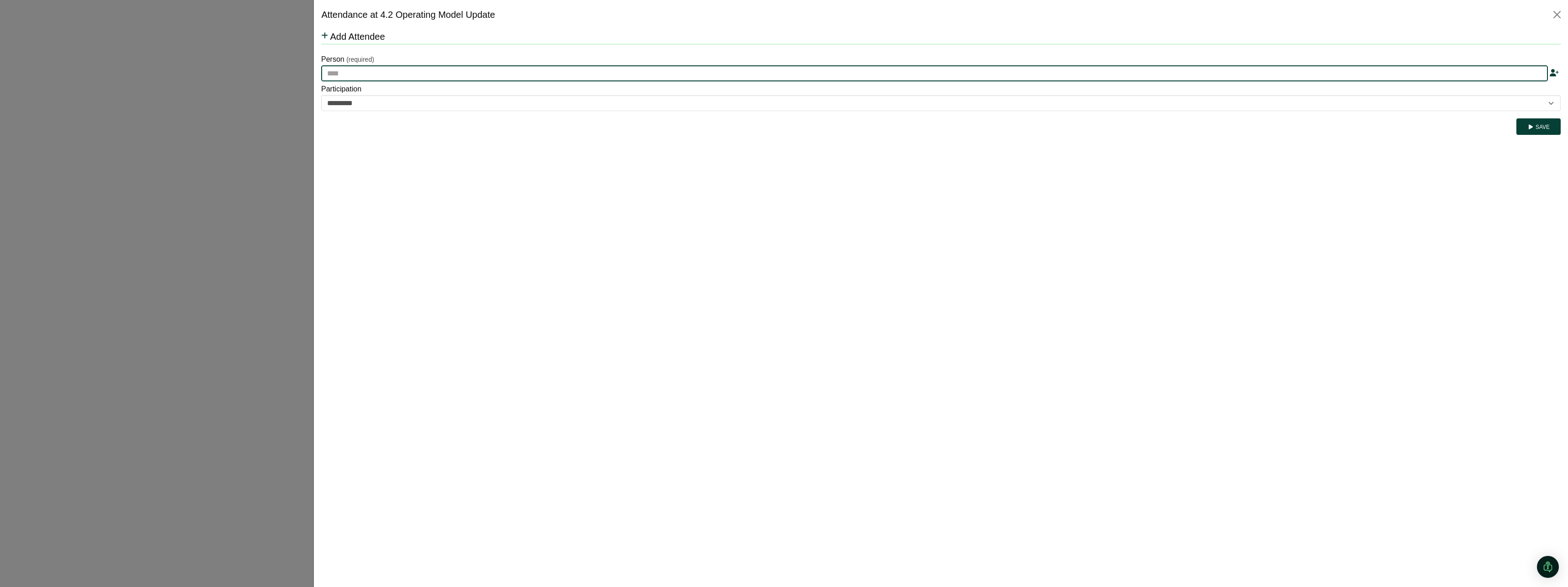
click at [355, 77] on input "text" at bounding box center [934, 74] width 1227 height 17
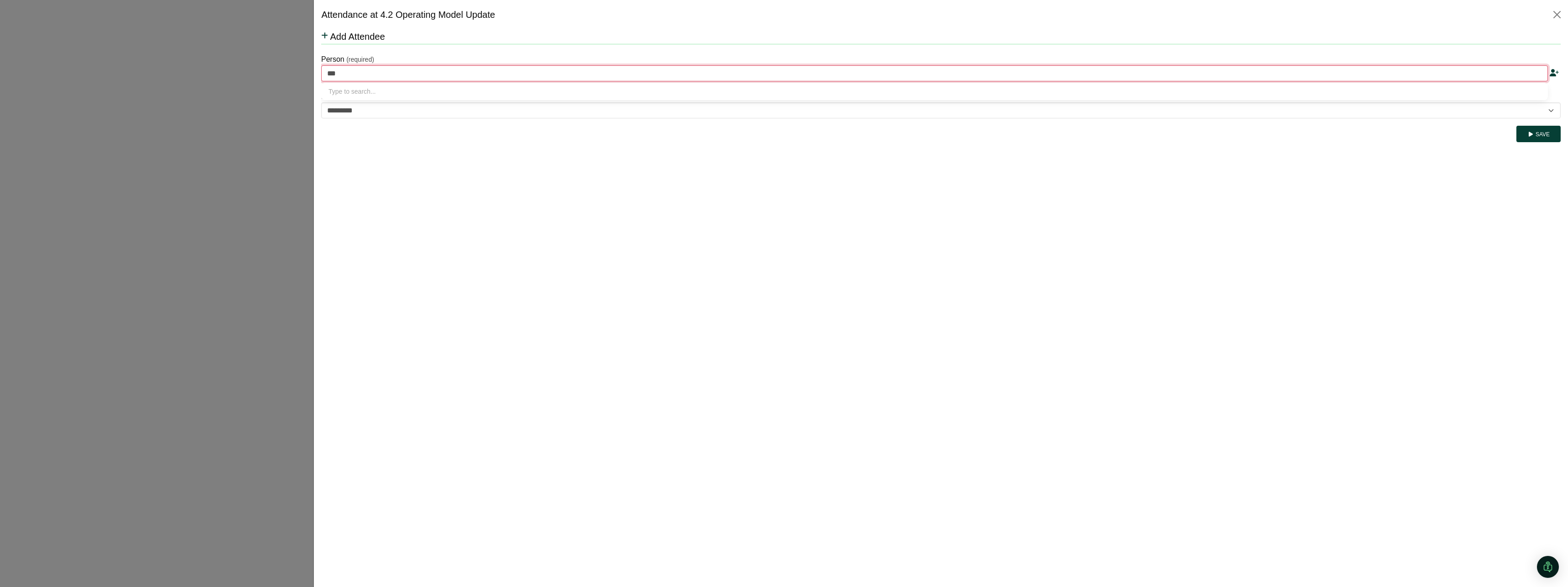
type input "****"
type input "**********"
type input "****"
click at [1560, 13] on button "Close" at bounding box center [1556, 14] width 14 height 14
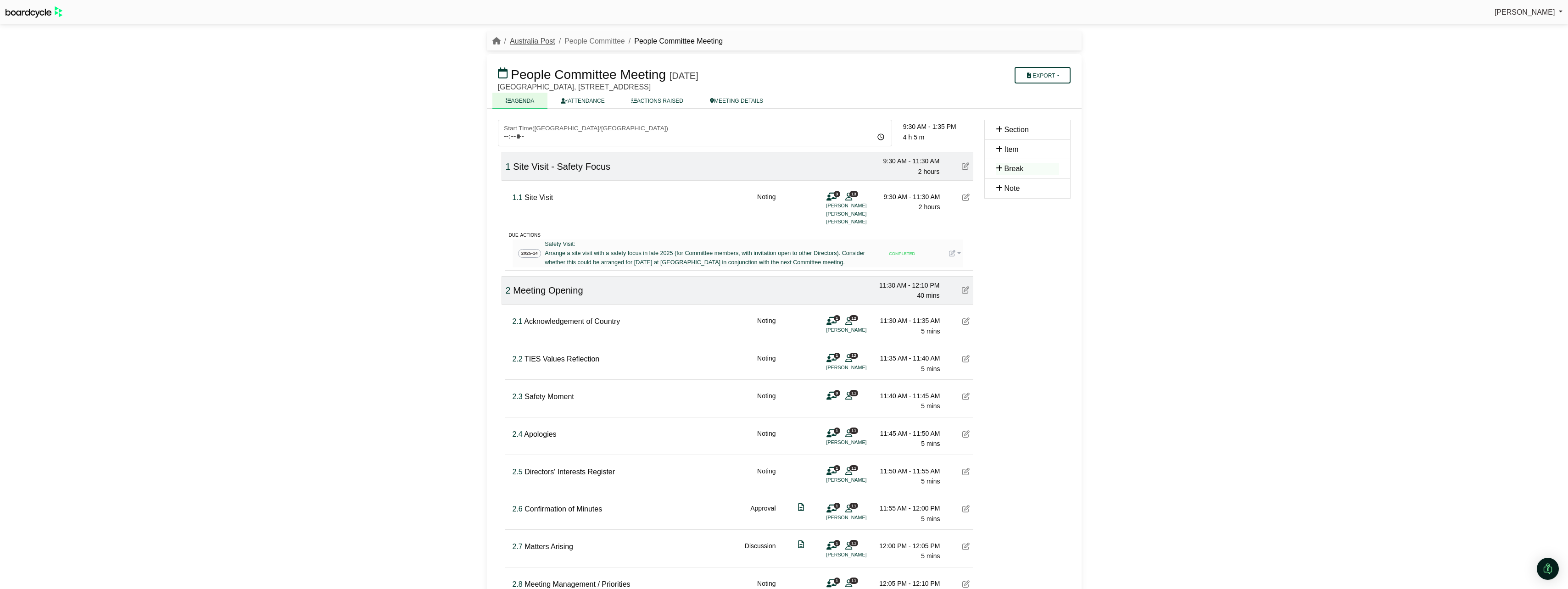
click at [533, 37] on link "Australia Post" at bounding box center [533, 40] width 45 height 8
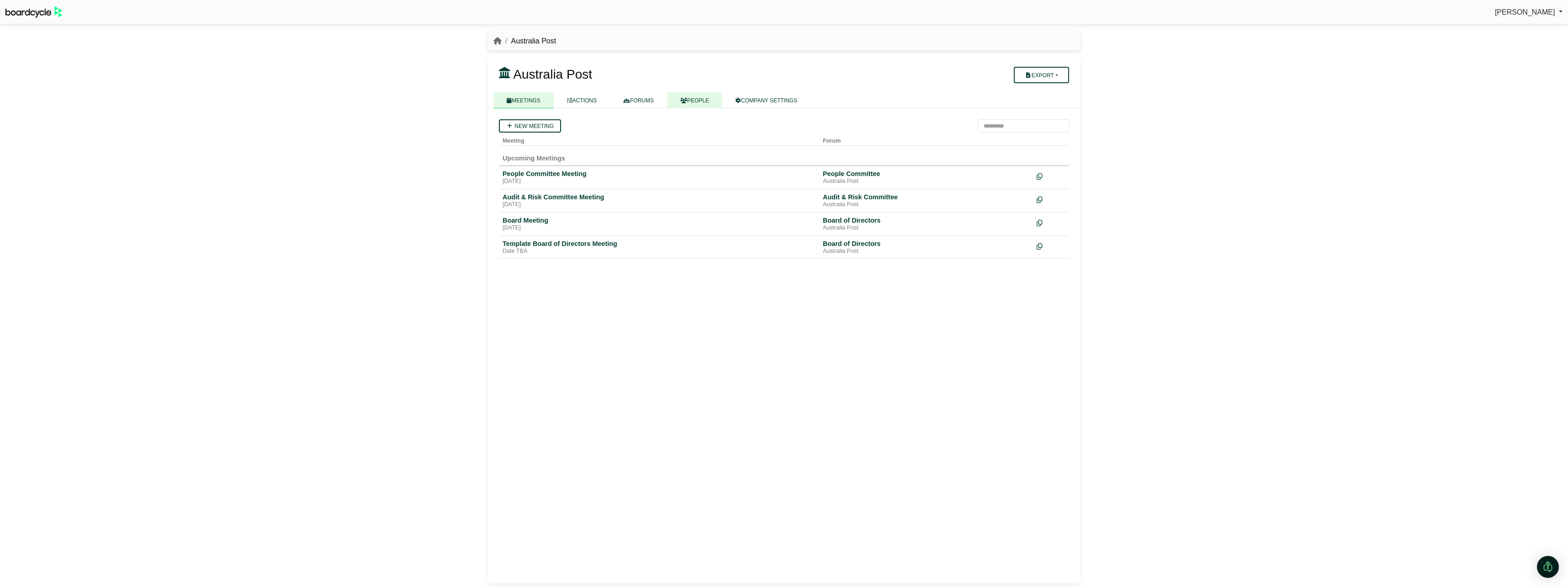
click at [699, 100] on link "PEOPLE" at bounding box center [695, 100] width 55 height 16
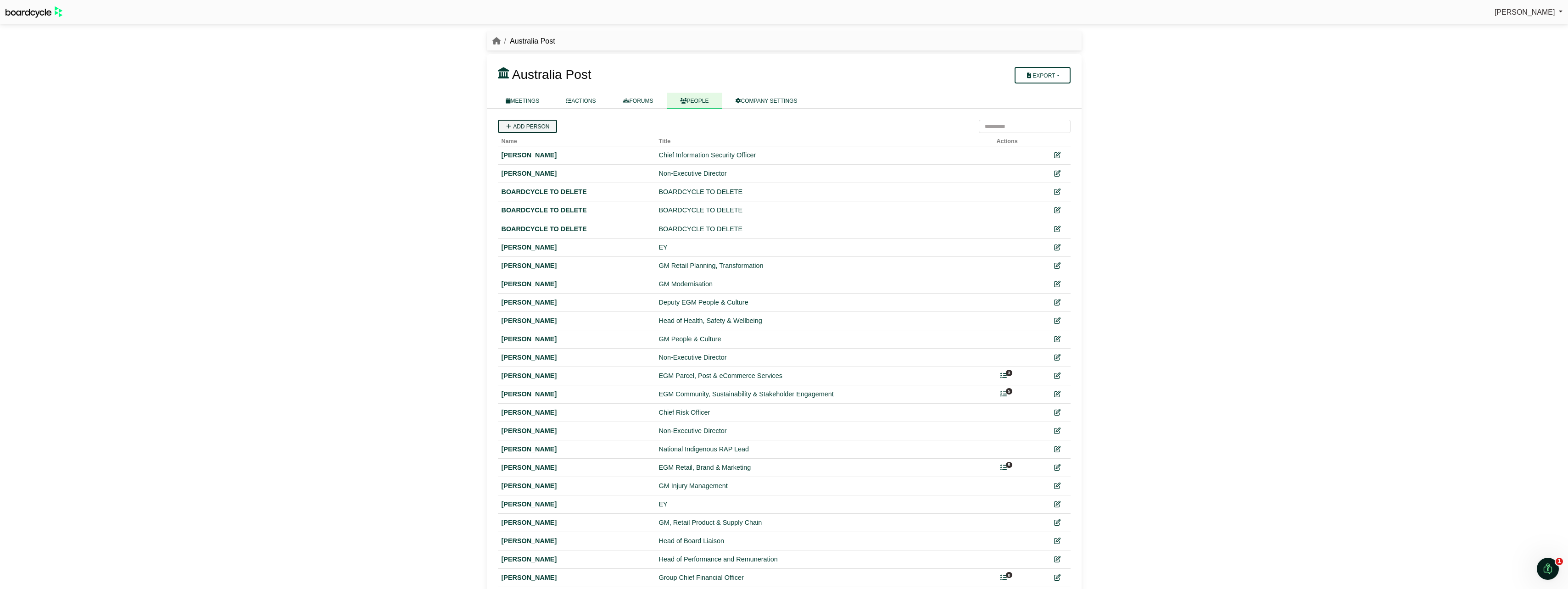
click at [527, 126] on link "Add person" at bounding box center [528, 126] width 59 height 13
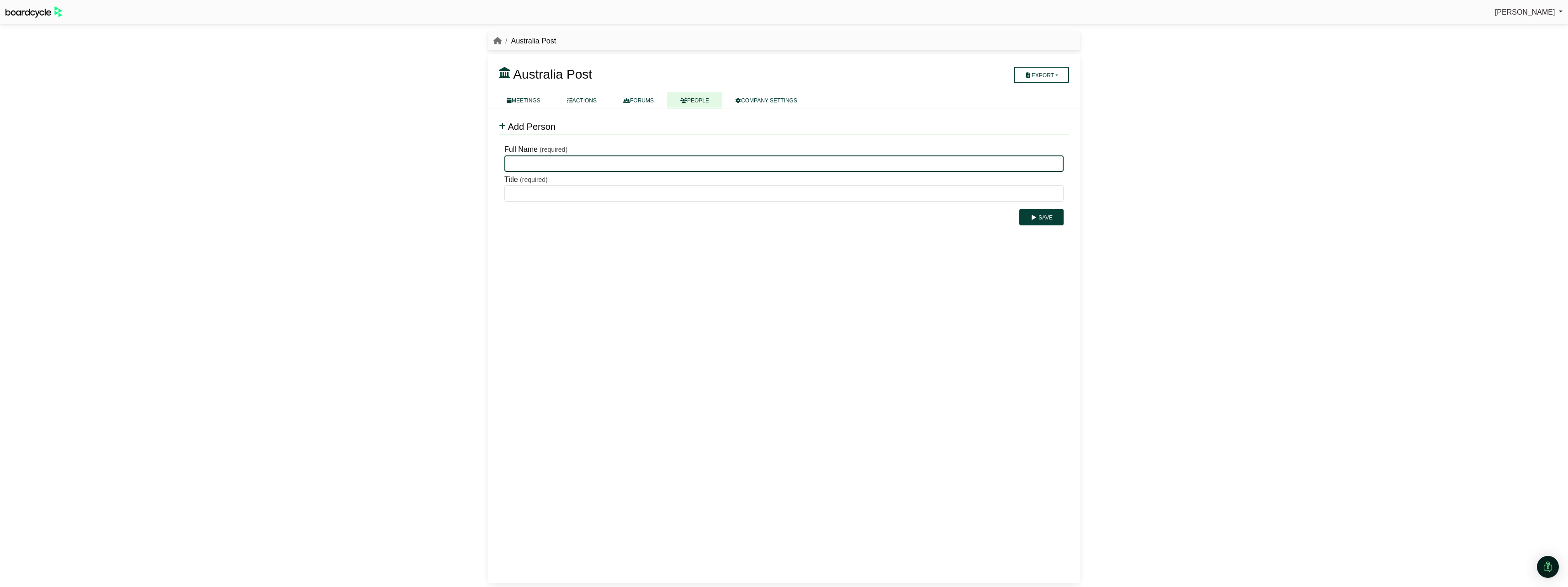
click at [540, 164] on input "Full Name" at bounding box center [784, 164] width 559 height 17
type input "**********"
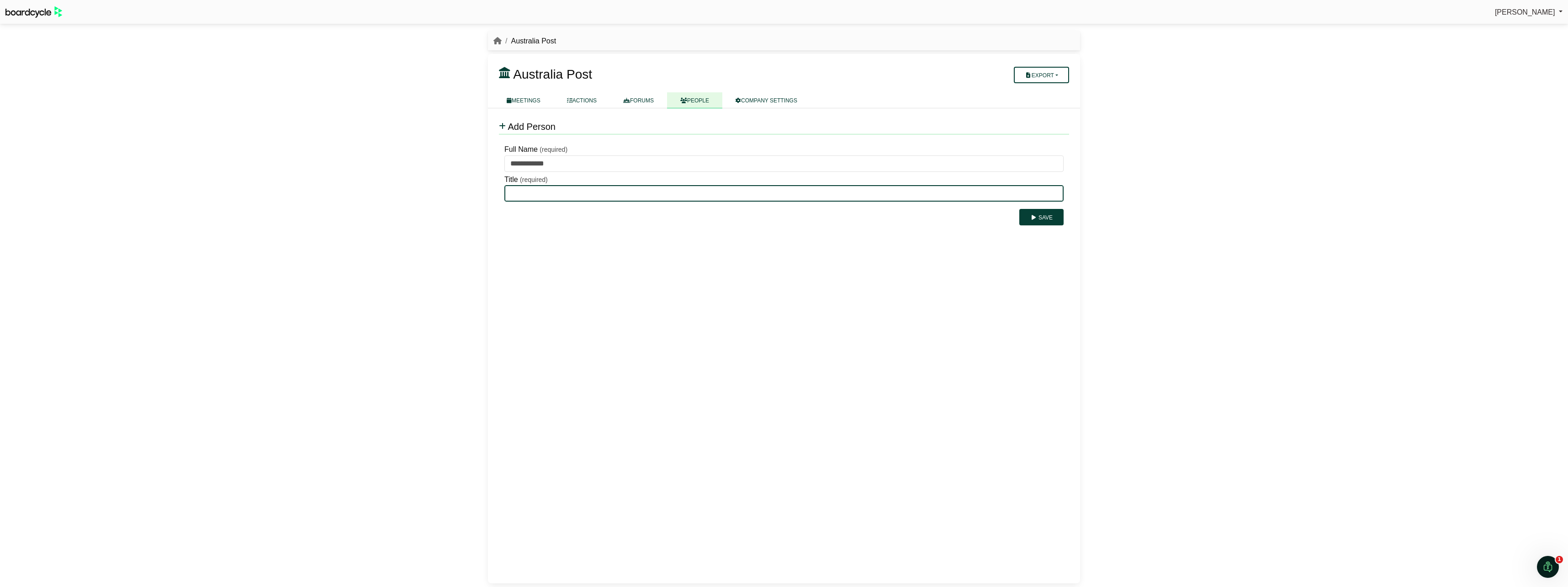
click at [530, 194] on input "Title" at bounding box center [784, 194] width 559 height 17
click at [559, 197] on input "Title" at bounding box center [784, 194] width 559 height 17
paste input "**********"
type input "**********"
click at [1043, 218] on button "Save" at bounding box center [1041, 217] width 44 height 17
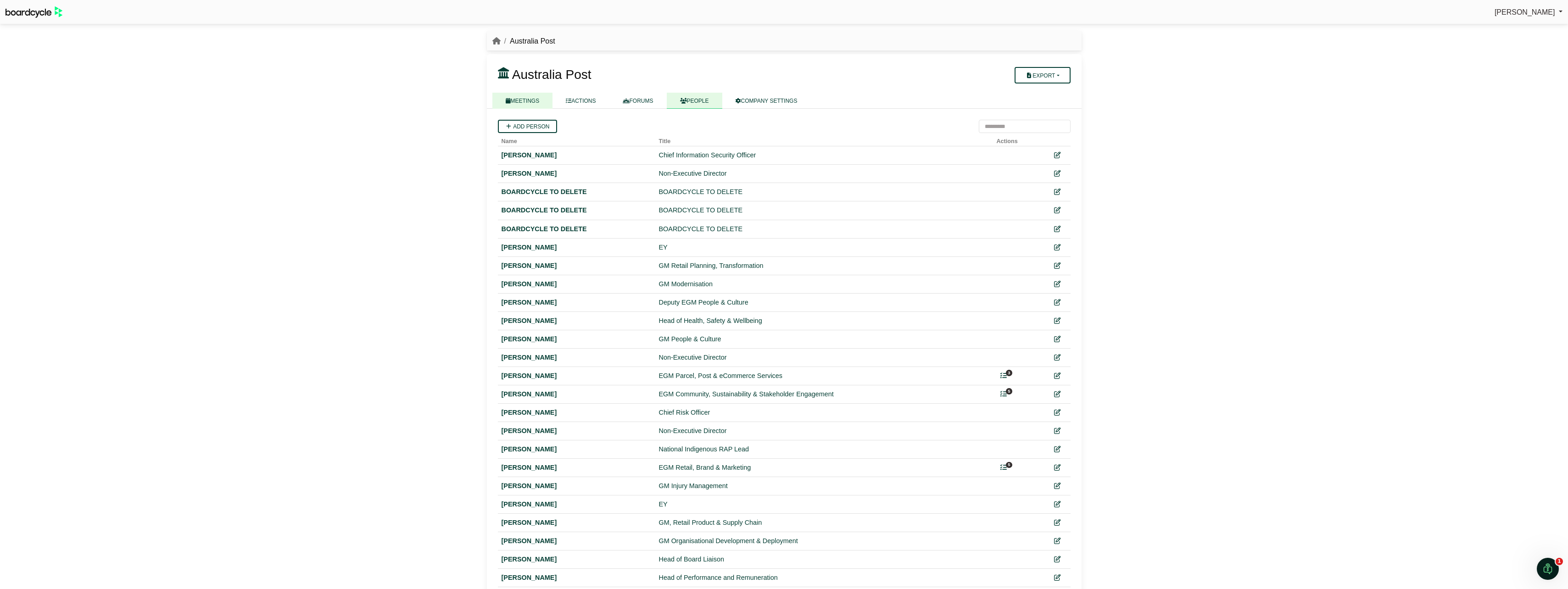
click at [534, 97] on link "MEETINGS" at bounding box center [523, 100] width 61 height 16
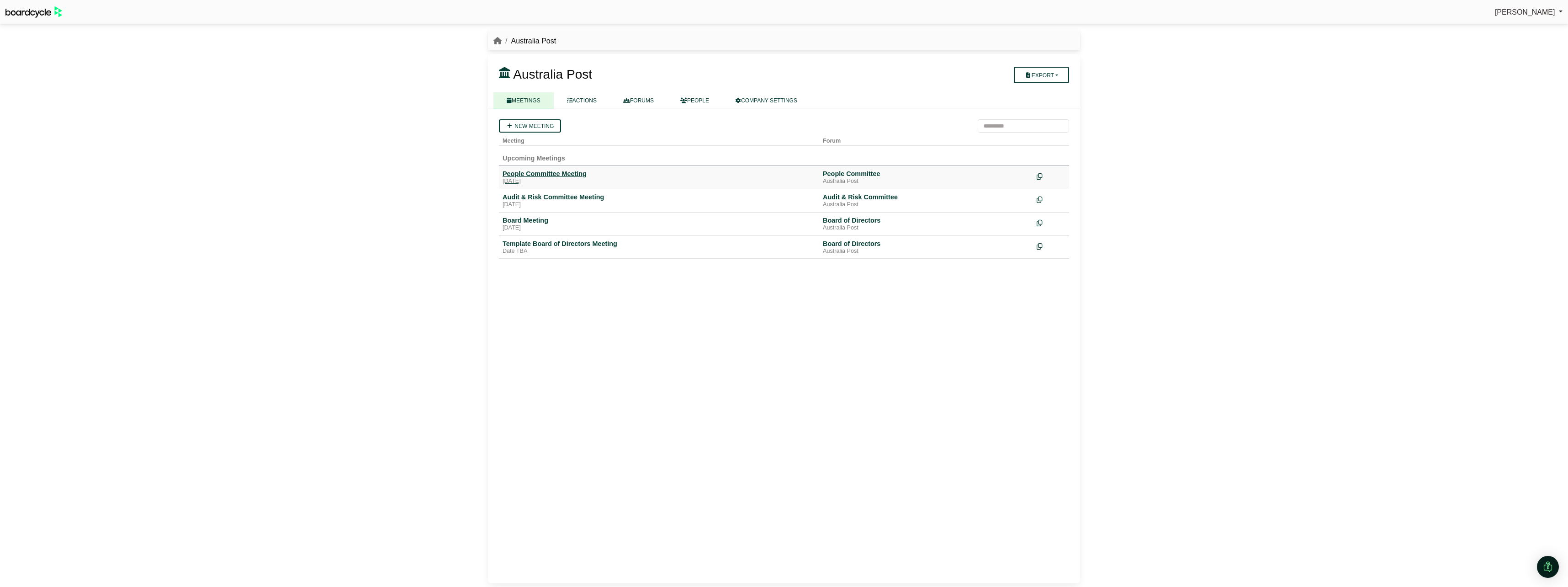
click at [537, 179] on div "[DATE]" at bounding box center [659, 181] width 313 height 8
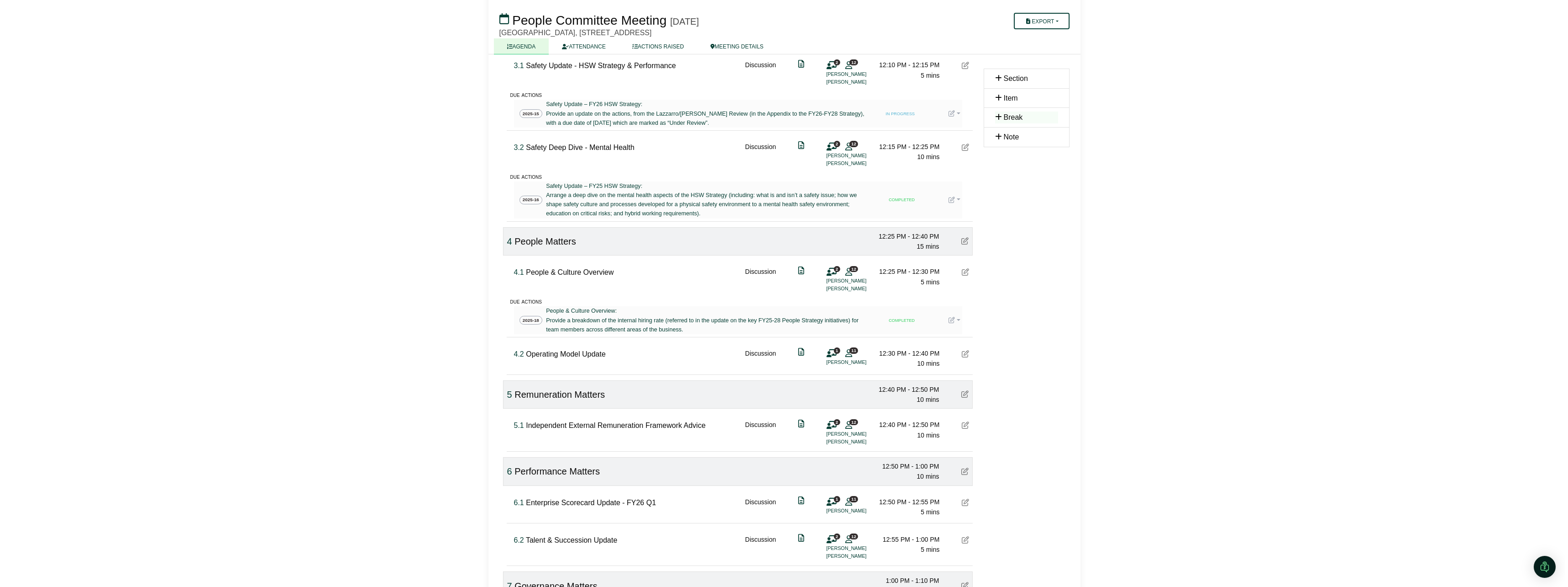
scroll to position [640, 0]
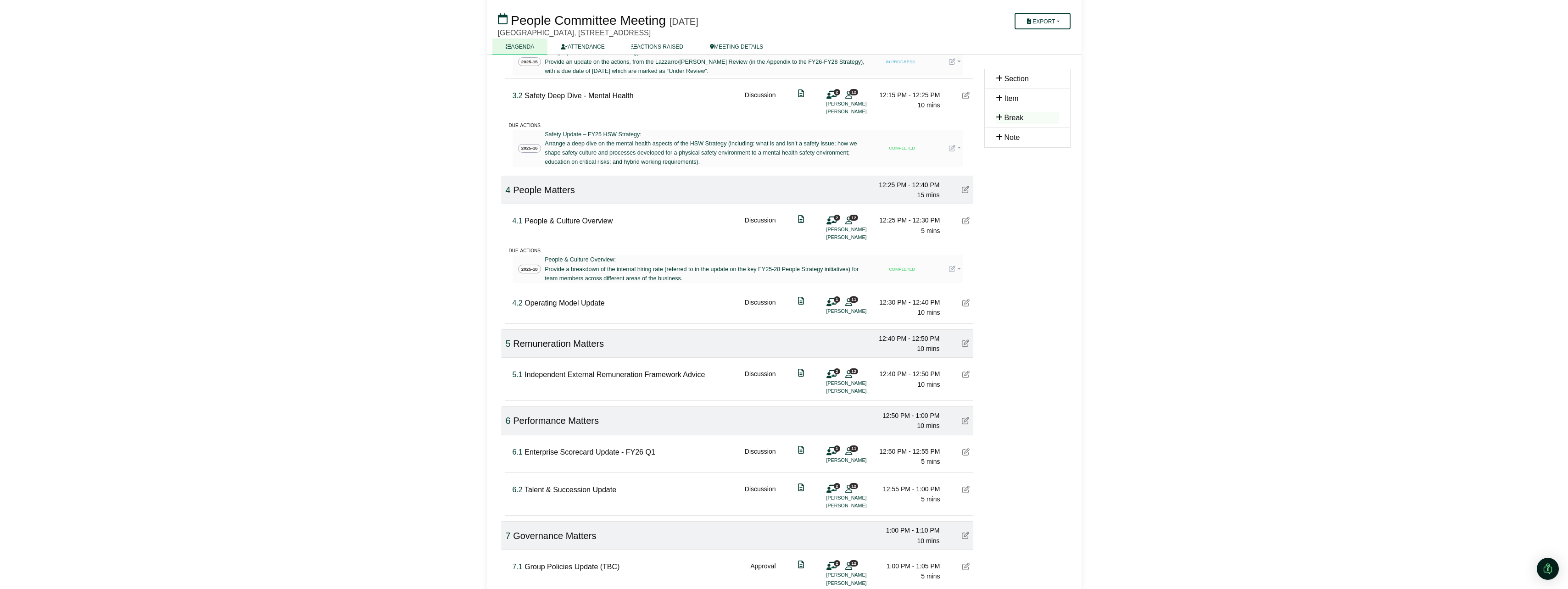
click at [834, 303] on icon at bounding box center [832, 302] width 10 height 1
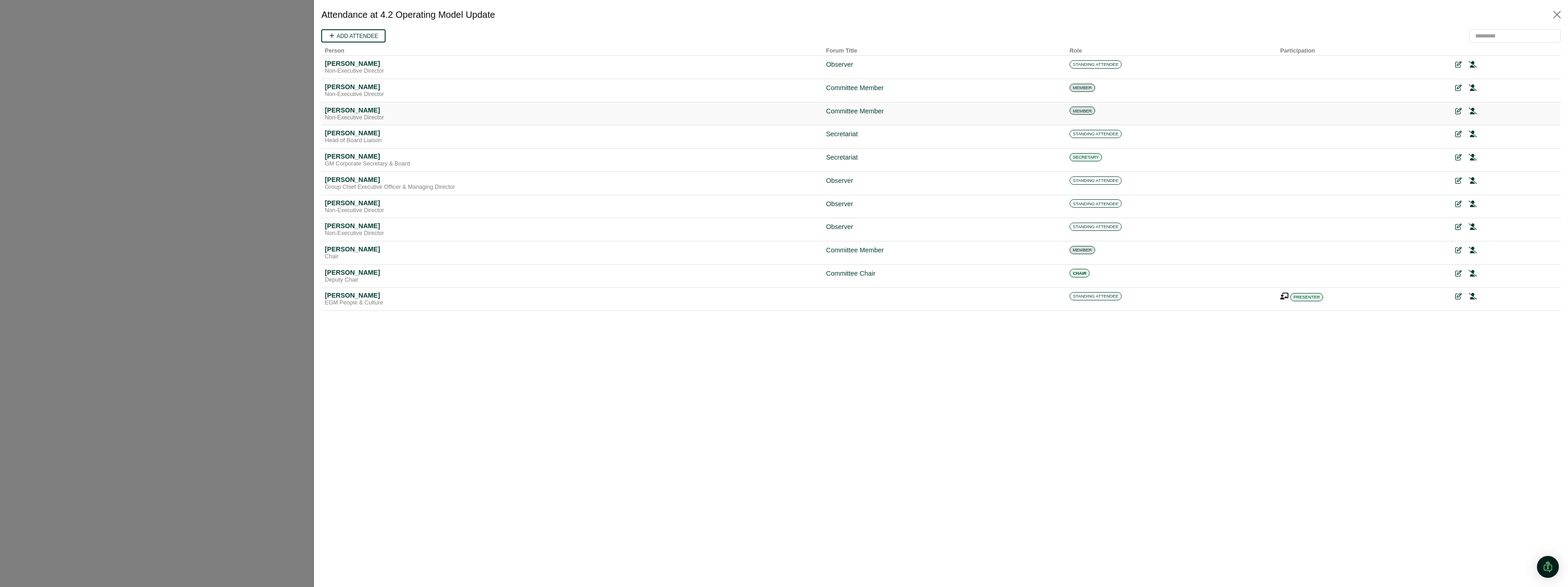
scroll to position [0, 0]
click at [333, 34] on icon at bounding box center [332, 36] width 7 height 6
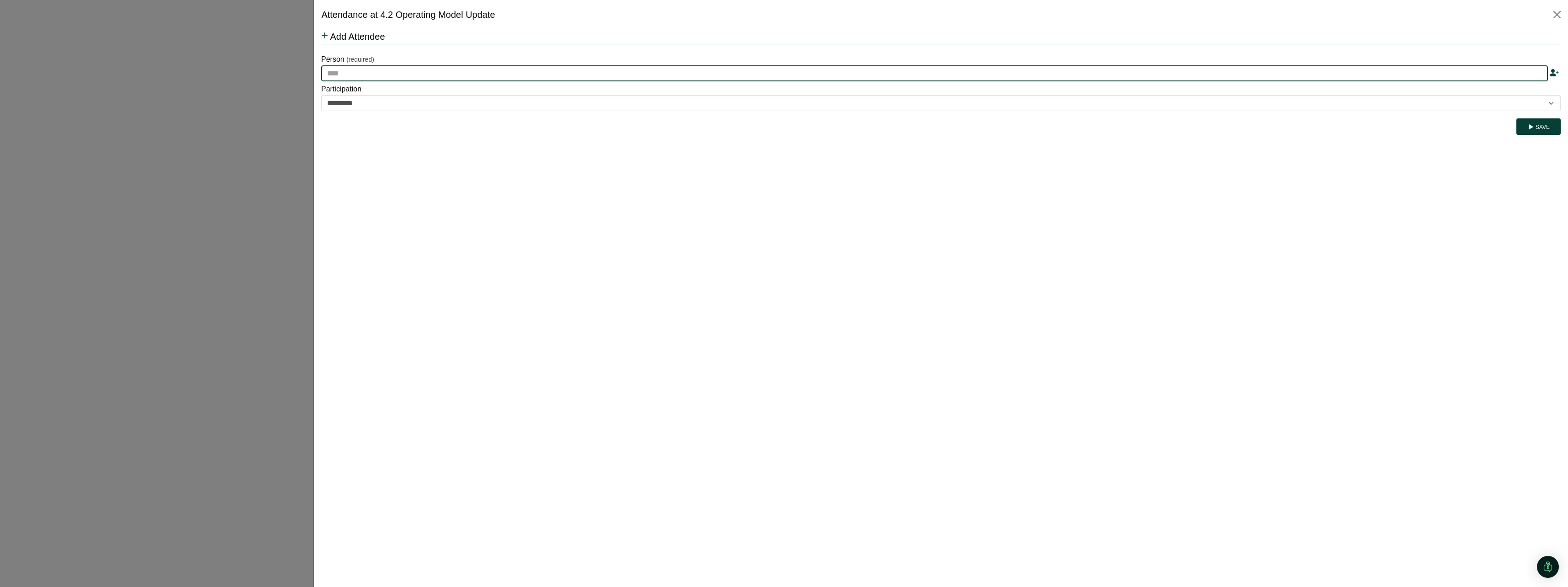
click at [359, 75] on input "text" at bounding box center [934, 74] width 1227 height 17
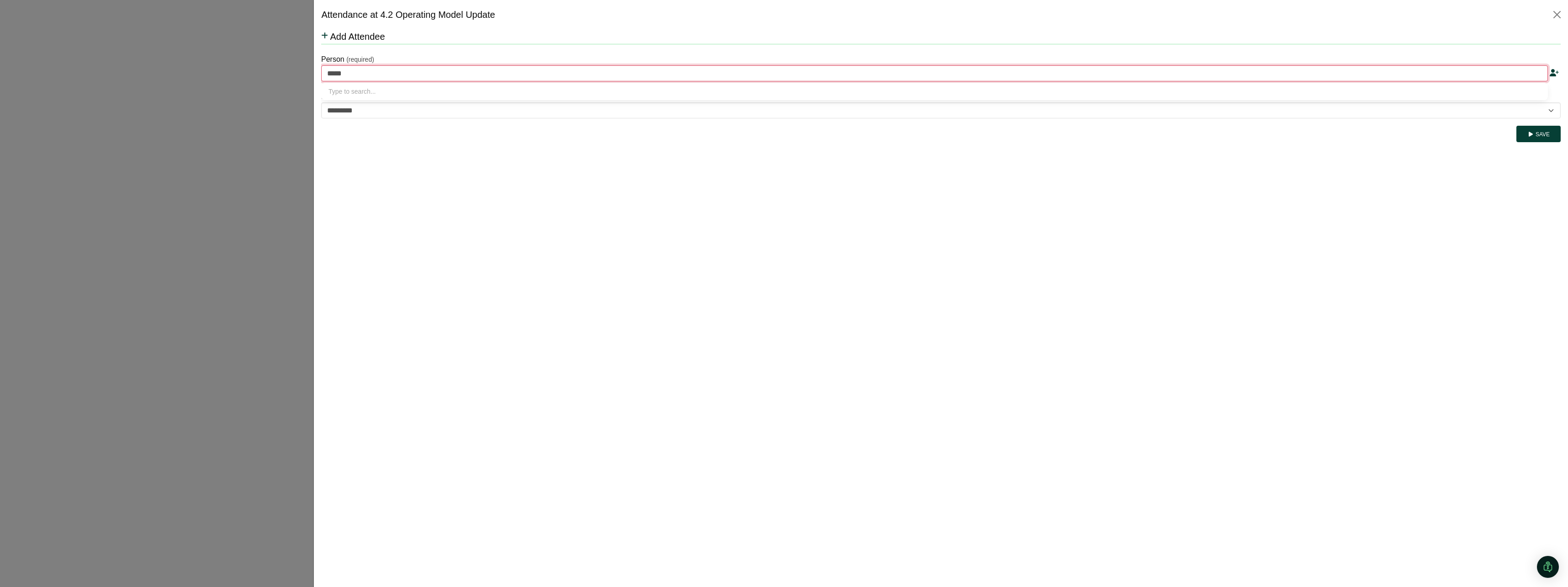
type input "******"
type input "**********"
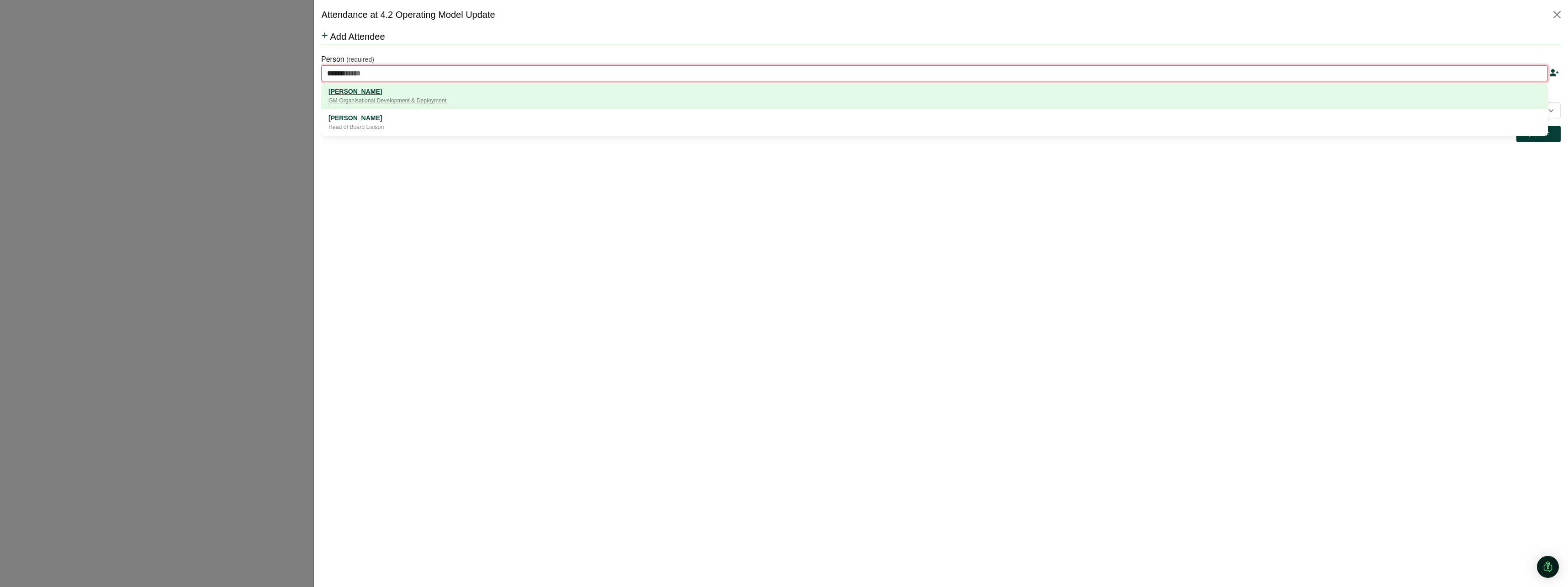
click at [367, 86] on div "[PERSON_NAME]" at bounding box center [934, 91] width 1212 height 10
type input "**********"
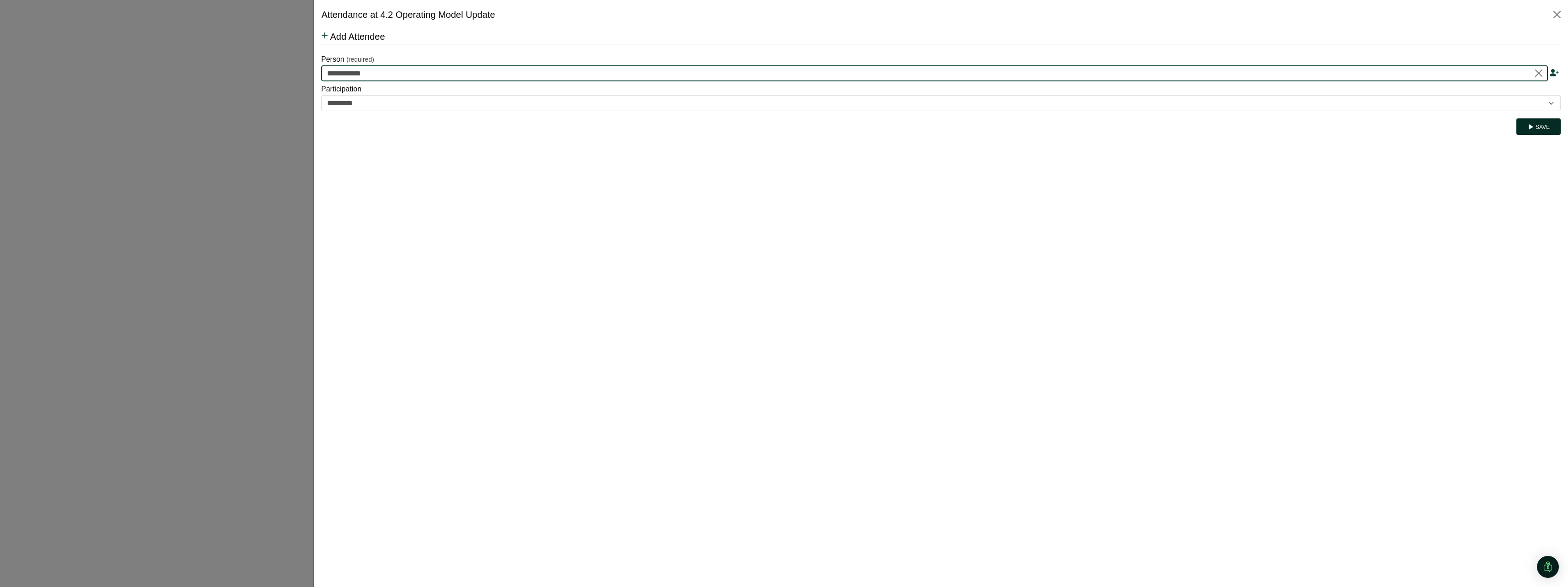
type input "**********"
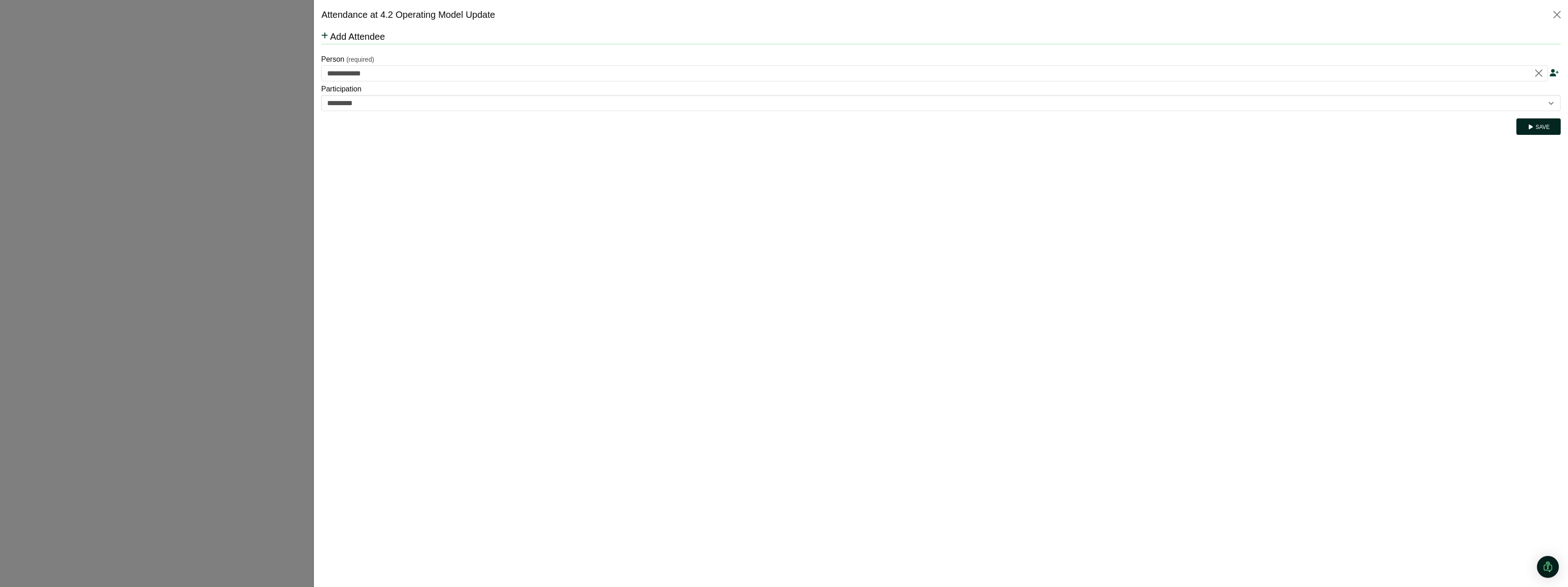
click at [1537, 123] on button "Save" at bounding box center [1538, 127] width 44 height 17
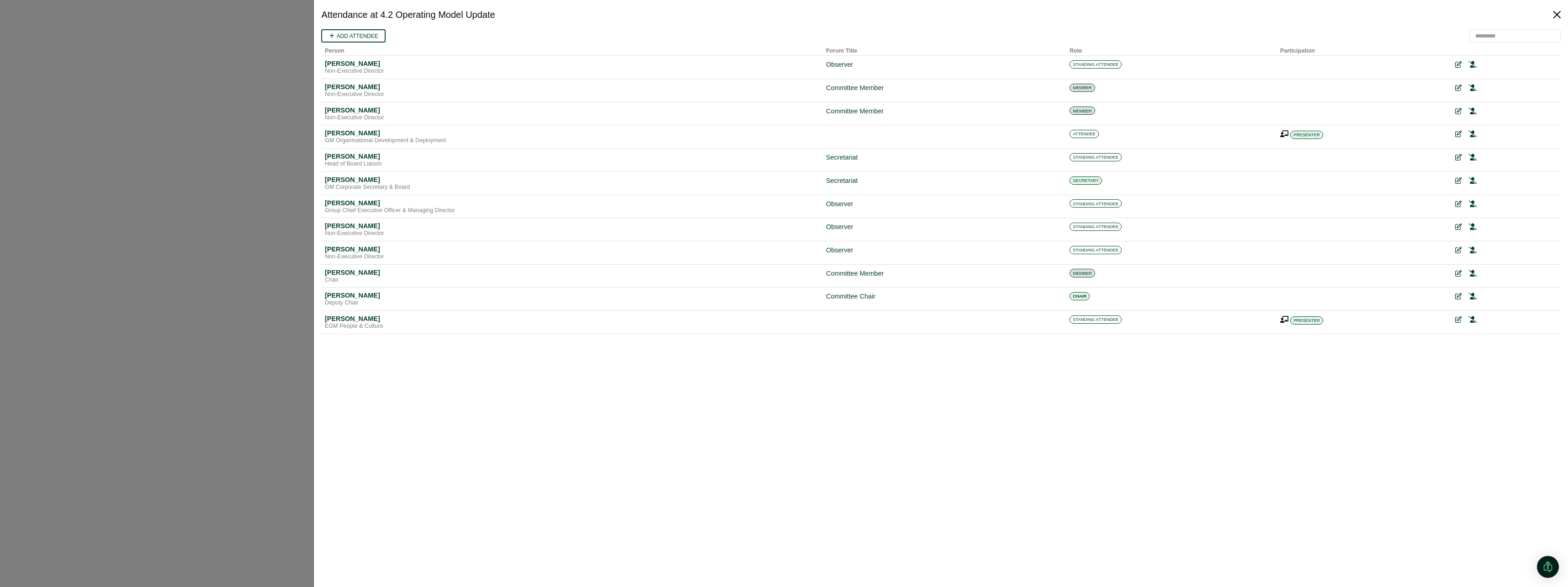
click at [1559, 13] on button "Close" at bounding box center [1556, 14] width 14 height 14
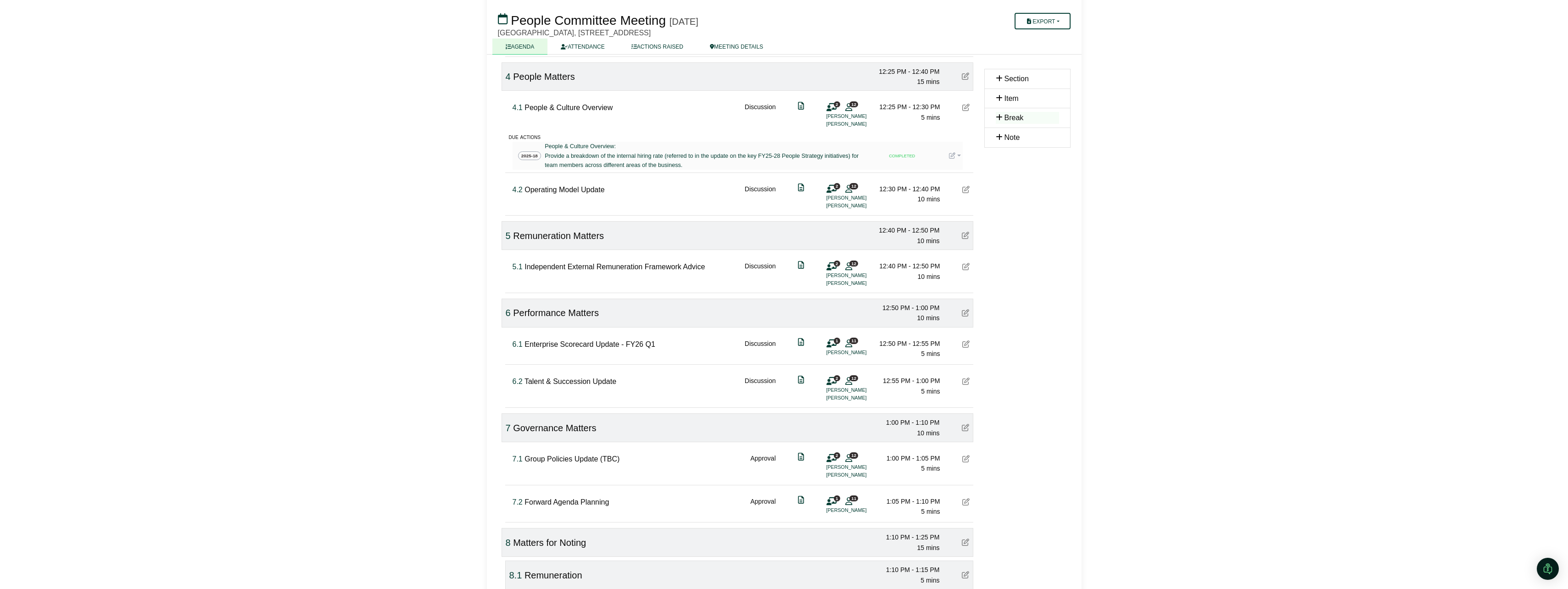
scroll to position [872, 0]
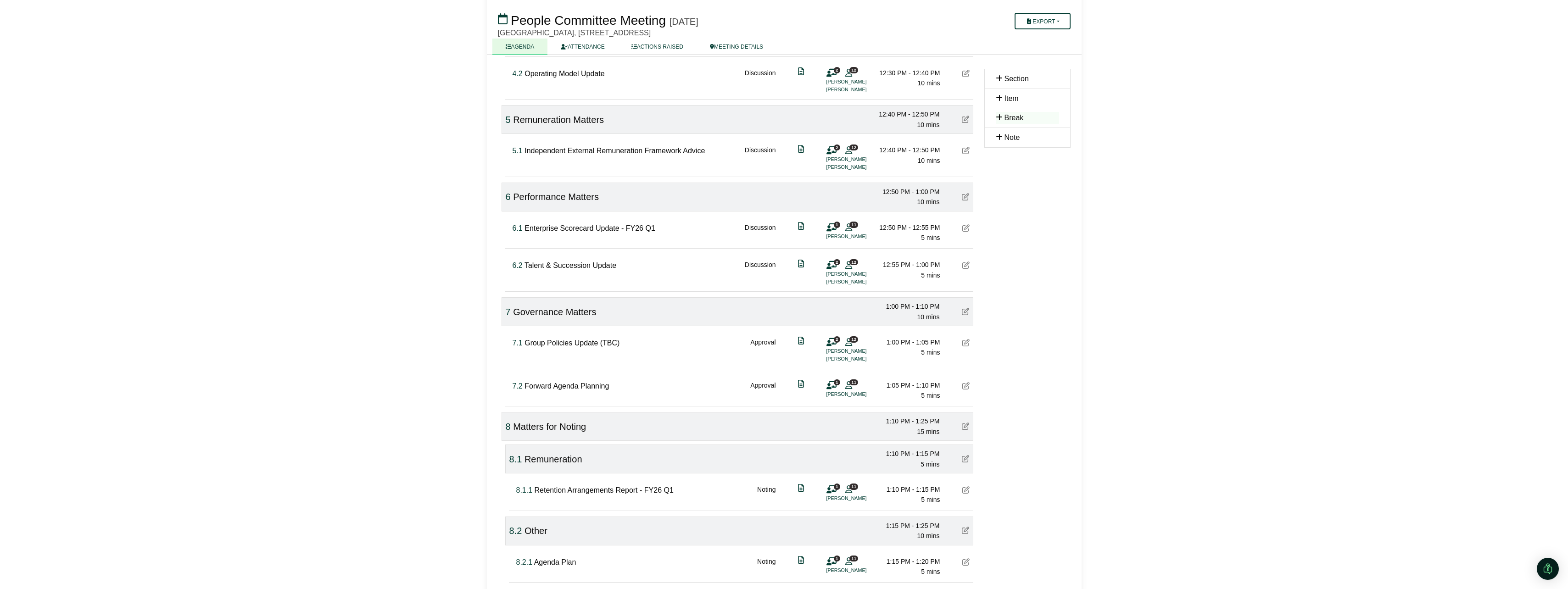
click at [964, 347] on icon at bounding box center [965, 342] width 8 height 8
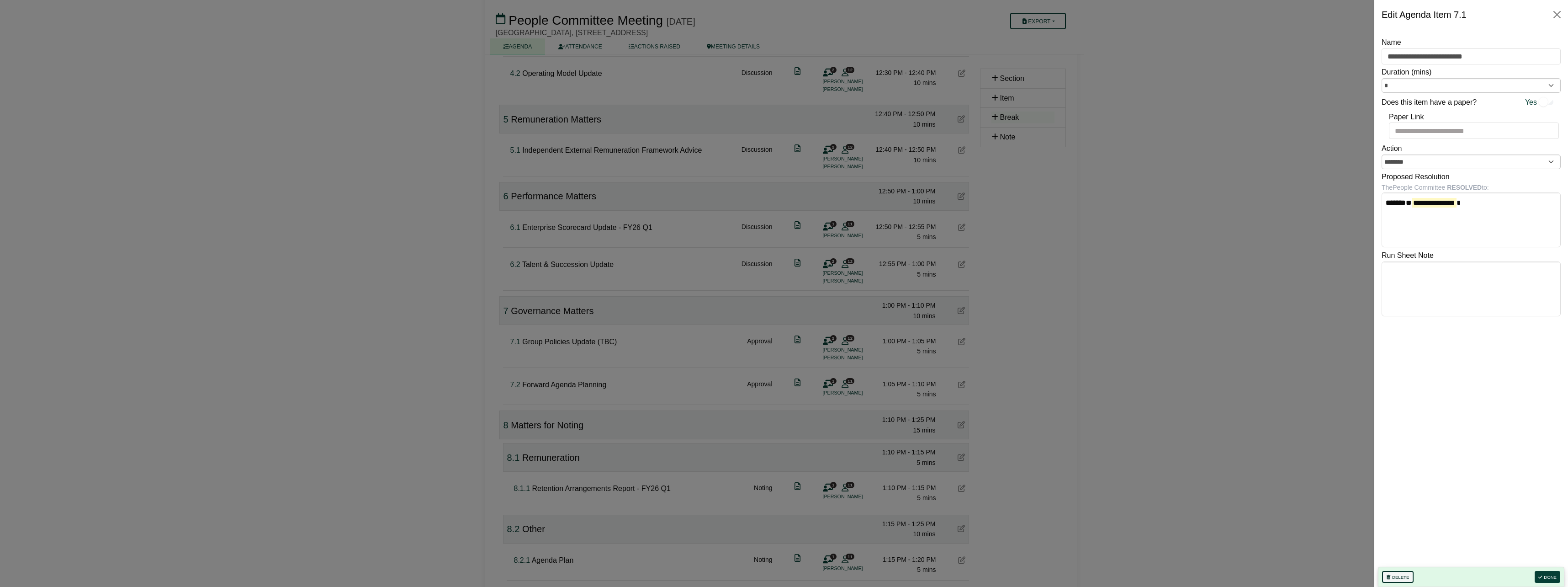
click at [1400, 575] on button "Delete" at bounding box center [1398, 577] width 32 height 12
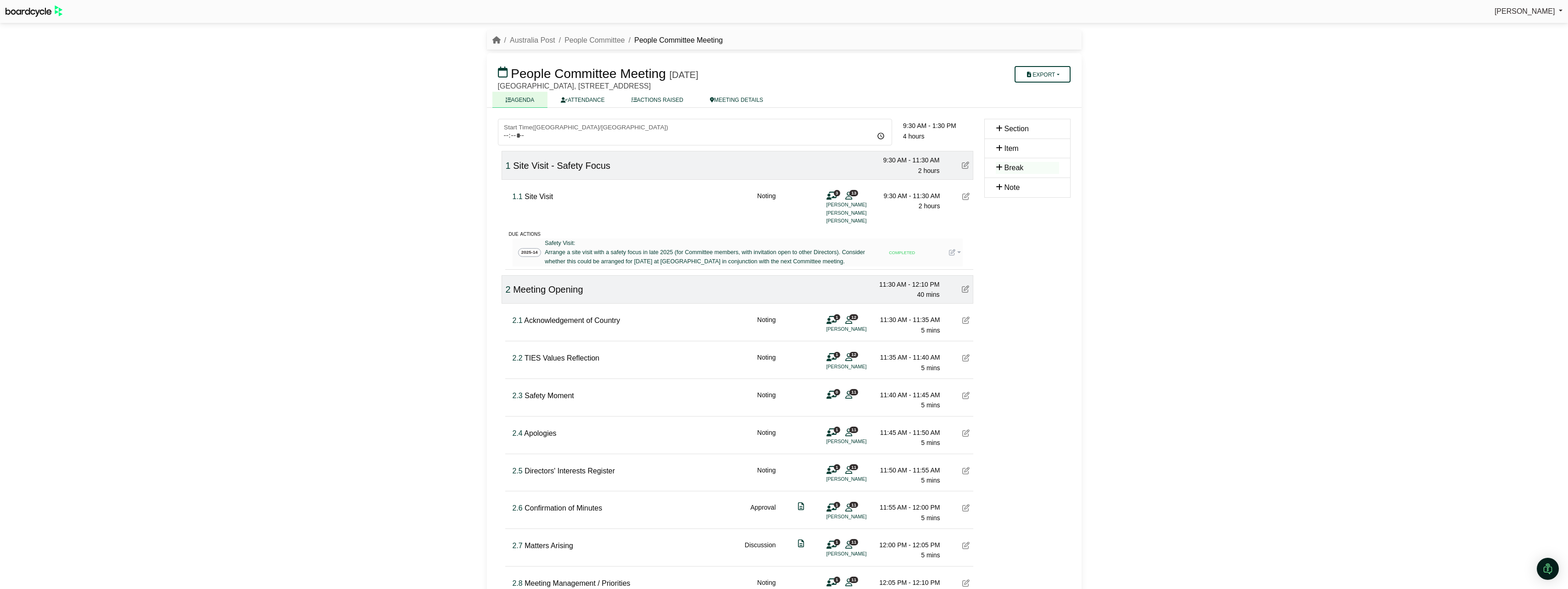
scroll to position [0, 0]
click at [565, 94] on link "ATTENDANCE" at bounding box center [582, 100] width 70 height 16
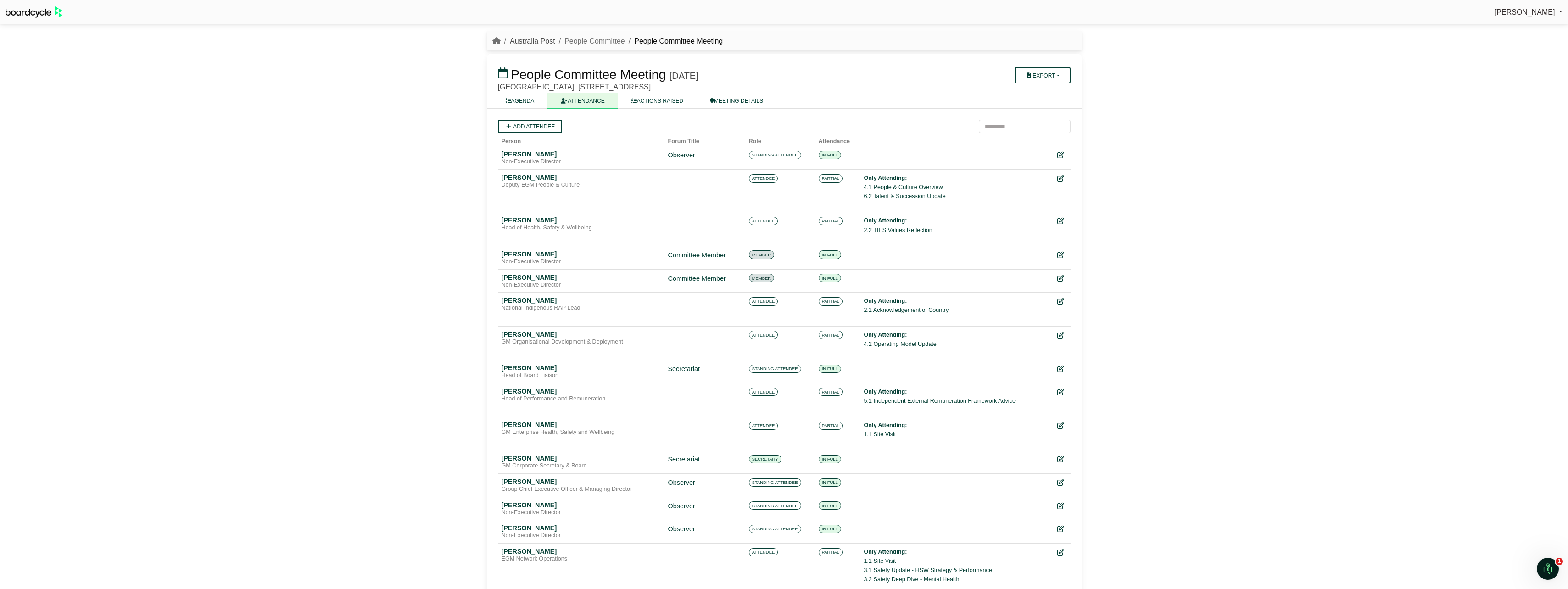
click at [530, 45] on link "Australia Post" at bounding box center [533, 40] width 45 height 8
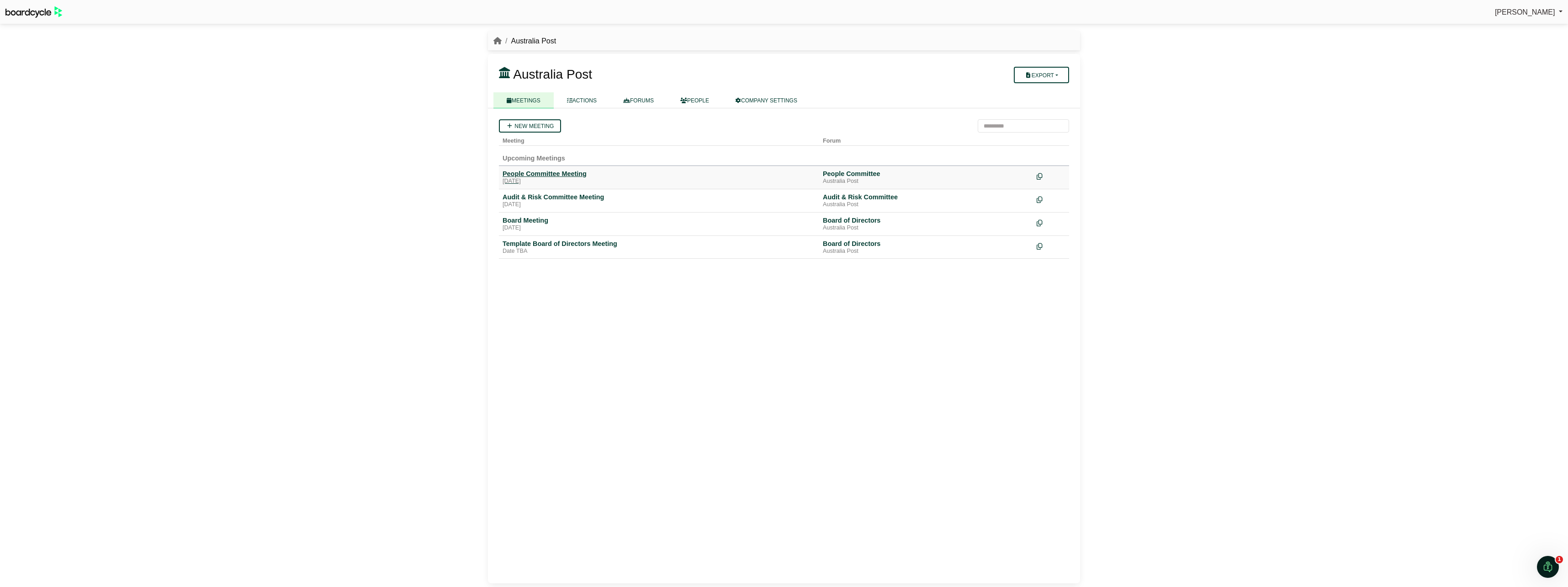
click at [555, 172] on div "People Committee Meeting" at bounding box center [659, 174] width 313 height 8
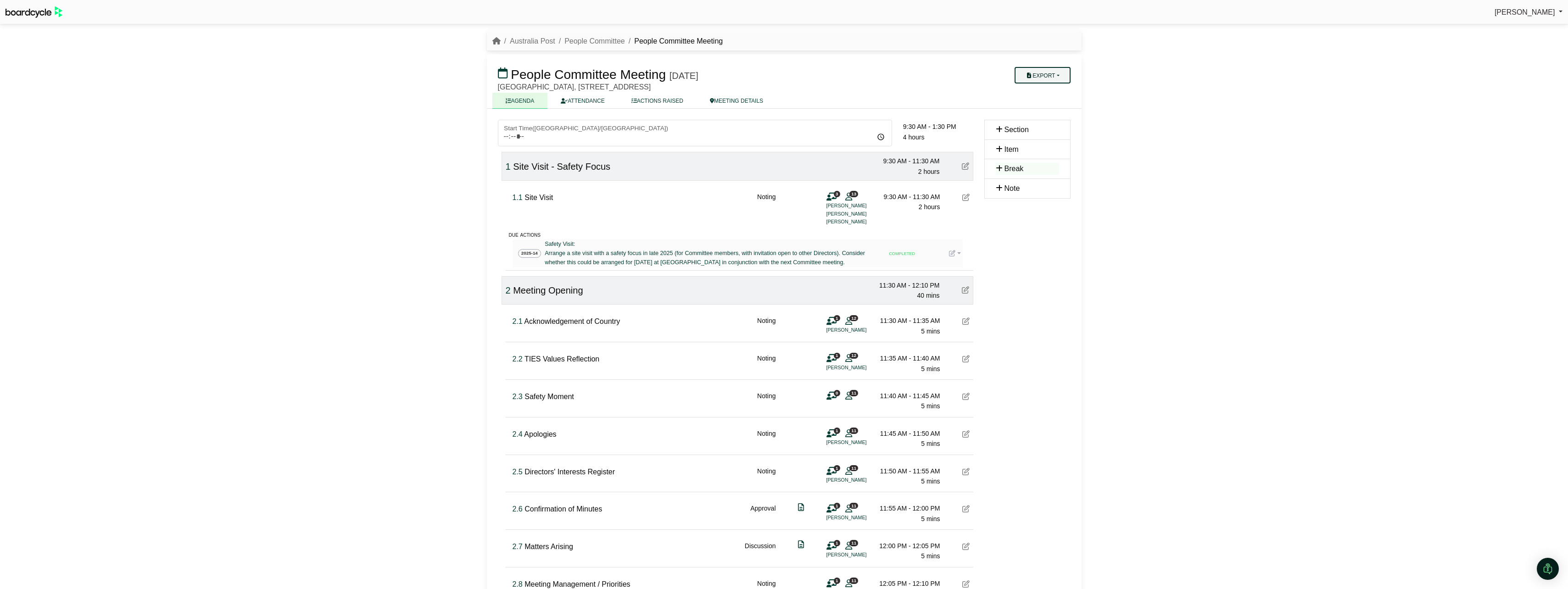
click at [1043, 76] on button "Export" at bounding box center [1042, 76] width 56 height 17
click at [1047, 89] on link "Agenda" at bounding box center [1054, 91] width 80 height 13
click at [538, 41] on link "Australia Post" at bounding box center [533, 40] width 45 height 8
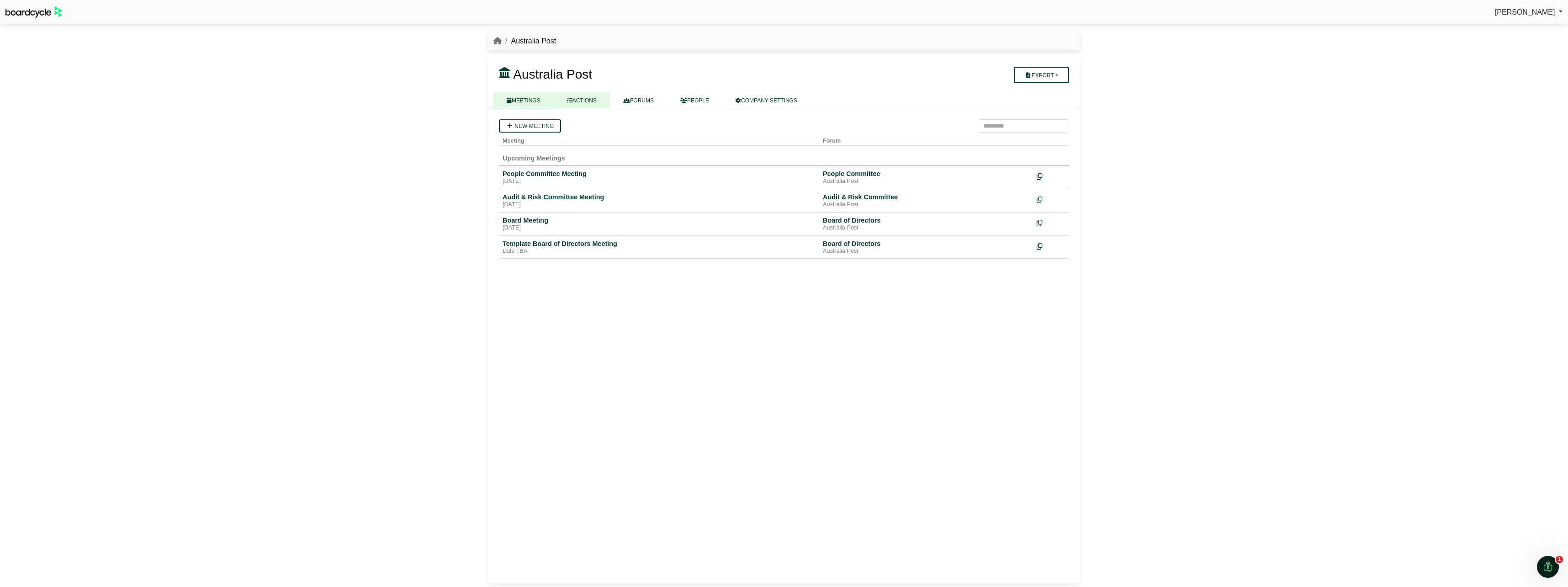
click at [590, 97] on link "ACTIONS" at bounding box center [582, 100] width 56 height 16
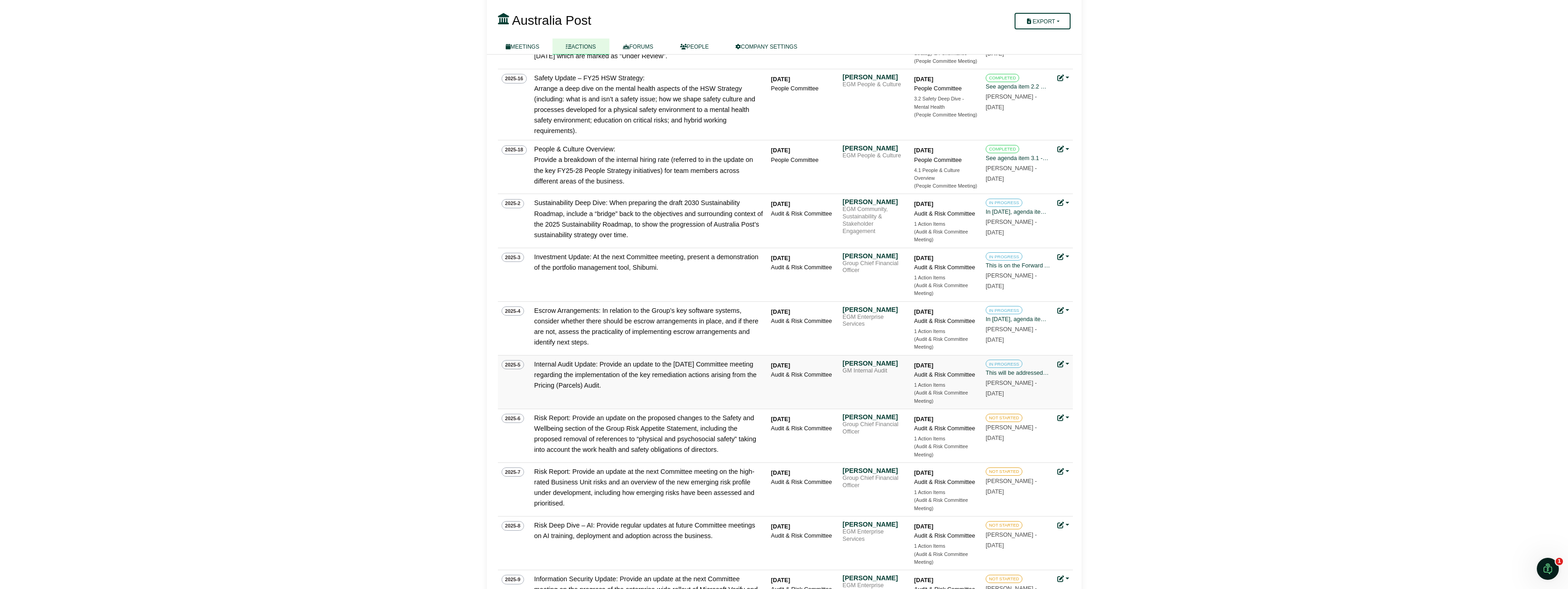
scroll to position [963, 0]
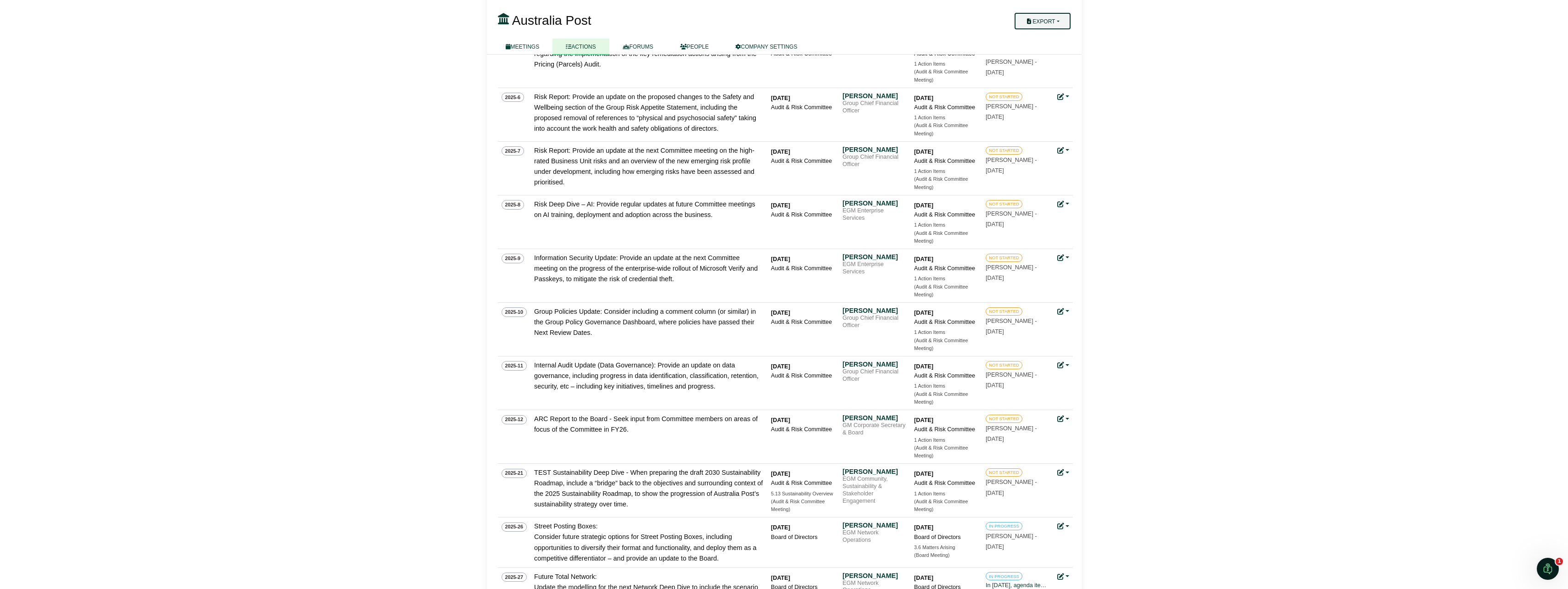
click at [1050, 13] on button "Export" at bounding box center [1042, 21] width 56 height 17
click at [952, 18] on h3 "Australia Post" at bounding box center [736, 20] width 486 height 19
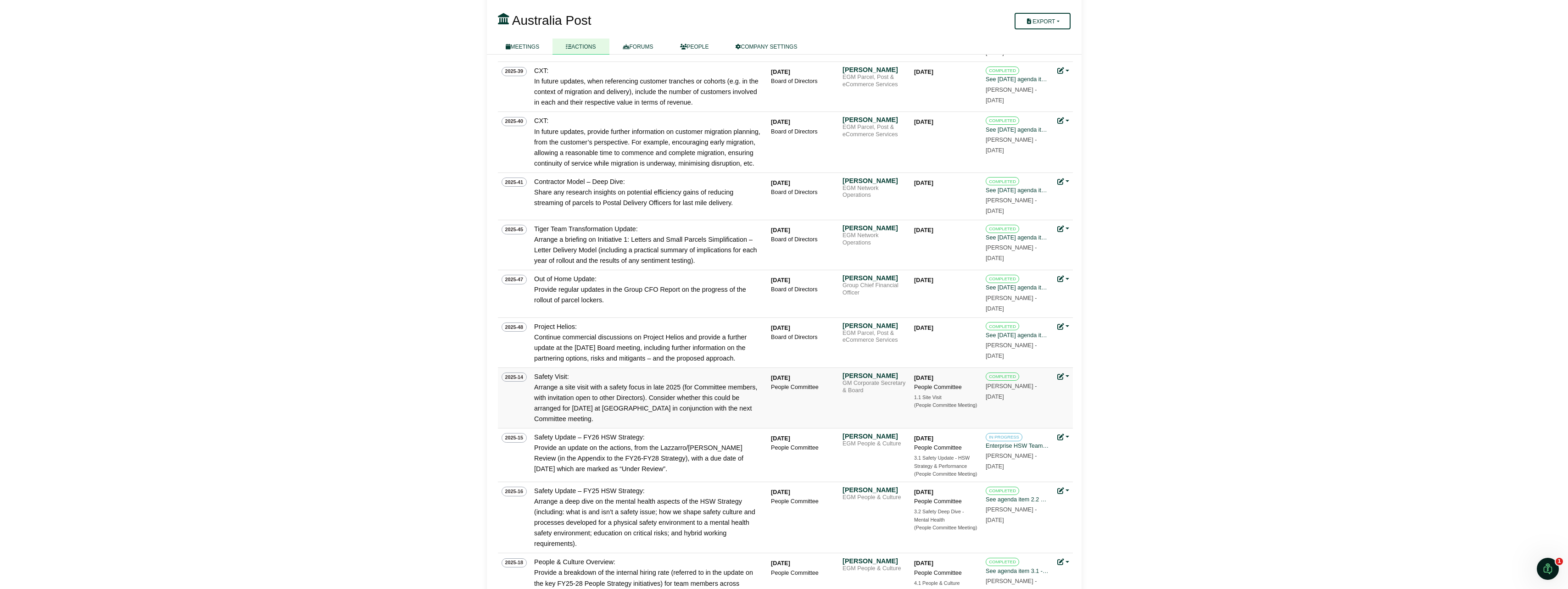
scroll to position [0, 0]
